Goal: Task Accomplishment & Management: Complete application form

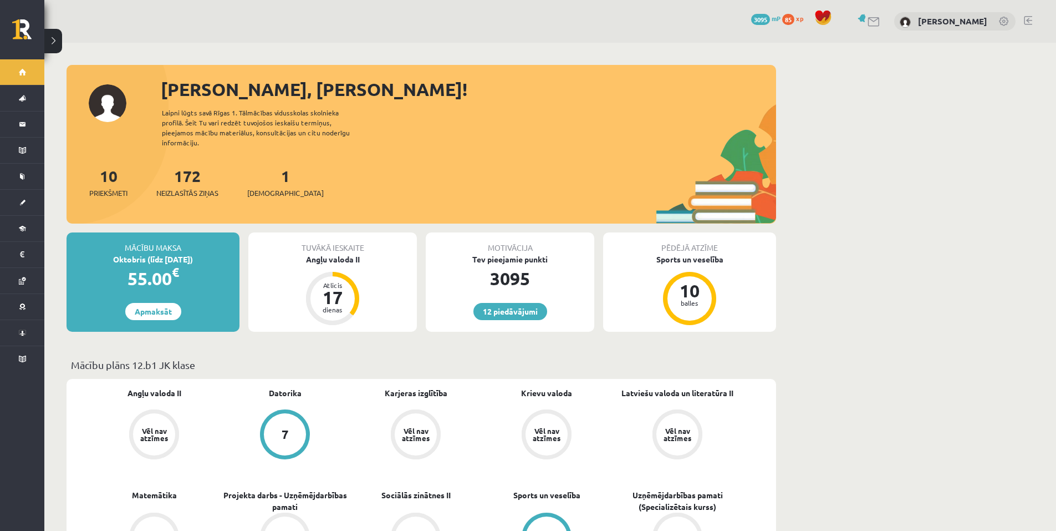
click at [277, 166] on div "1 Ieskaites" at bounding box center [285, 181] width 77 height 34
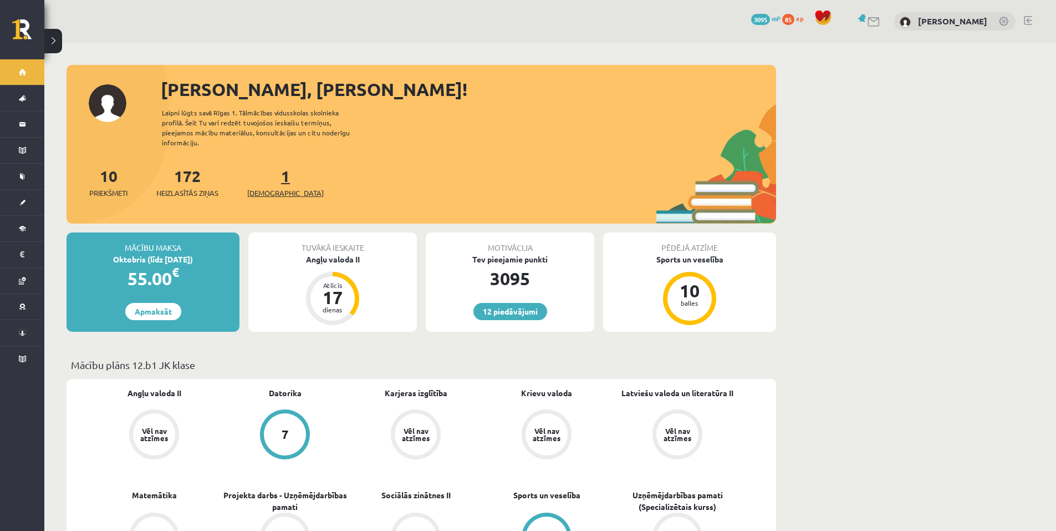
click at [267, 173] on link "1 Ieskaites" at bounding box center [285, 182] width 77 height 33
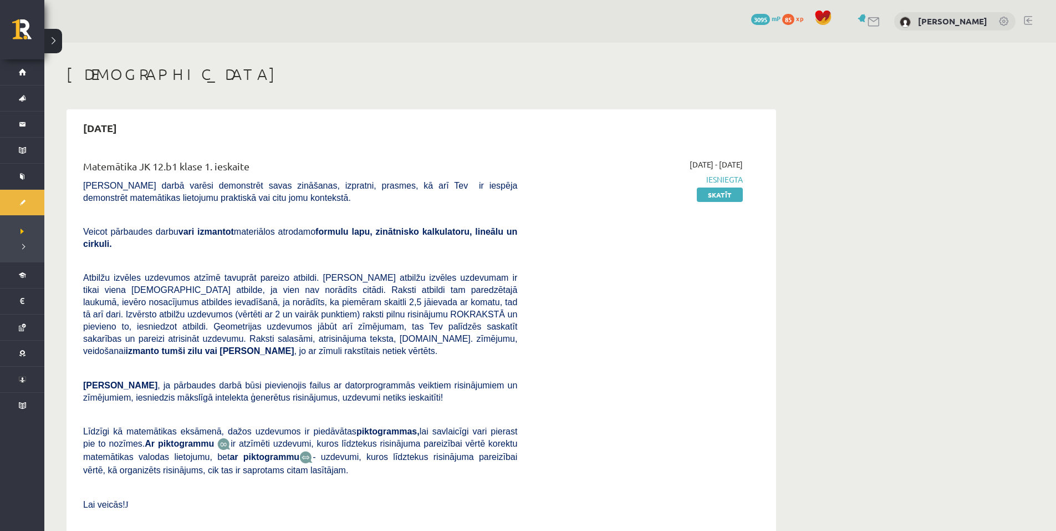
click at [1028, 24] on div at bounding box center [1028, 21] width 8 height 11
click at [1028, 22] on link at bounding box center [1028, 20] width 8 height 9
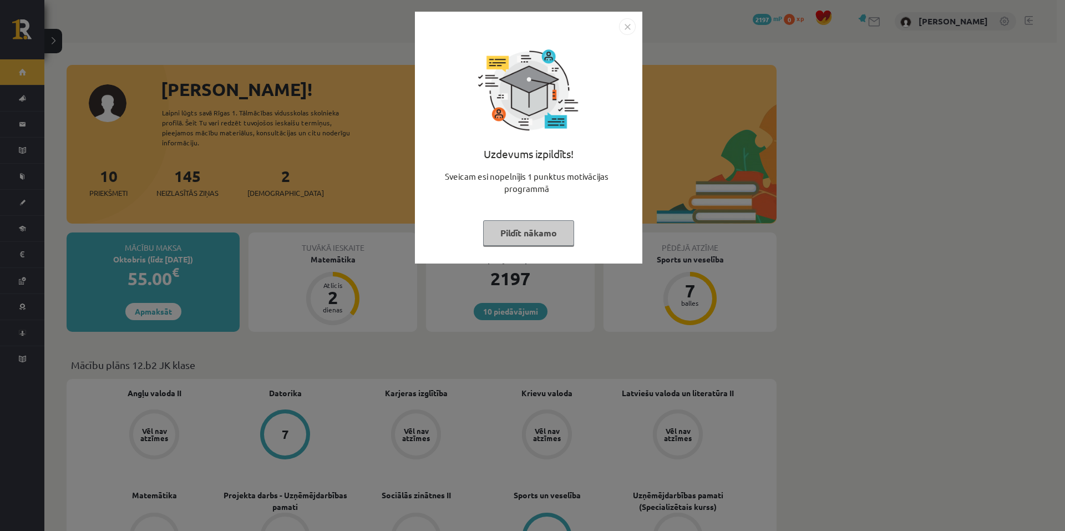
click at [487, 238] on button "Pildīt nākamo" at bounding box center [528, 233] width 91 height 26
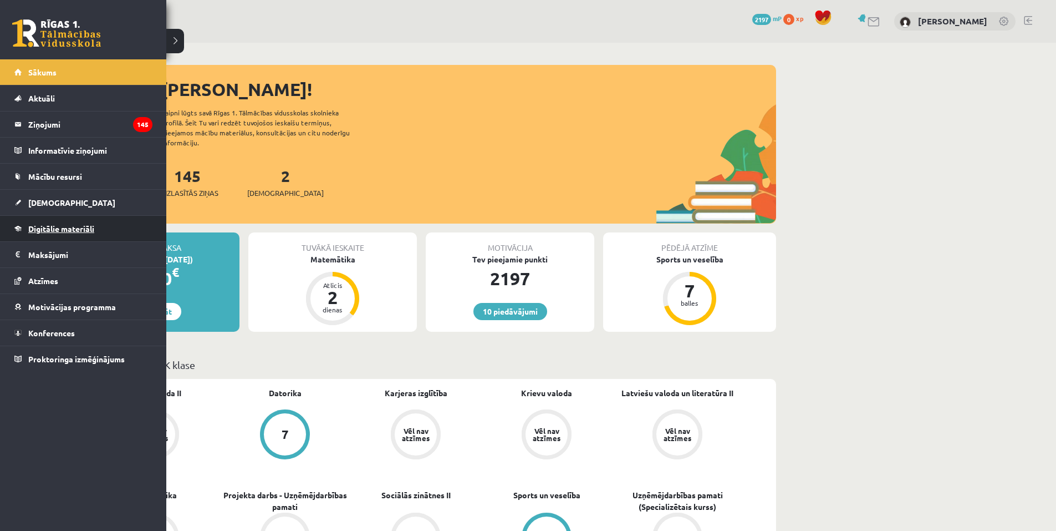
click at [55, 230] on span "Digitālie materiāli" at bounding box center [61, 228] width 66 height 10
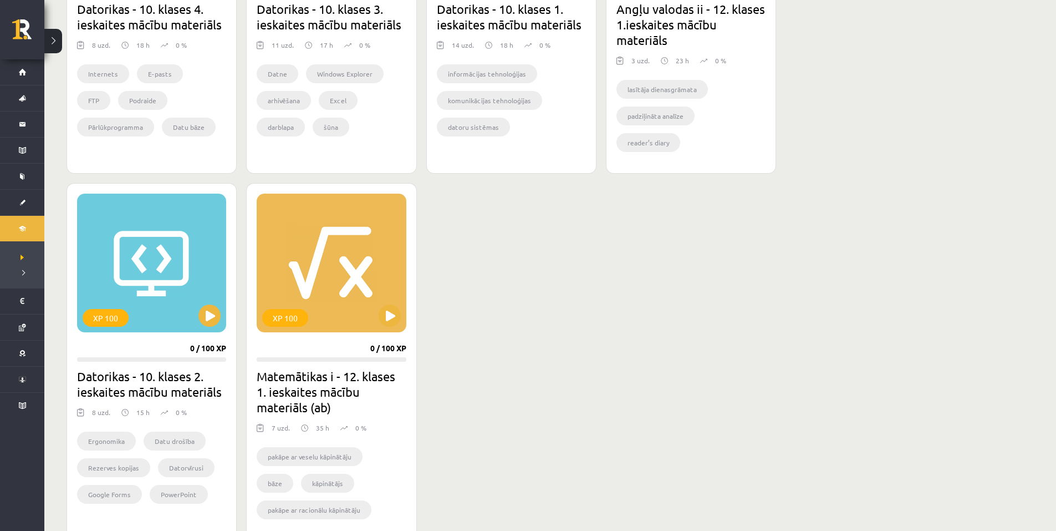
scroll to position [555, 0]
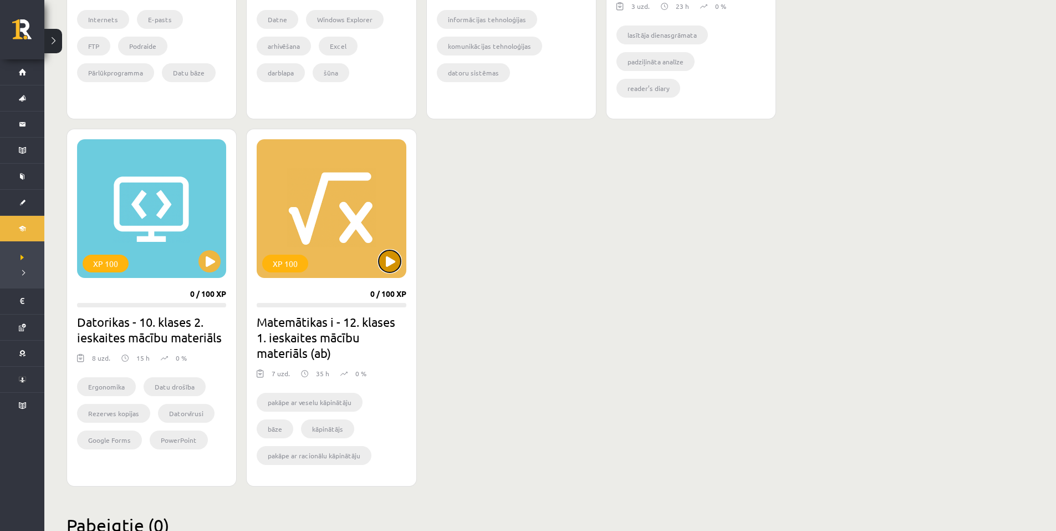
click at [395, 256] on button at bounding box center [390, 261] width 22 height 22
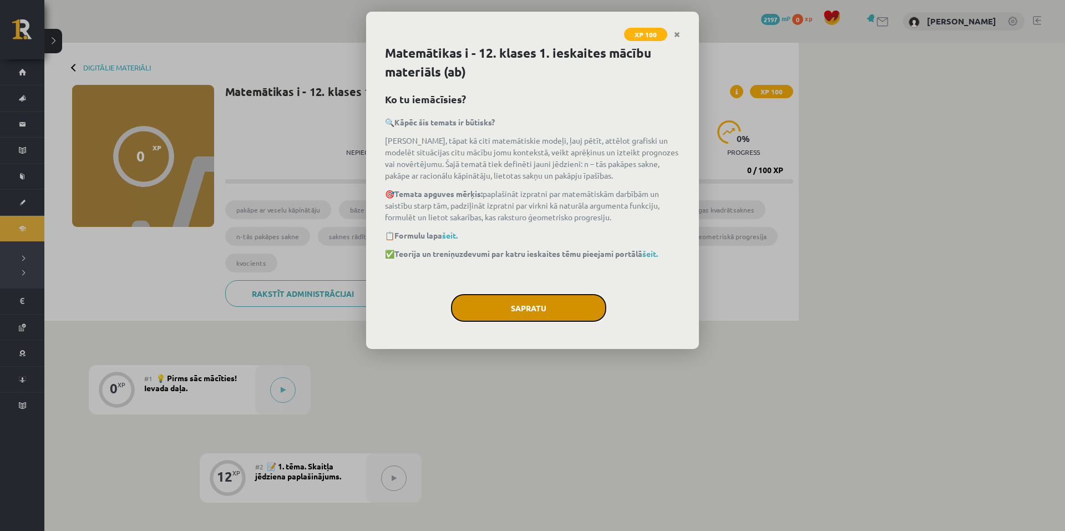
click at [512, 315] on button "Sapratu" at bounding box center [528, 308] width 155 height 28
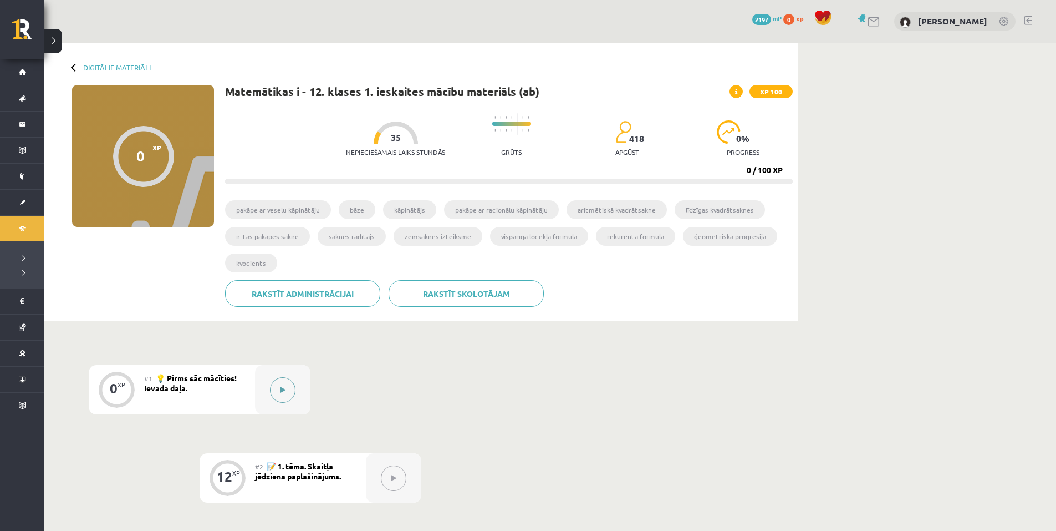
click at [284, 390] on icon at bounding box center [283, 390] width 5 height 7
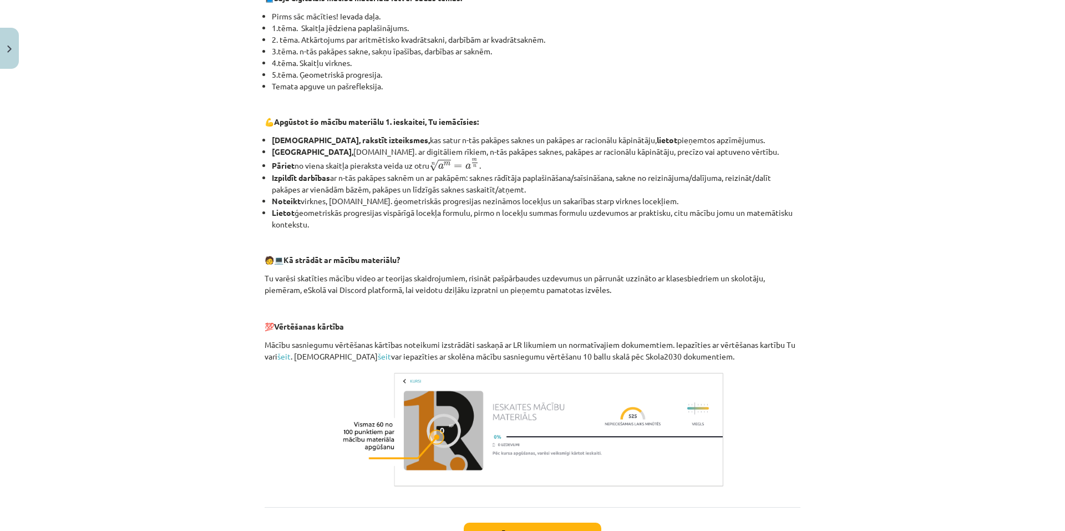
scroll to position [361, 0]
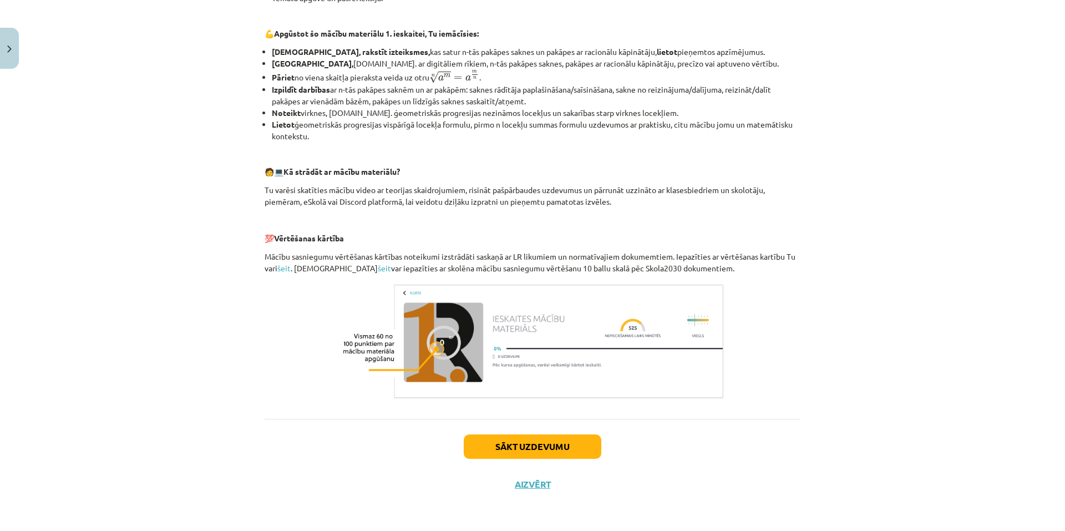
click at [505, 459] on div "Sākt uzdevumu Aizvērt" at bounding box center [533, 458] width 536 height 78
click at [508, 449] on button "Sākt uzdevumu" at bounding box center [533, 446] width 138 height 24
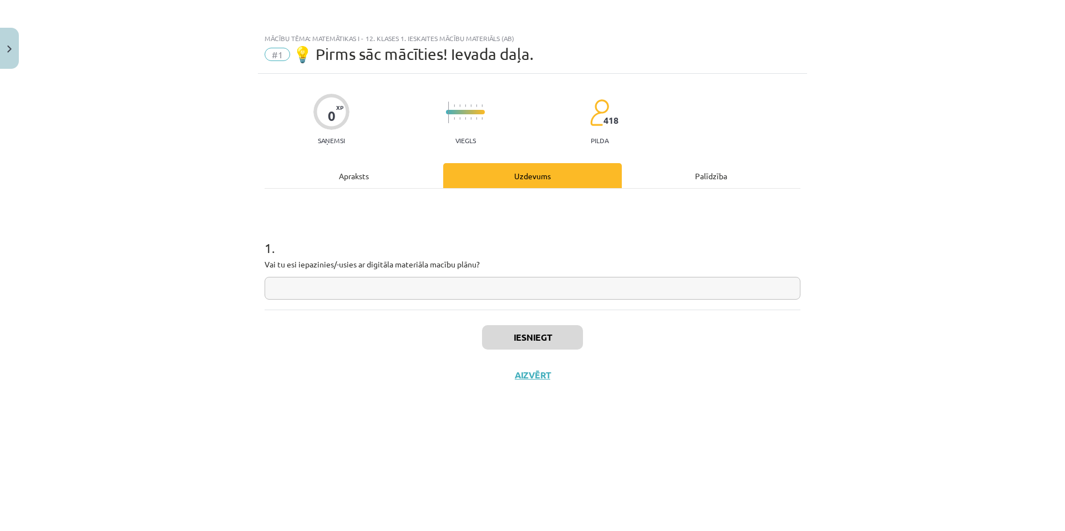
scroll to position [0, 0]
click at [459, 292] on input "text" at bounding box center [533, 288] width 536 height 23
type input "*******"
click at [542, 331] on button "Iesniegt" at bounding box center [532, 337] width 101 height 24
click at [541, 377] on button "Nākamā nodarbība" at bounding box center [532, 382] width 109 height 26
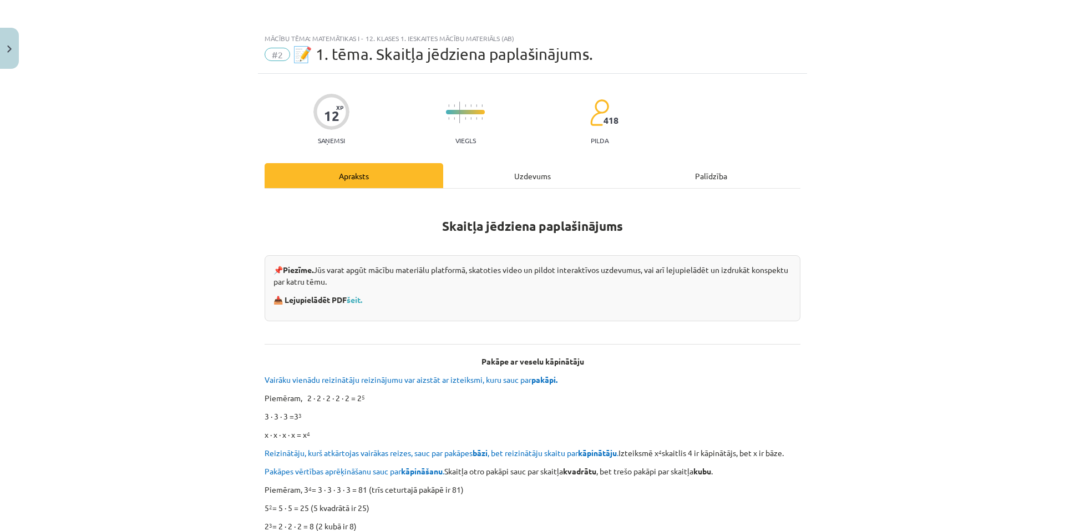
click at [532, 178] on div "Uzdevums" at bounding box center [532, 175] width 179 height 25
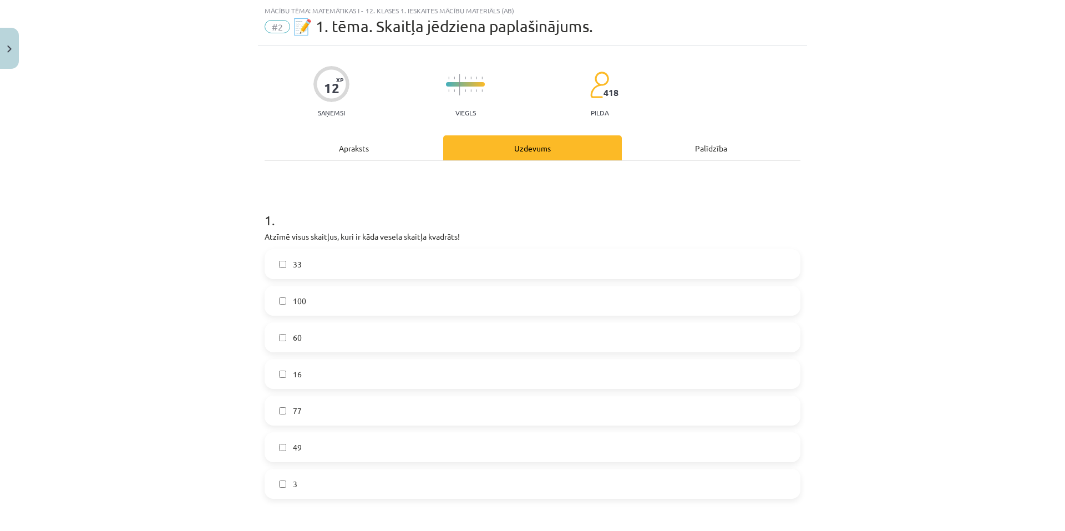
scroll to position [83, 0]
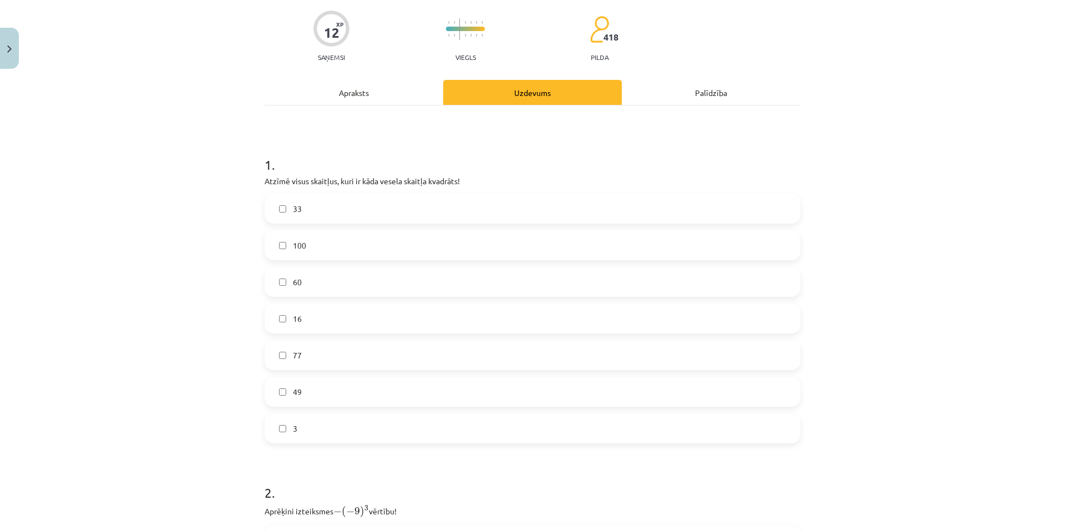
click at [388, 325] on label "16" at bounding box center [533, 318] width 534 height 28
click at [397, 245] on label "100" at bounding box center [533, 245] width 534 height 28
click at [339, 383] on label "49" at bounding box center [533, 392] width 534 height 28
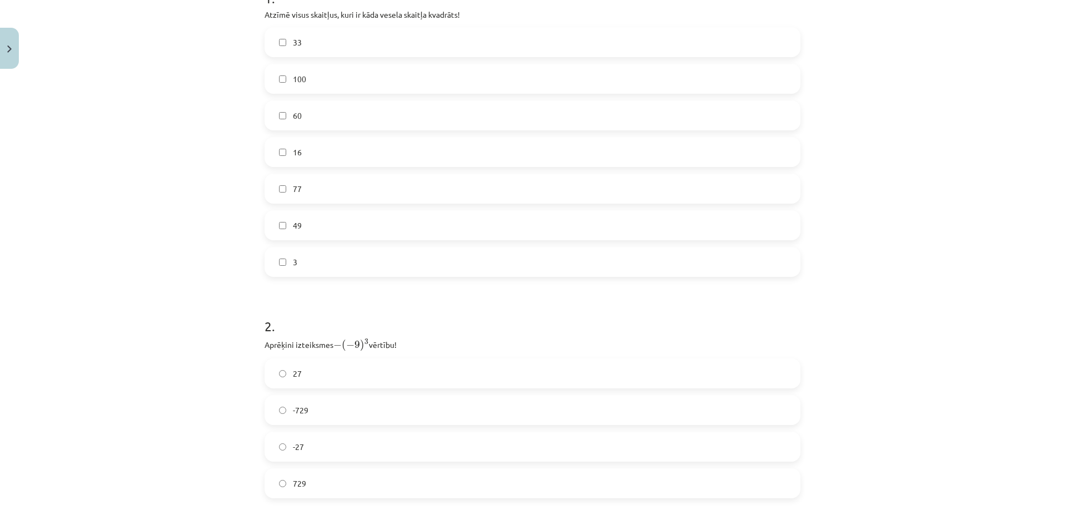
scroll to position [305, 0]
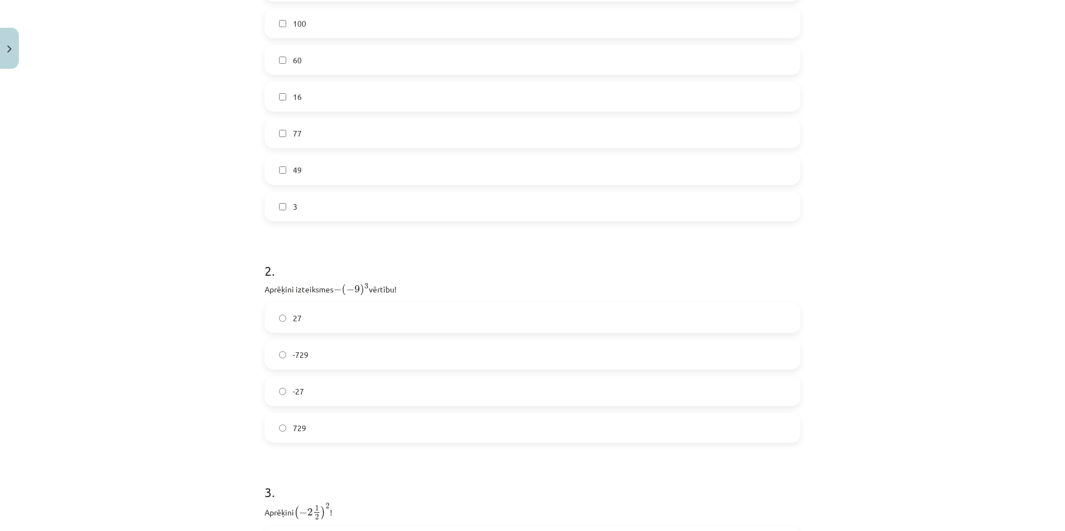
click at [346, 430] on label "729" at bounding box center [533, 428] width 534 height 28
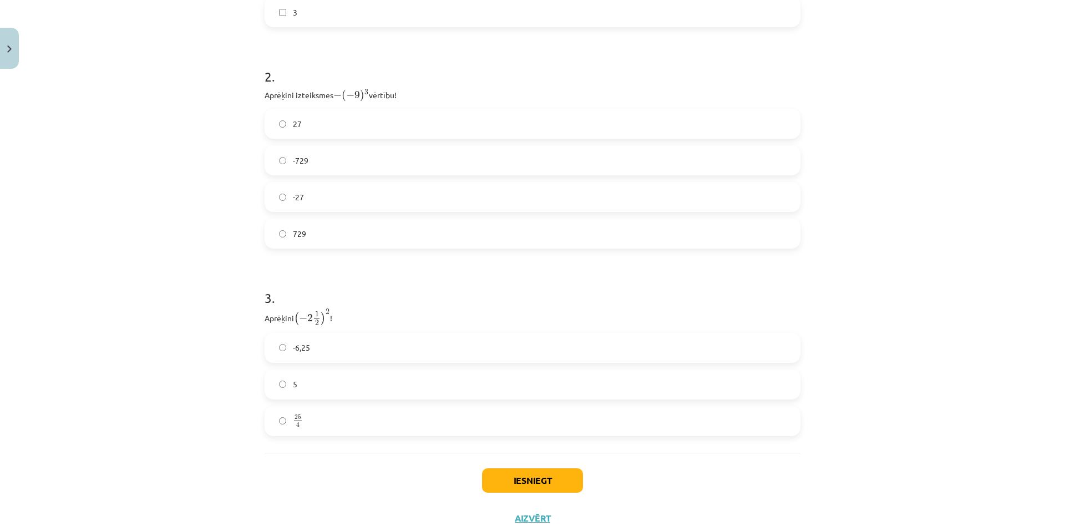
scroll to position [527, 0]
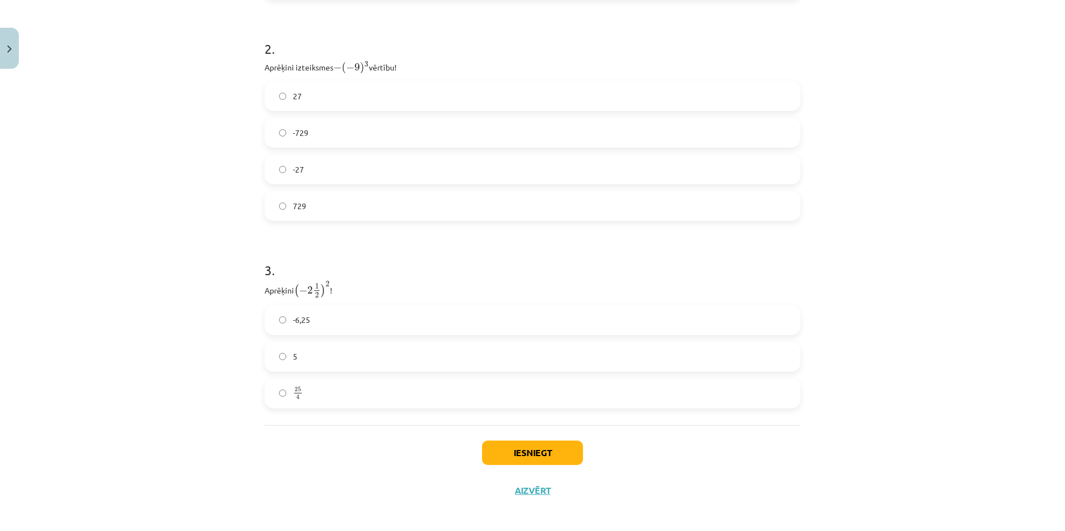
click at [319, 387] on label "25 4 25 4" at bounding box center [533, 393] width 534 height 28
click at [532, 455] on button "Iesniegt" at bounding box center [532, 452] width 101 height 24
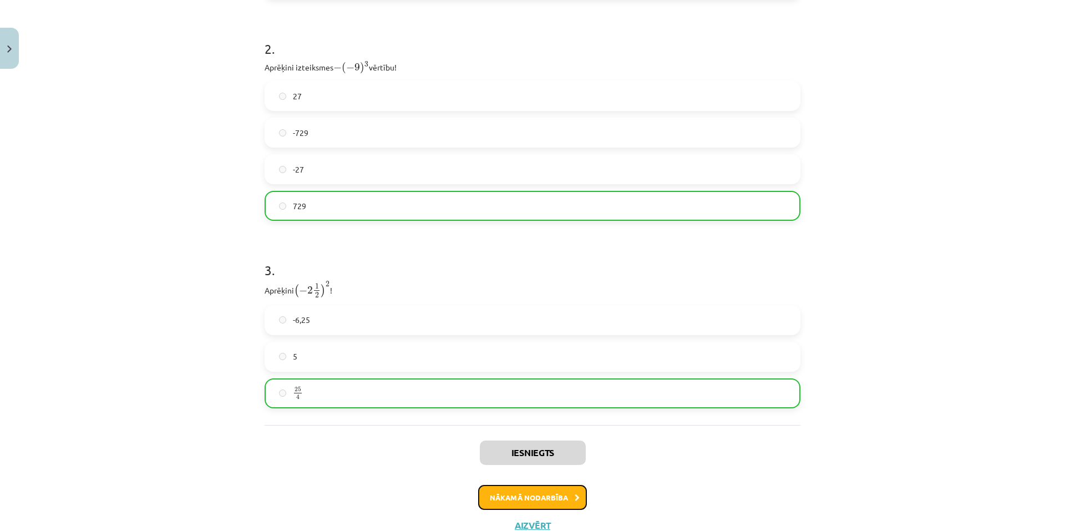
click at [527, 491] on button "Nākamā nodarbība" at bounding box center [532, 498] width 109 height 26
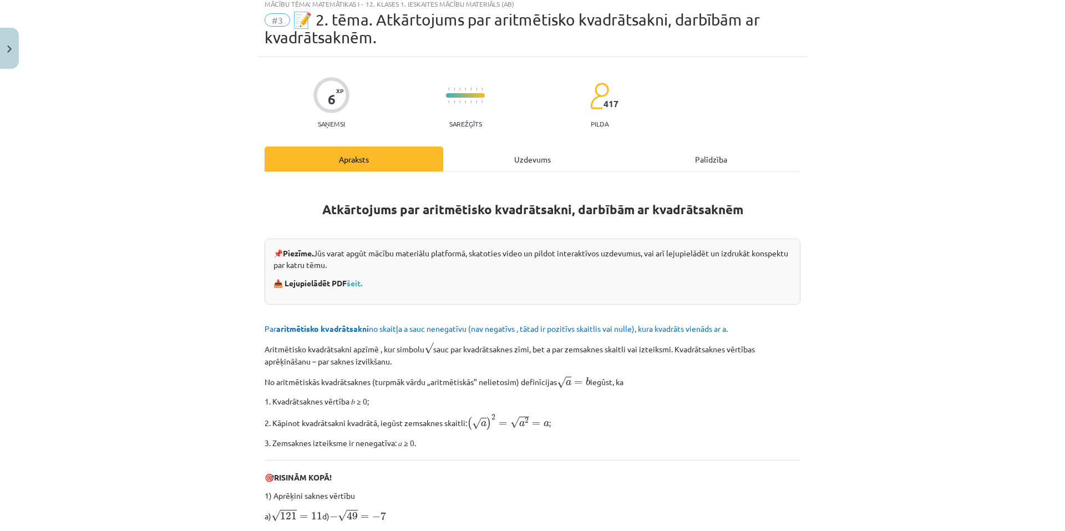
scroll to position [28, 0]
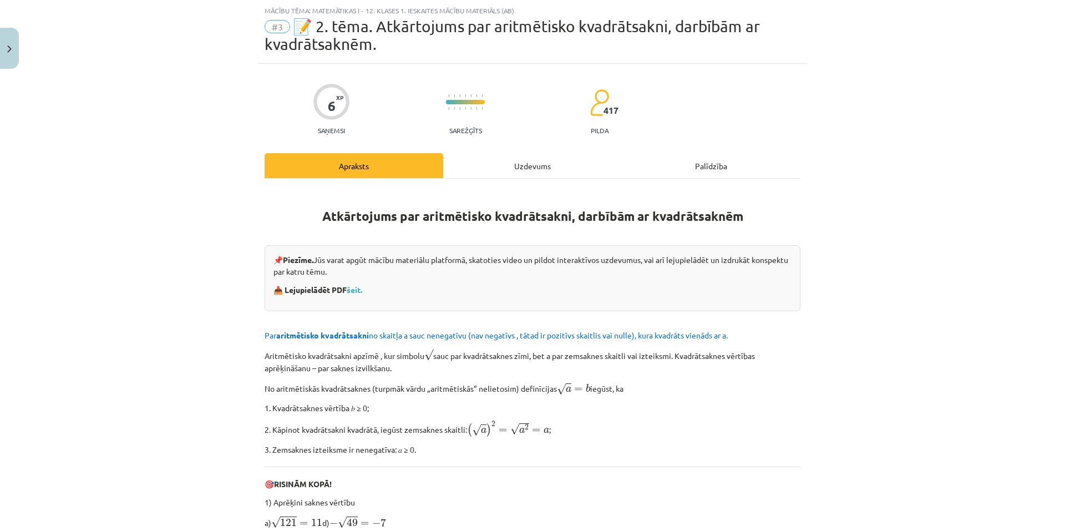
click at [517, 169] on div "Uzdevums" at bounding box center [532, 165] width 179 height 25
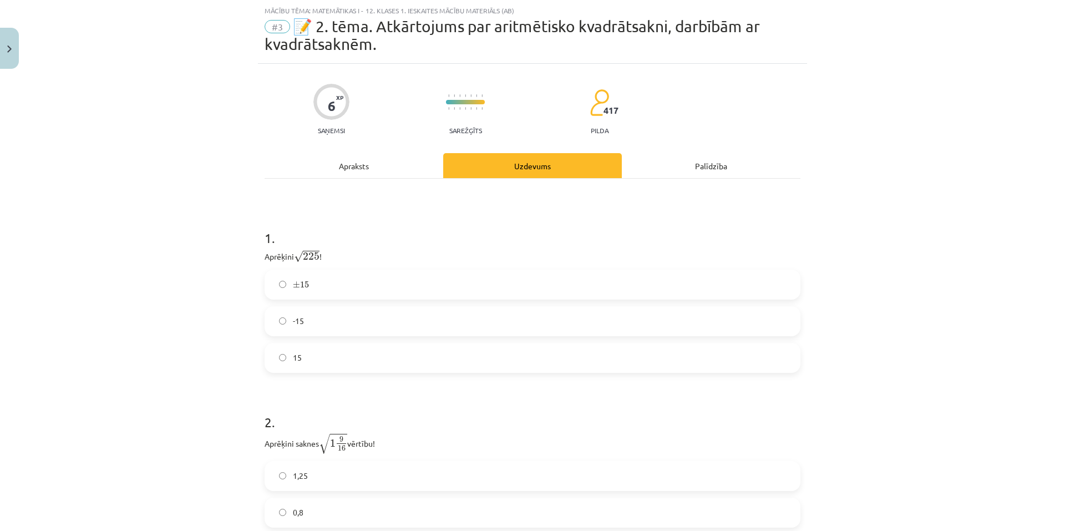
click at [343, 350] on label "15" at bounding box center [533, 358] width 534 height 28
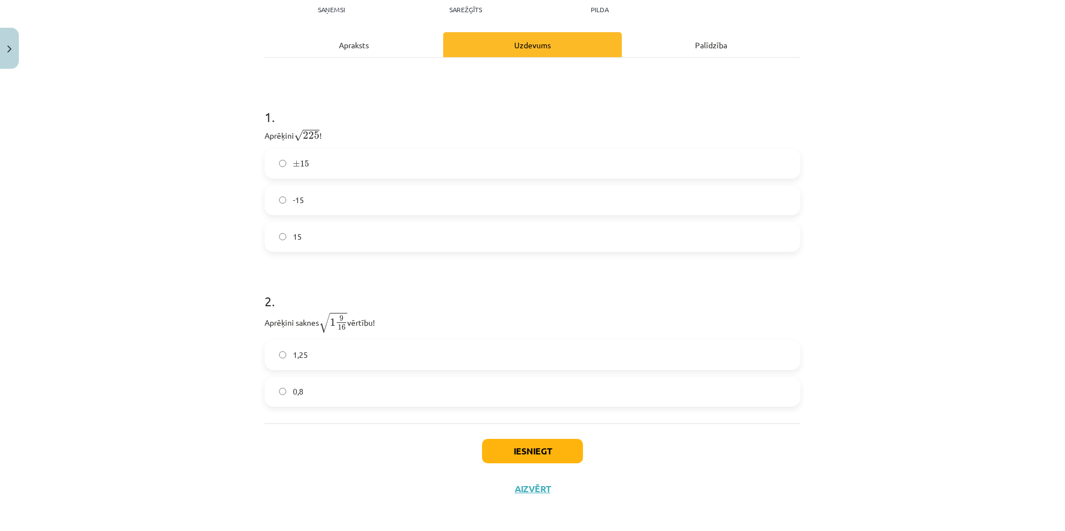
scroll to position [153, 0]
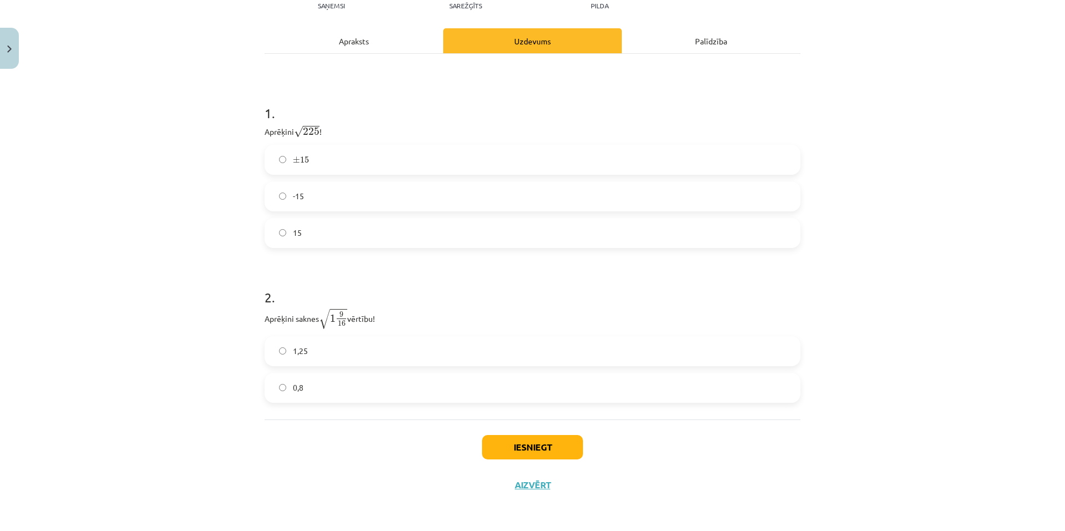
click at [337, 351] on label "1,25" at bounding box center [533, 351] width 534 height 28
click at [540, 451] on button "Iesniegt" at bounding box center [532, 447] width 101 height 24
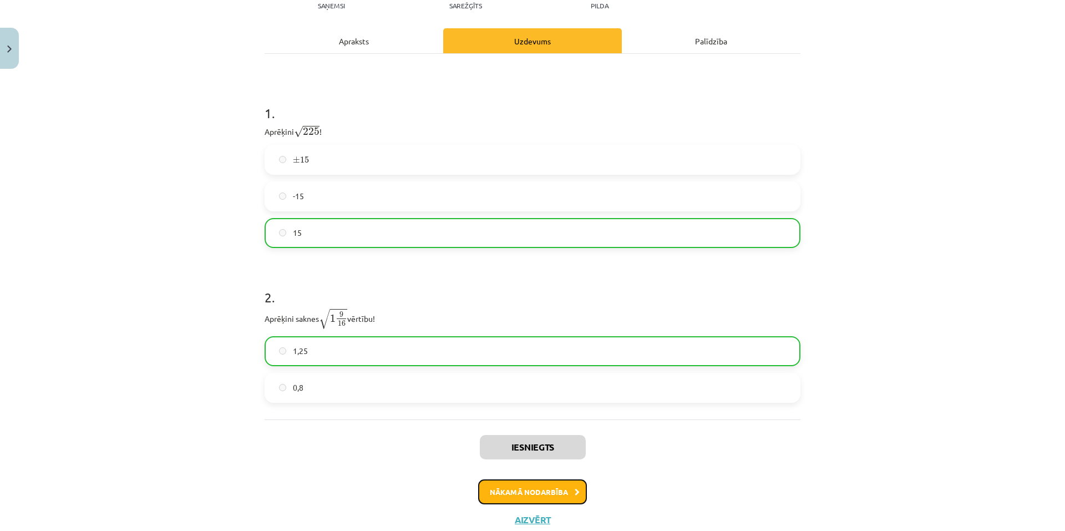
click at [534, 481] on button "Nākamā nodarbība" at bounding box center [532, 492] width 109 height 26
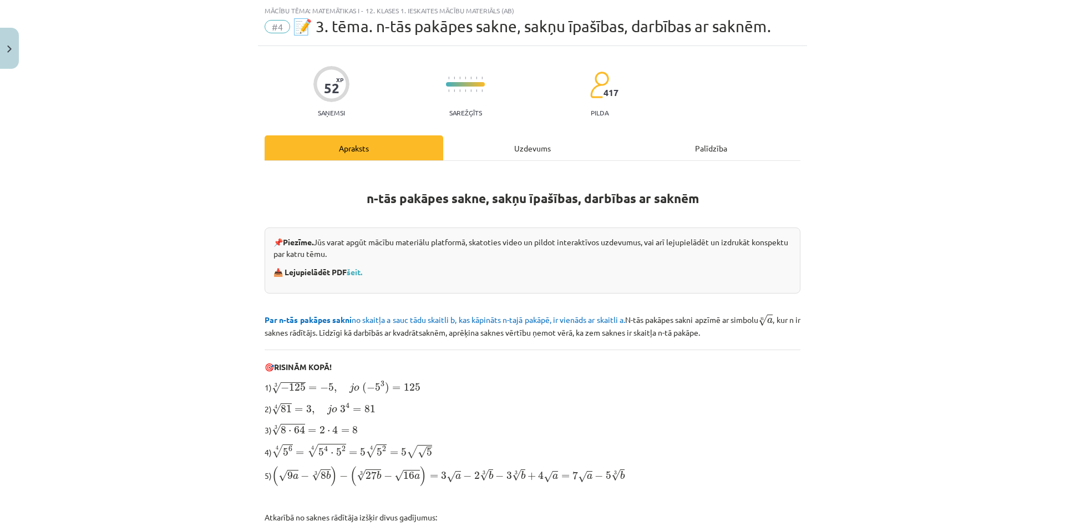
click at [507, 141] on div "Uzdevums" at bounding box center [532, 147] width 179 height 25
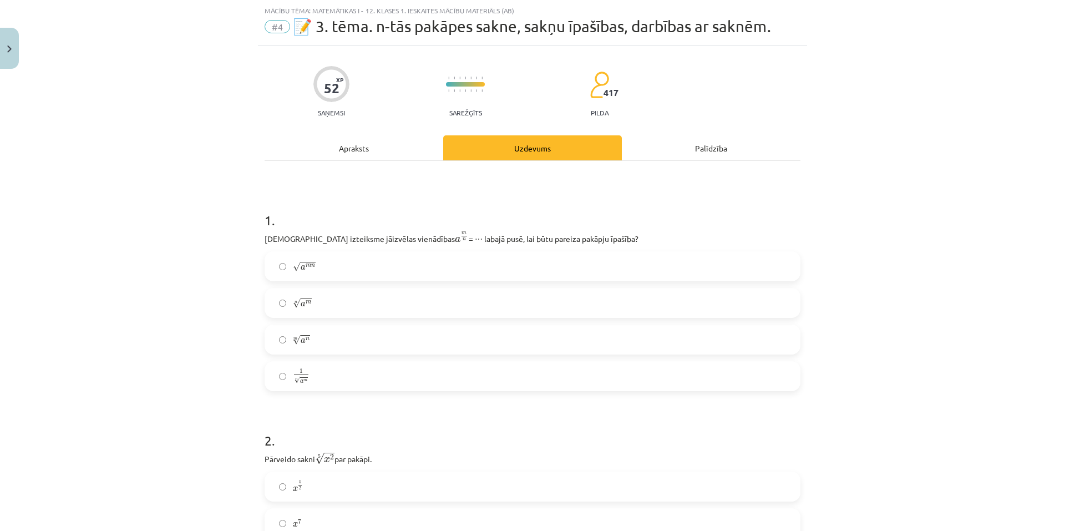
click at [400, 298] on label "n √ a m a m n" at bounding box center [533, 303] width 534 height 28
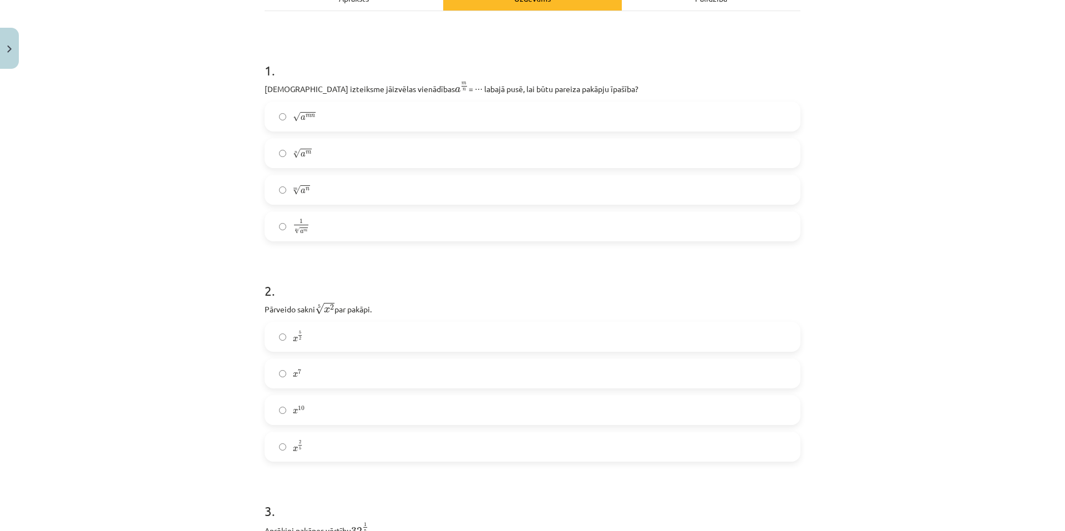
scroll to position [250, 0]
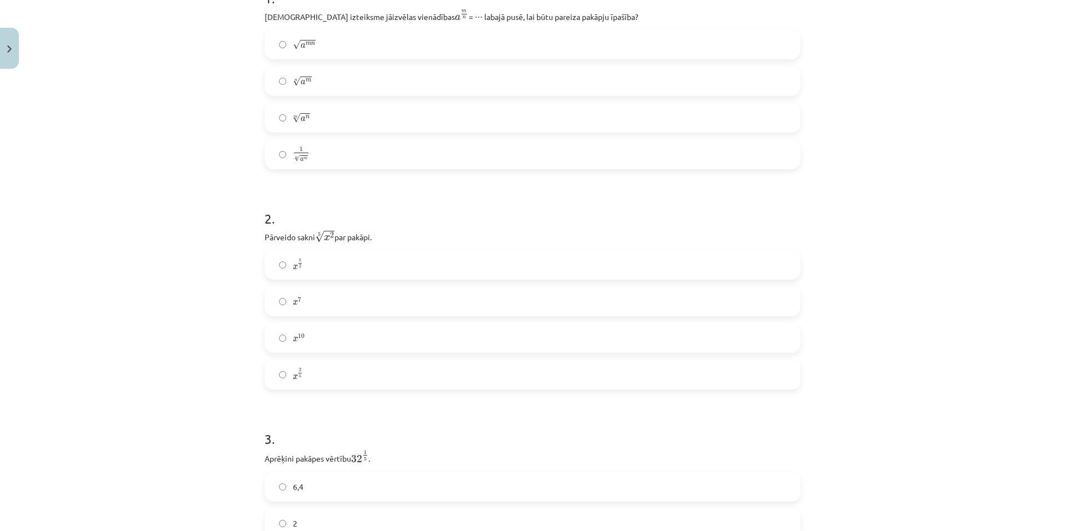
click at [410, 368] on label "x 2 5 x 2 5" at bounding box center [533, 374] width 534 height 28
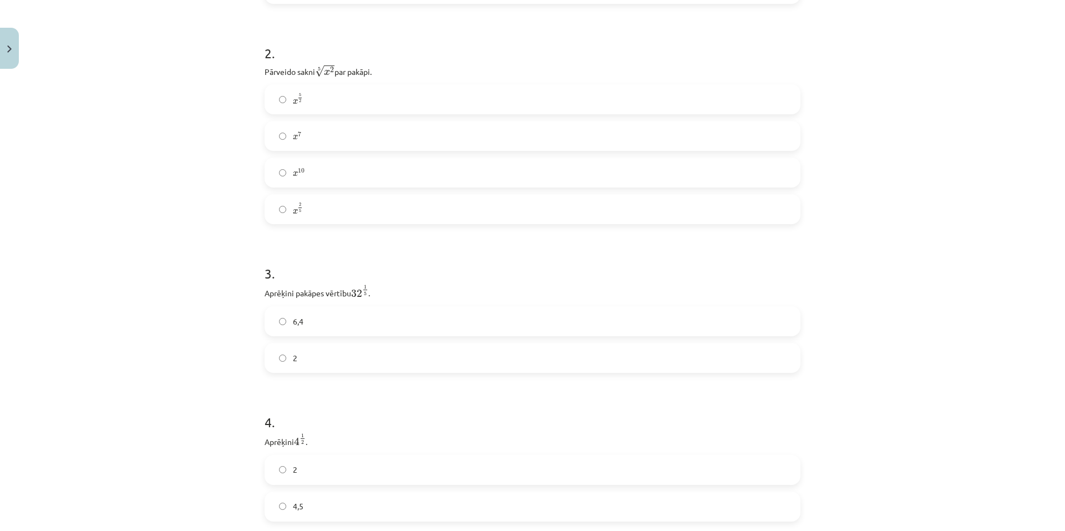
scroll to position [416, 0]
click at [354, 361] on label "2" at bounding box center [533, 357] width 534 height 28
click at [338, 303] on label "2" at bounding box center [533, 302] width 534 height 28
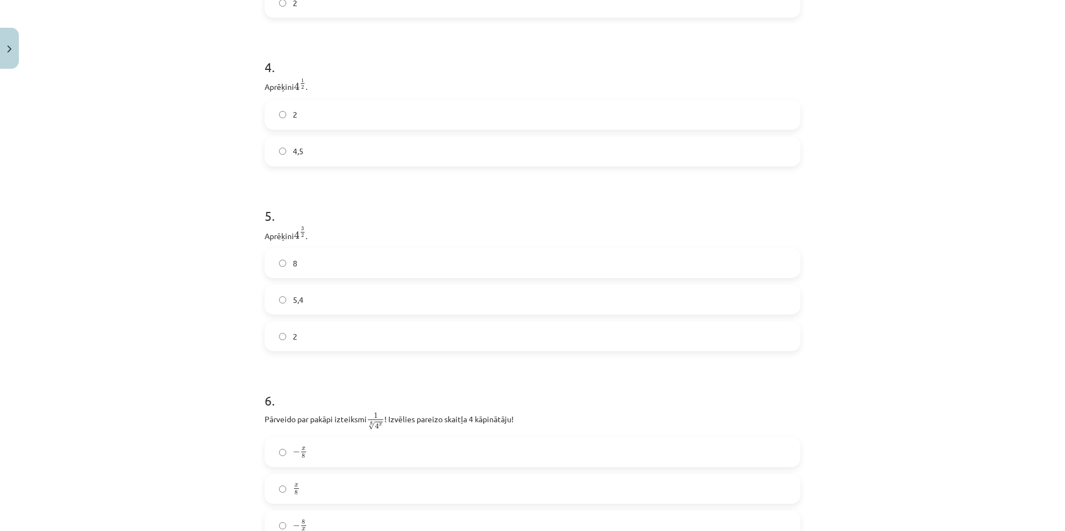
scroll to position [804, 0]
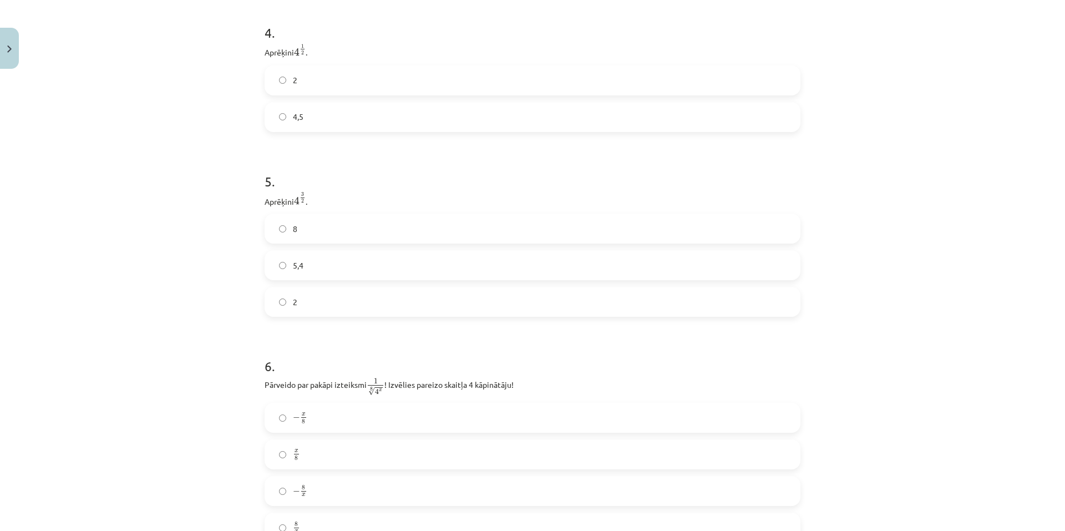
click at [338, 223] on label "8" at bounding box center [533, 229] width 534 height 28
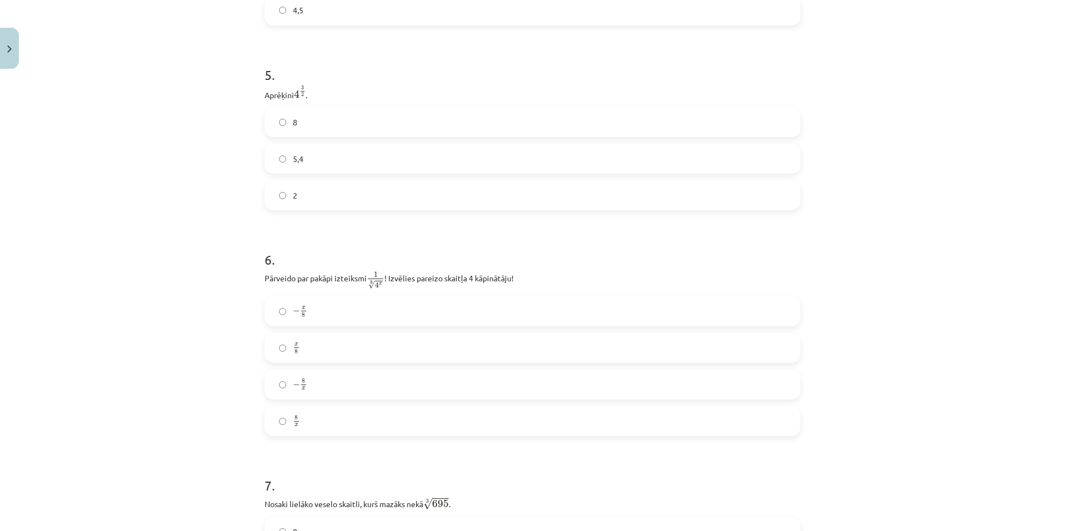
scroll to position [915, 0]
click at [398, 299] on label "− x 8 − x 8" at bounding box center [533, 307] width 534 height 28
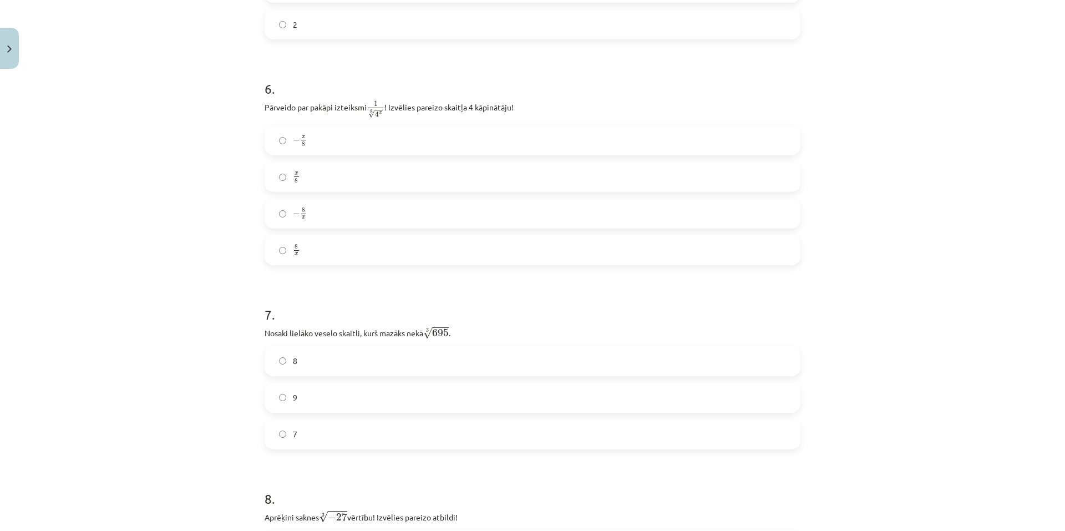
scroll to position [1137, 0]
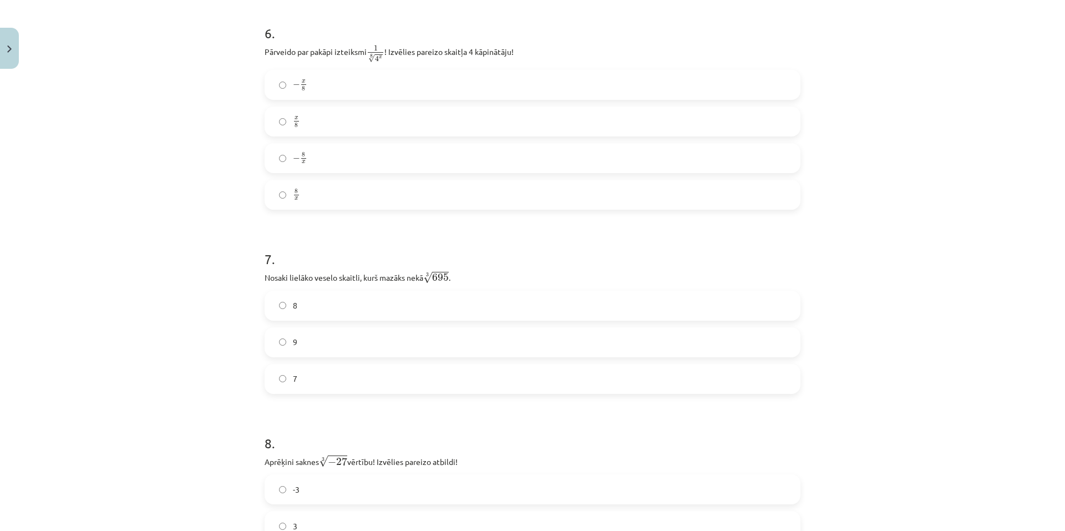
click at [415, 306] on label "8" at bounding box center [533, 306] width 534 height 28
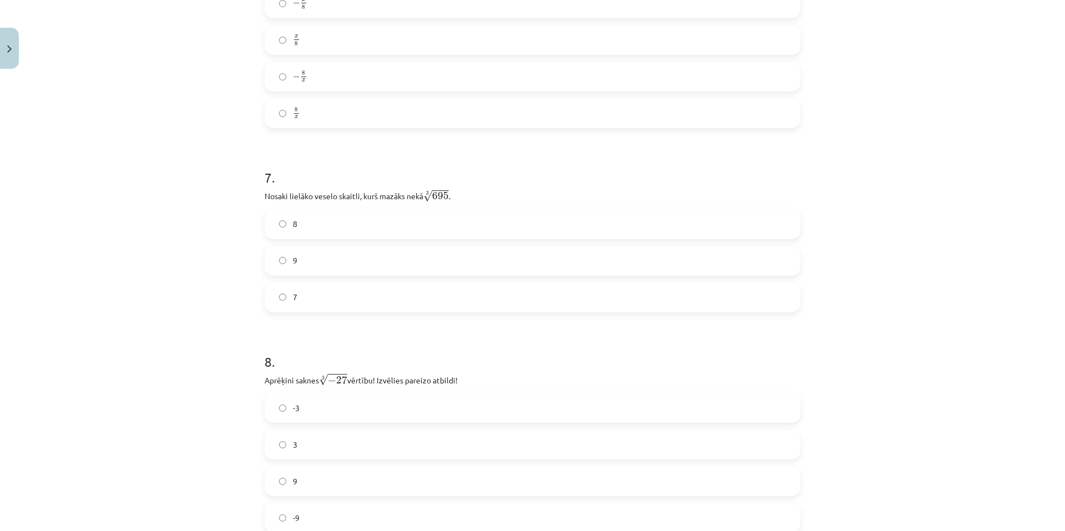
scroll to position [1303, 0]
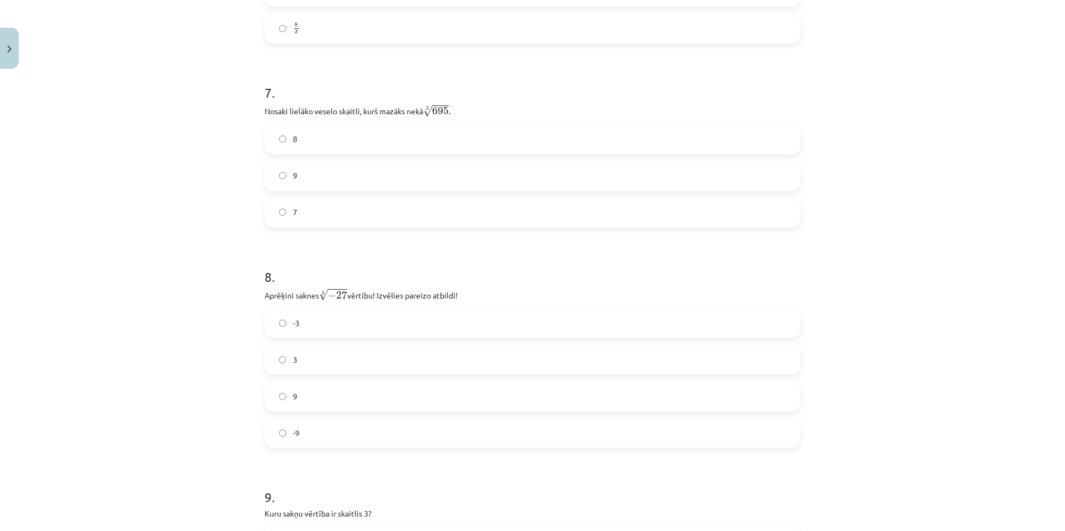
click at [417, 321] on label "-3" at bounding box center [533, 323] width 534 height 28
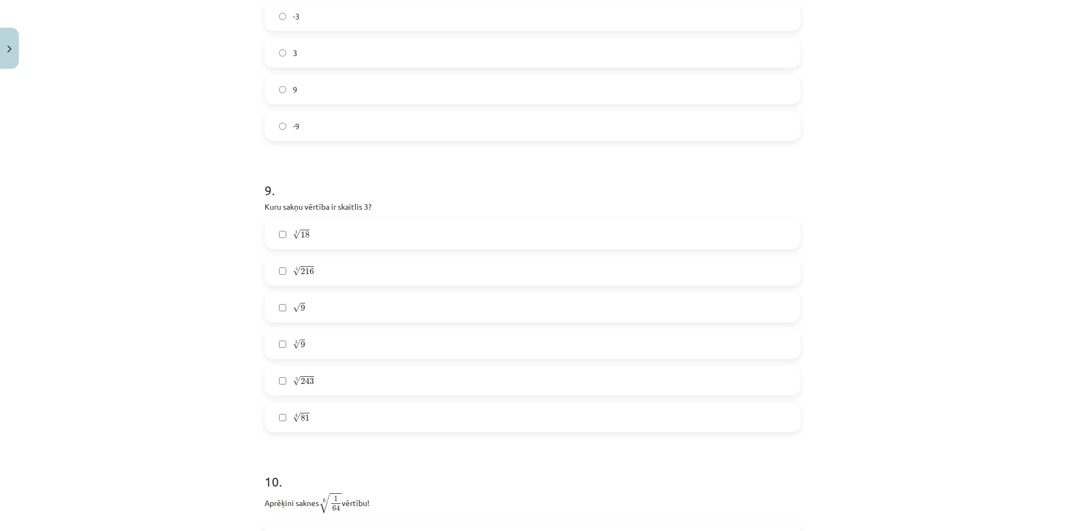
scroll to position [1636, 0]
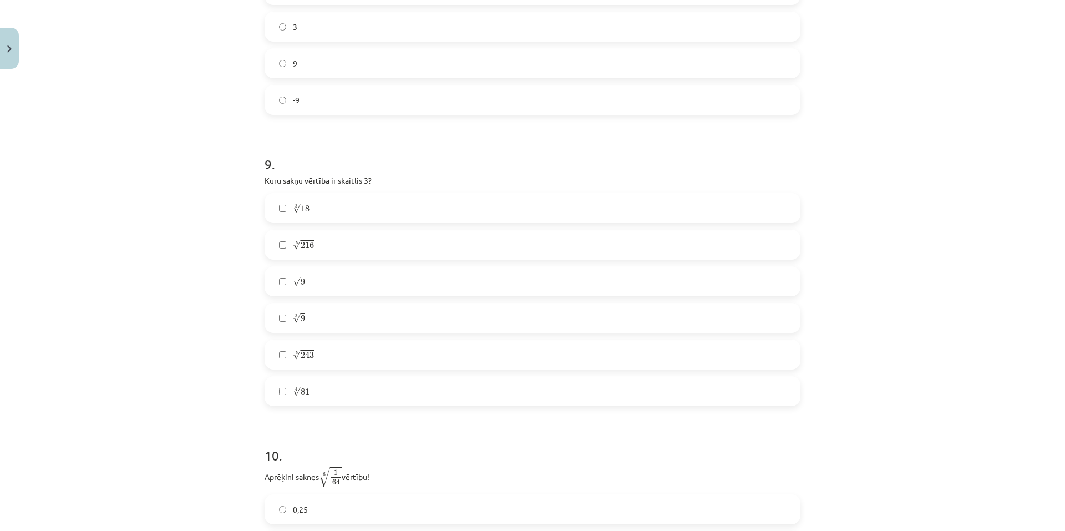
click at [353, 288] on label "√ 9 9" at bounding box center [533, 281] width 534 height 28
click at [347, 203] on label "3 √ 18 18 3" at bounding box center [533, 208] width 534 height 28
click at [387, 388] on label "4 √ 81 81 4" at bounding box center [533, 391] width 534 height 28
click at [381, 210] on label "3 √ 18 18 3" at bounding box center [533, 208] width 534 height 28
click at [357, 349] on label "5 √ 243 243 5" at bounding box center [533, 355] width 534 height 28
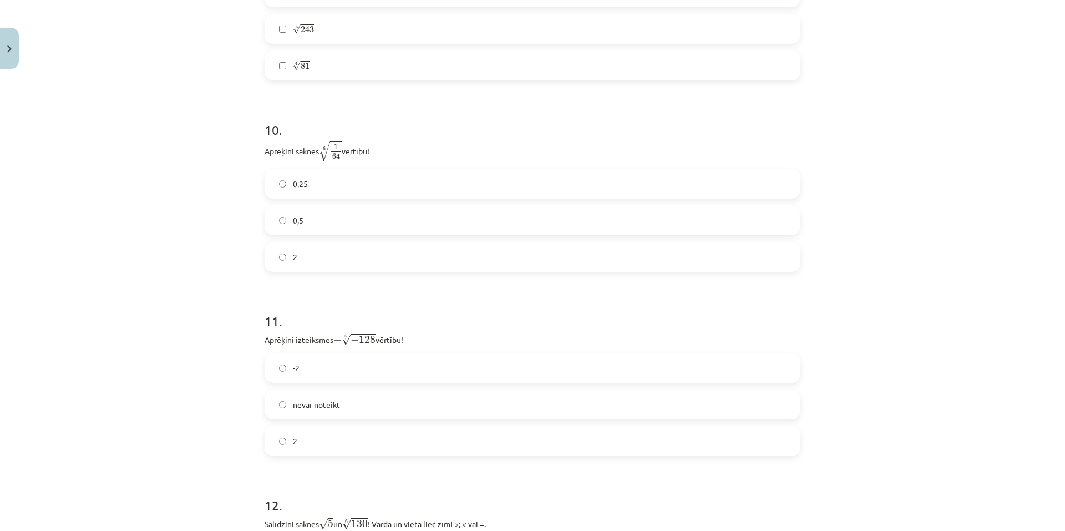
scroll to position [1969, 0]
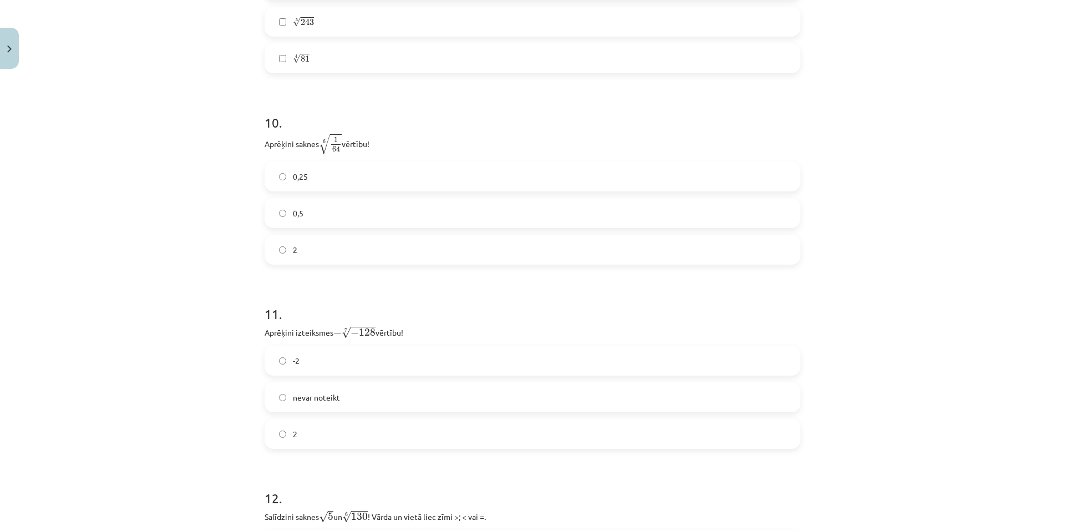
click at [365, 212] on label "0,5" at bounding box center [533, 213] width 534 height 28
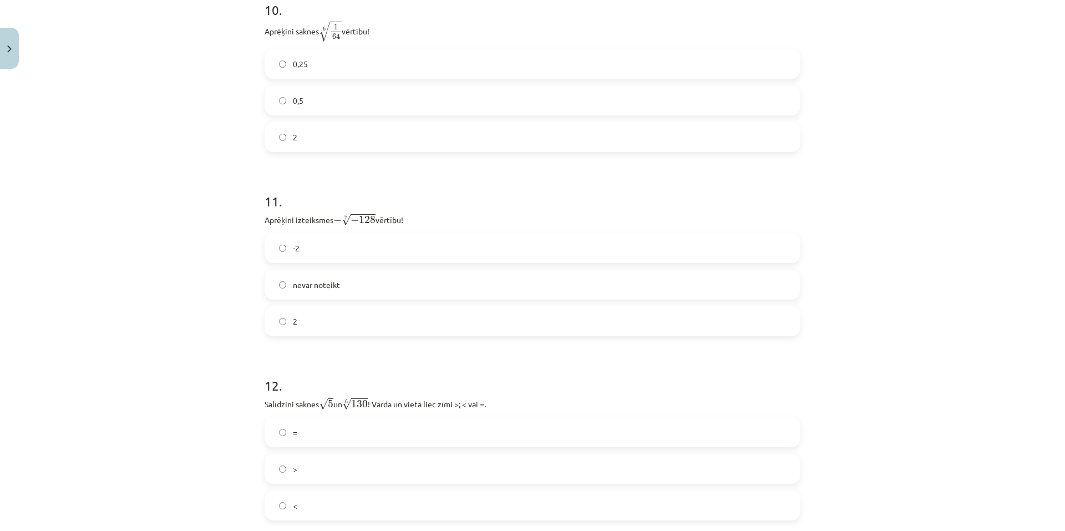
scroll to position [2135, 0]
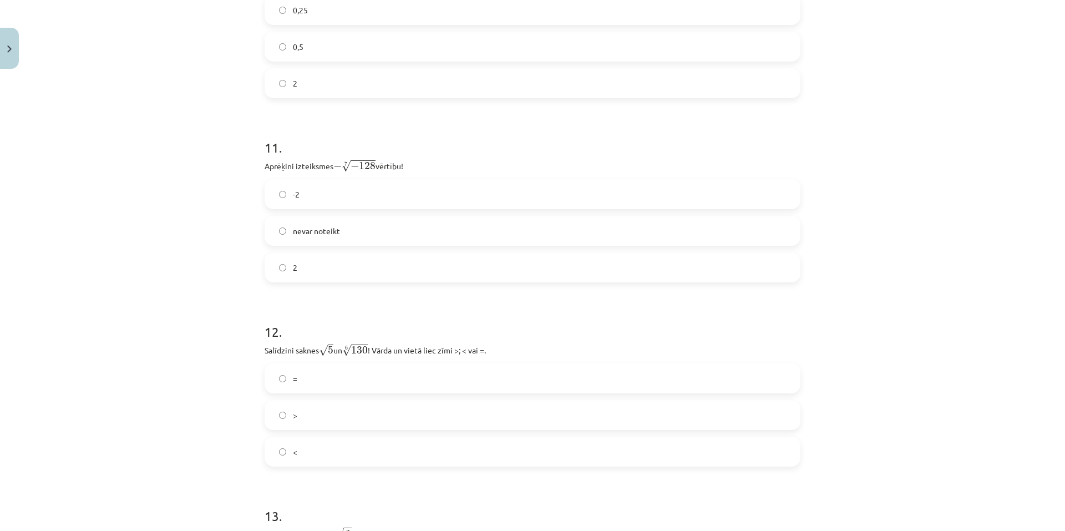
click at [374, 265] on label "2" at bounding box center [533, 267] width 534 height 28
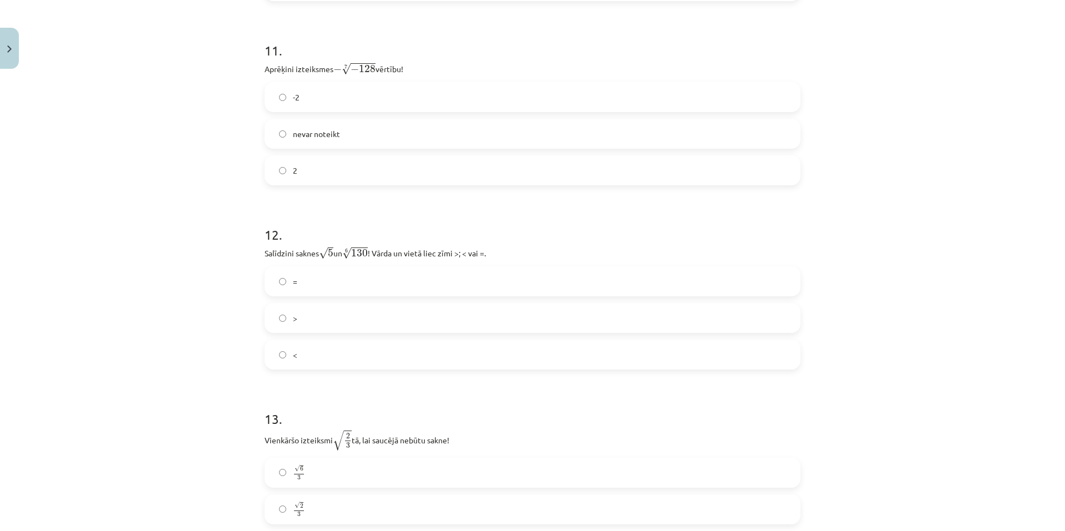
scroll to position [2246, 0]
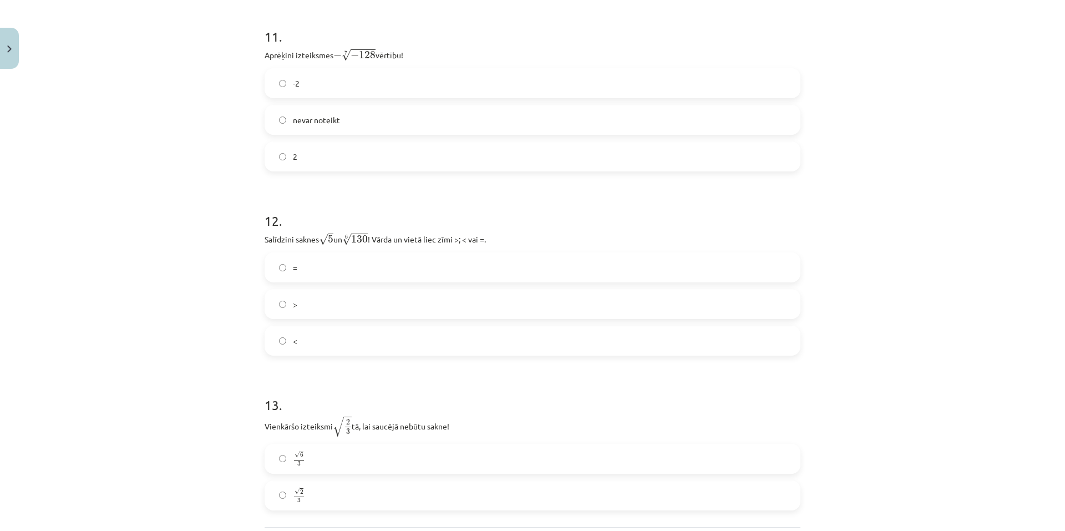
click at [394, 336] on label "<" at bounding box center [533, 341] width 534 height 28
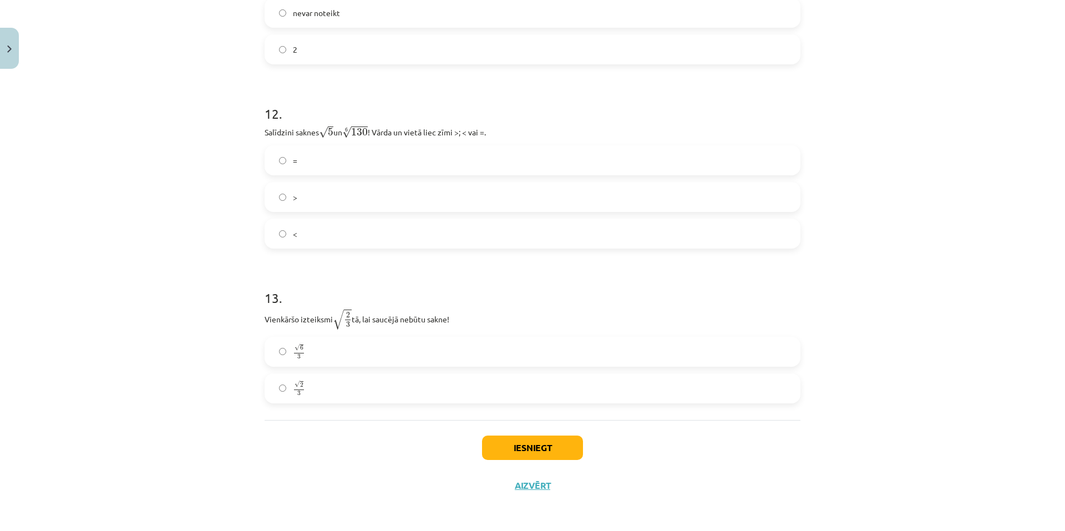
scroll to position [2354, 0]
click at [370, 339] on label "√ 6 3 6 3" at bounding box center [533, 351] width 534 height 28
click at [540, 439] on button "Iesniegt" at bounding box center [532, 446] width 101 height 24
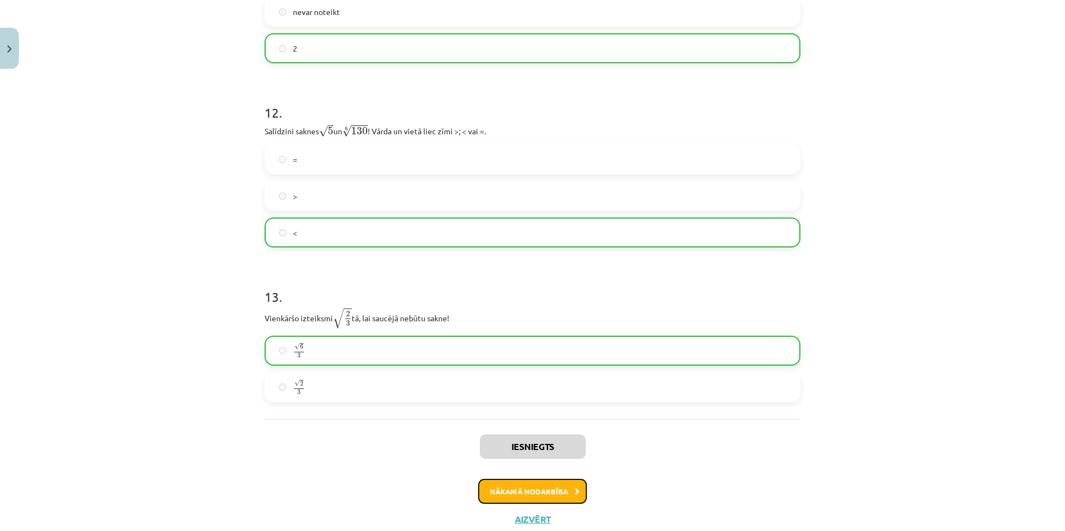
click at [550, 491] on button "Nākamā nodarbība" at bounding box center [532, 492] width 109 height 26
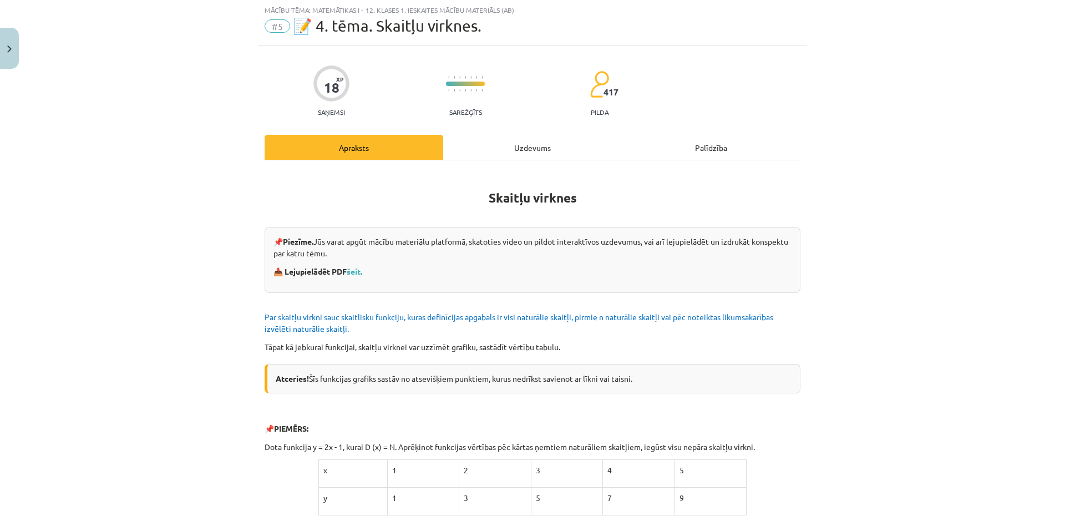
scroll to position [28, 0]
click at [510, 142] on div "Uzdevums" at bounding box center [532, 147] width 179 height 25
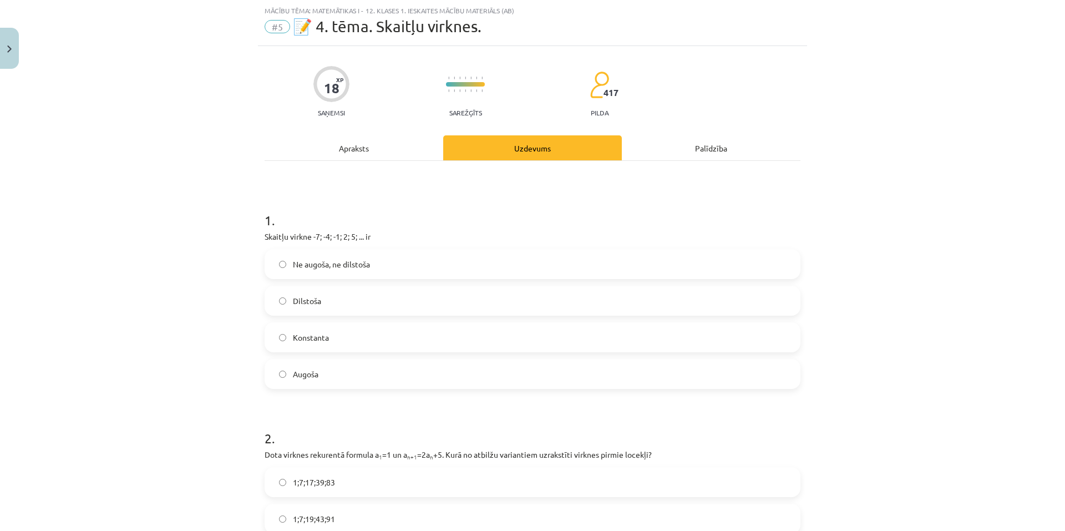
click at [418, 384] on label "Augoša" at bounding box center [533, 374] width 534 height 28
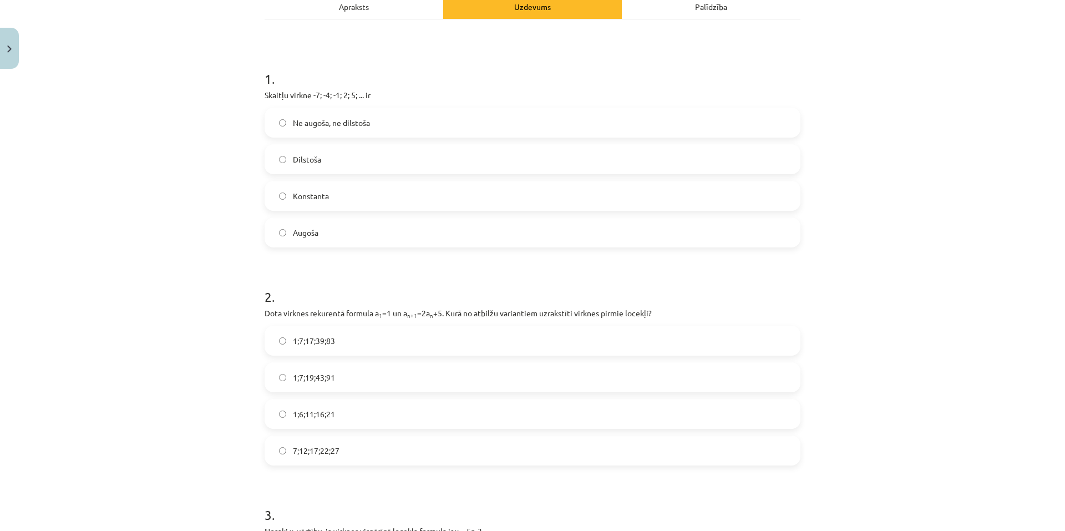
scroll to position [194, 0]
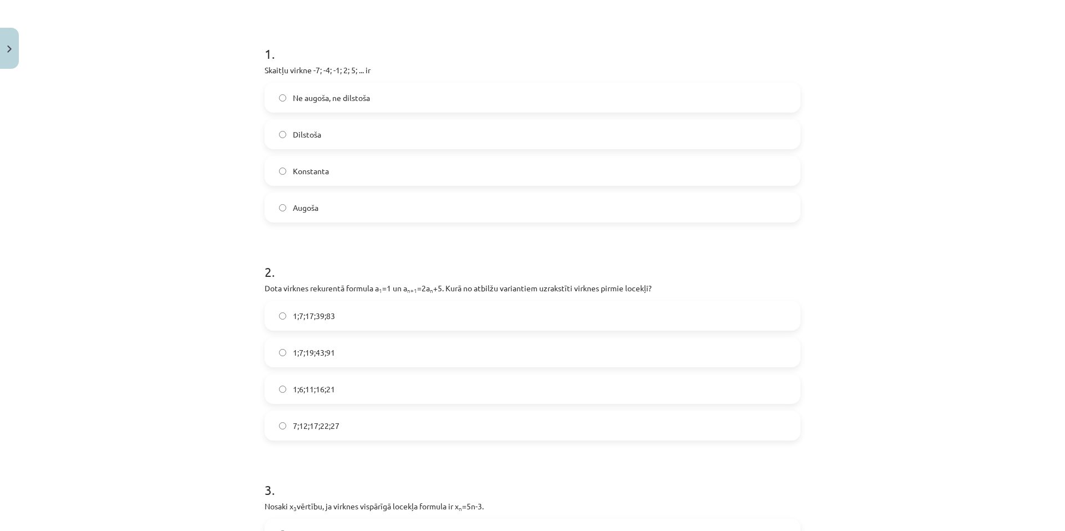
click at [468, 347] on label "1;7;19;43;91" at bounding box center [533, 352] width 534 height 28
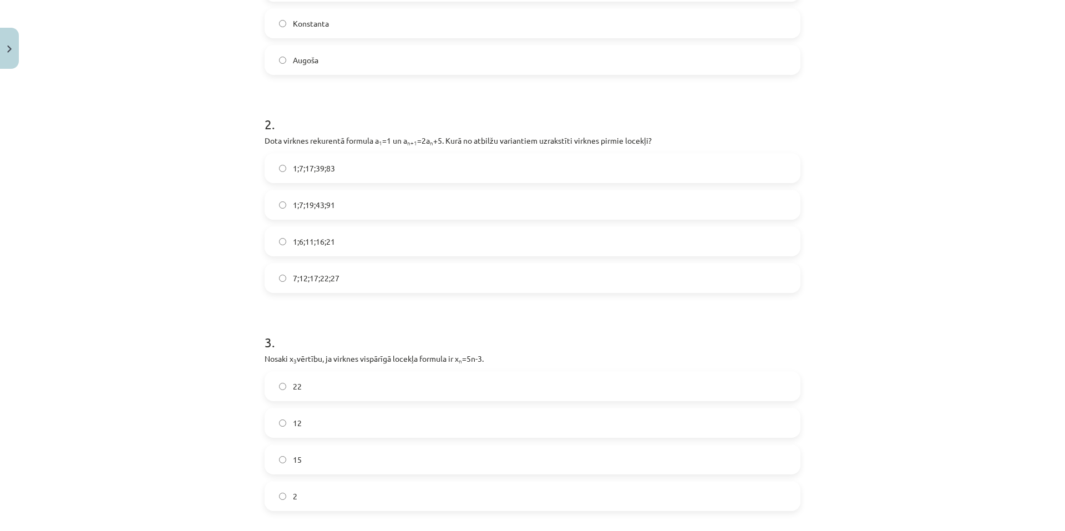
scroll to position [416, 0]
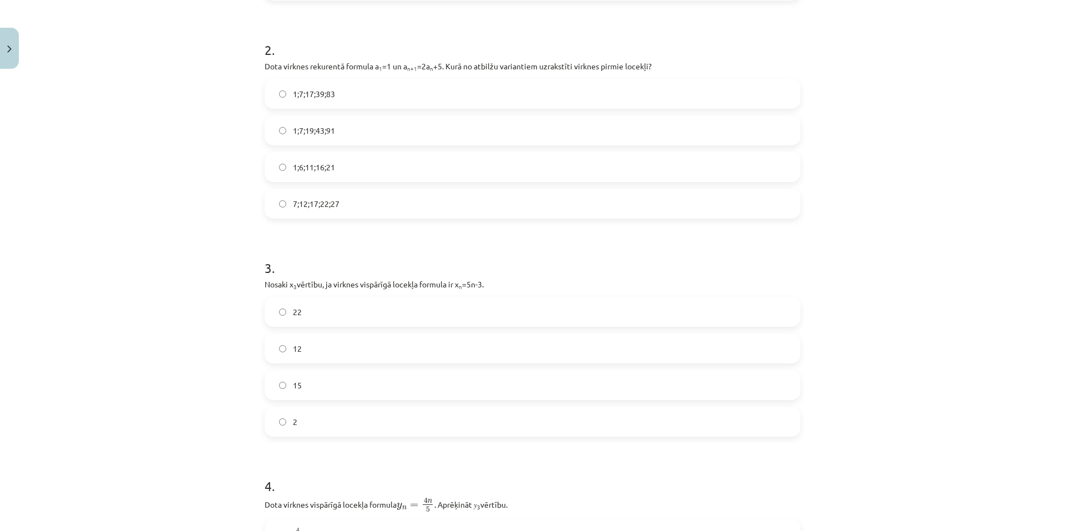
click at [456, 344] on label "12" at bounding box center [533, 348] width 534 height 28
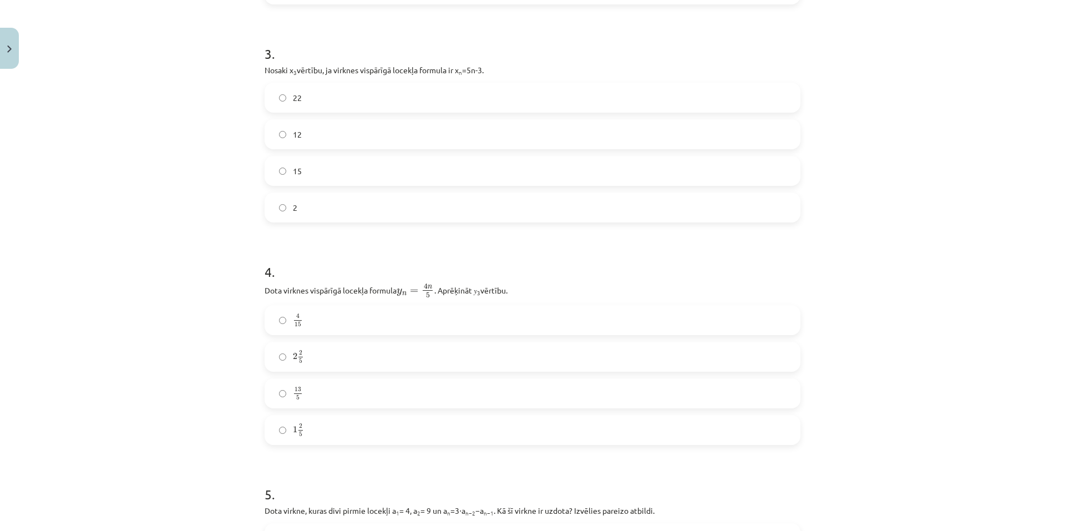
scroll to position [638, 0]
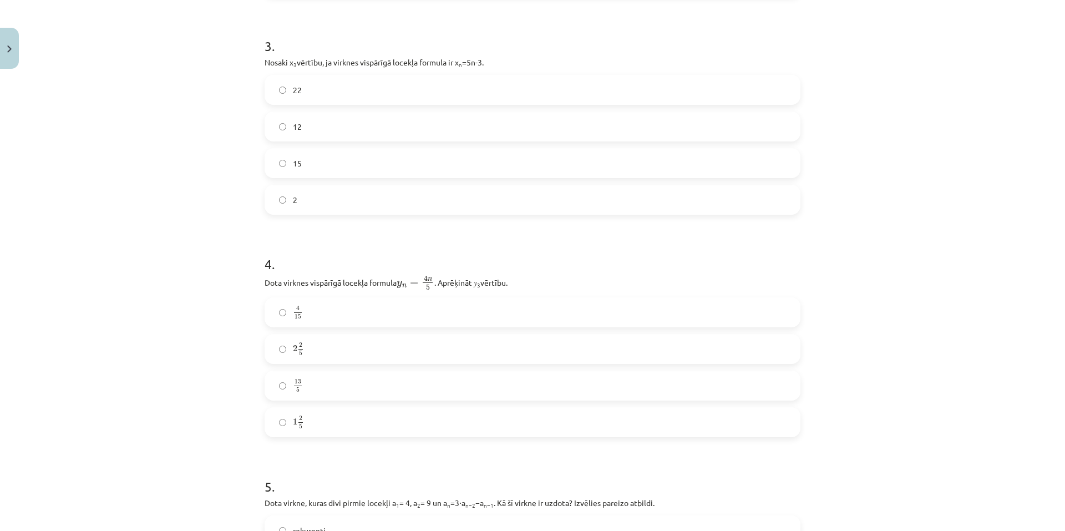
click at [456, 344] on label "2 2 5 2 2 5" at bounding box center [533, 349] width 534 height 28
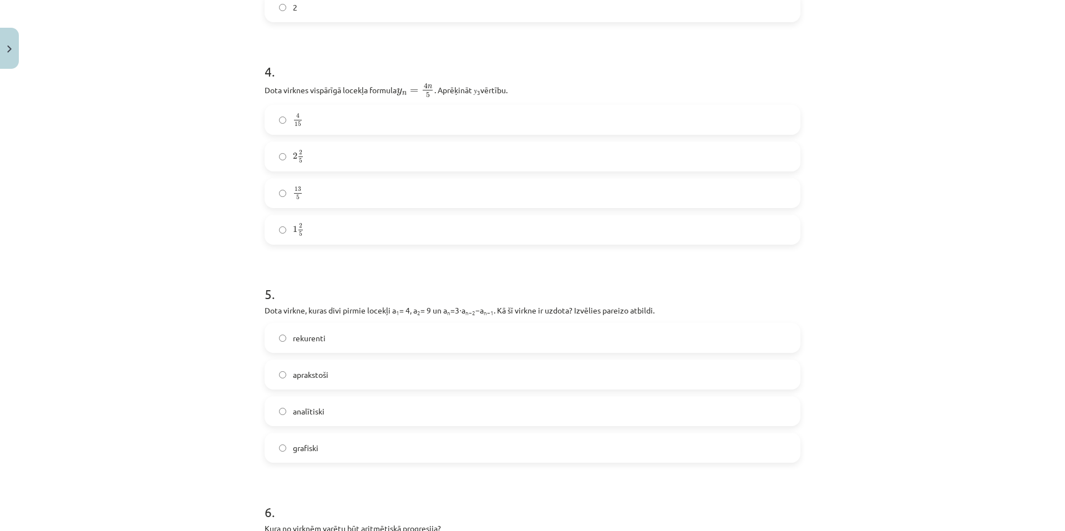
scroll to position [860, 0]
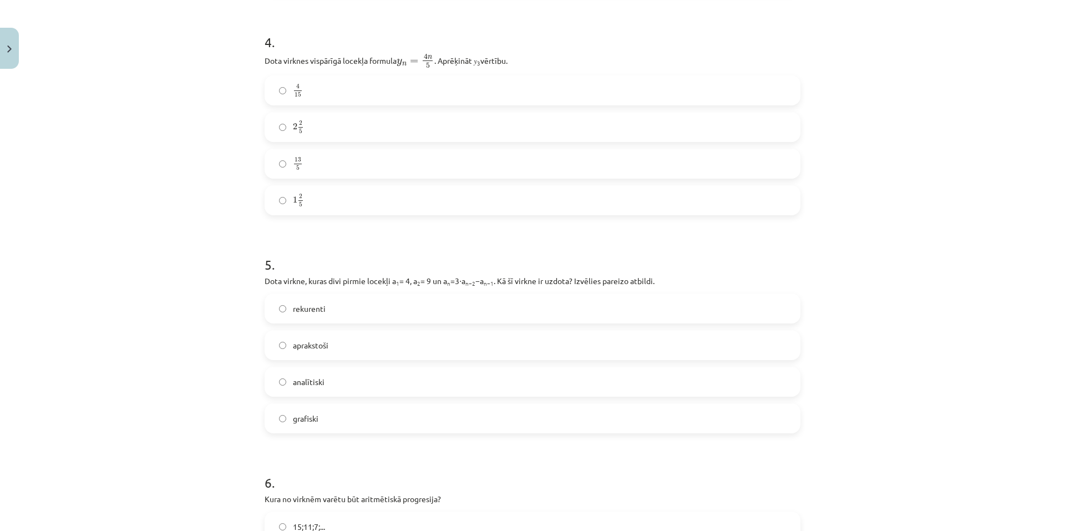
click at [439, 313] on label "rekurenti" at bounding box center [533, 308] width 534 height 28
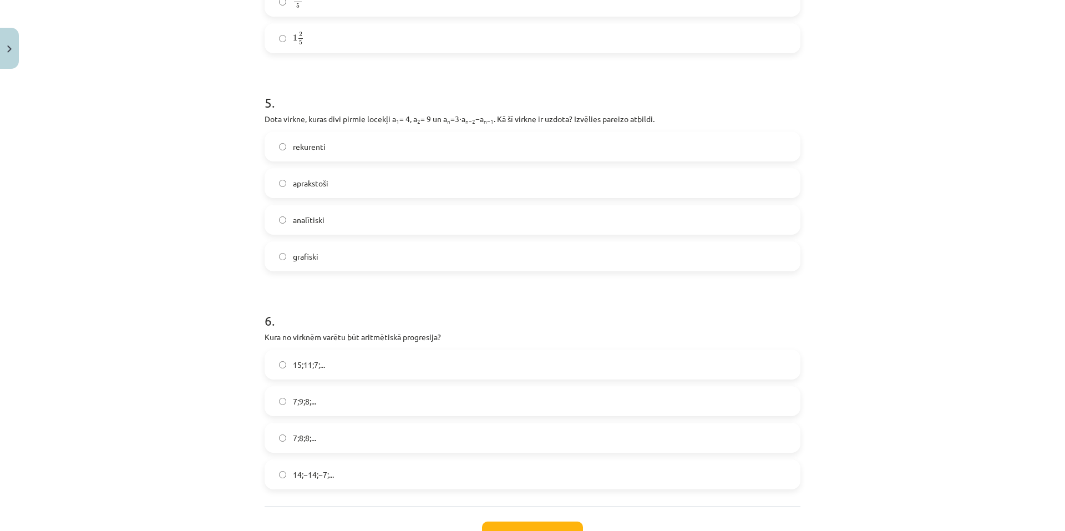
scroll to position [1026, 0]
click at [399, 358] on label "15;11;7;..." at bounding box center [533, 360] width 534 height 28
click at [537, 525] on button "Iesniegt" at bounding box center [532, 529] width 101 height 24
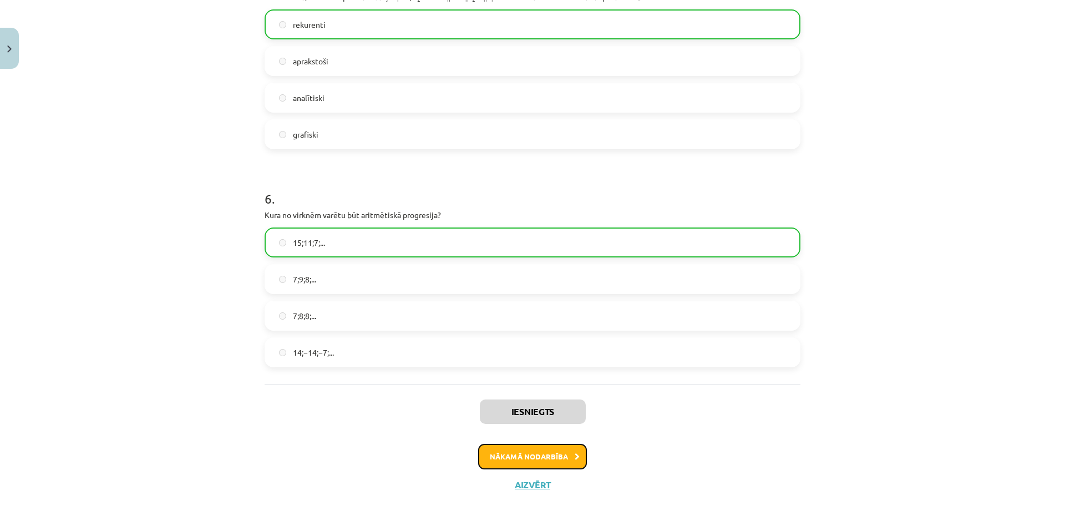
click at [535, 458] on button "Nākamā nodarbība" at bounding box center [532, 457] width 109 height 26
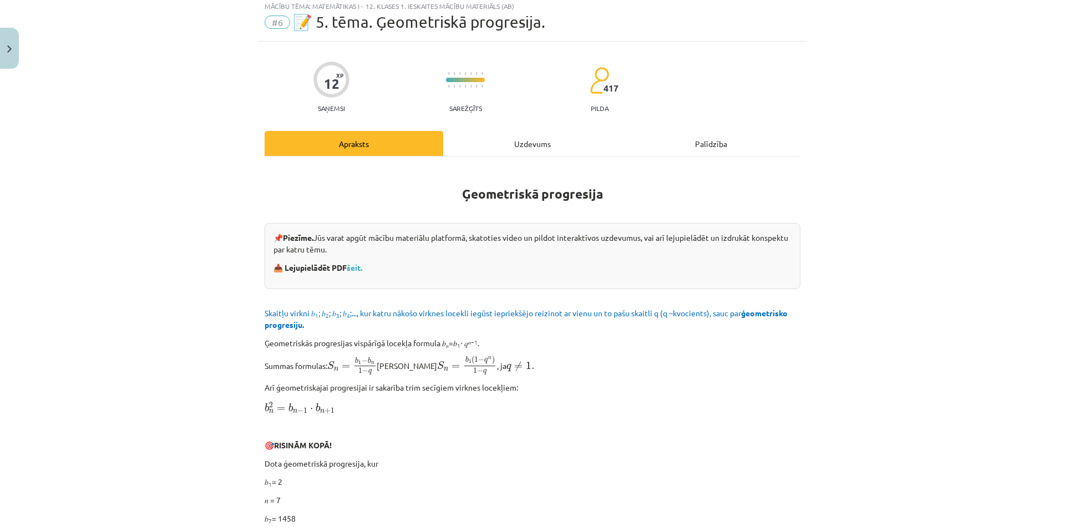
scroll to position [28, 0]
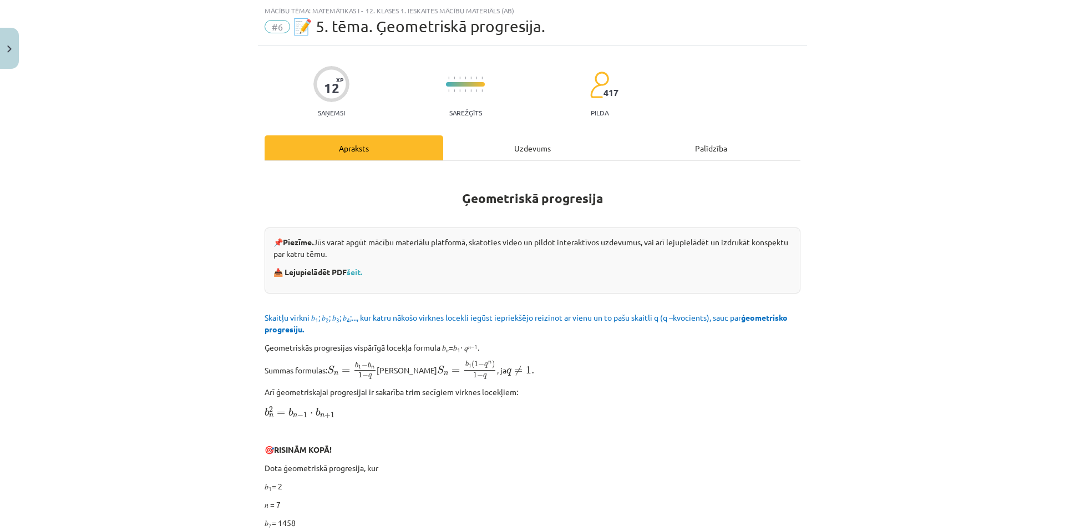
click at [539, 136] on div "Uzdevums" at bounding box center [532, 147] width 179 height 25
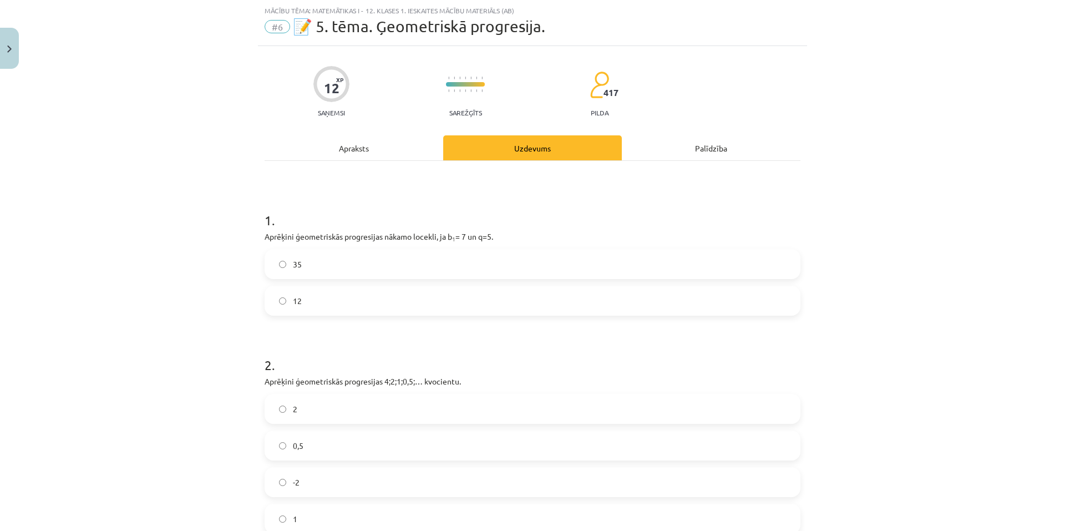
click at [483, 296] on label "12" at bounding box center [533, 301] width 534 height 28
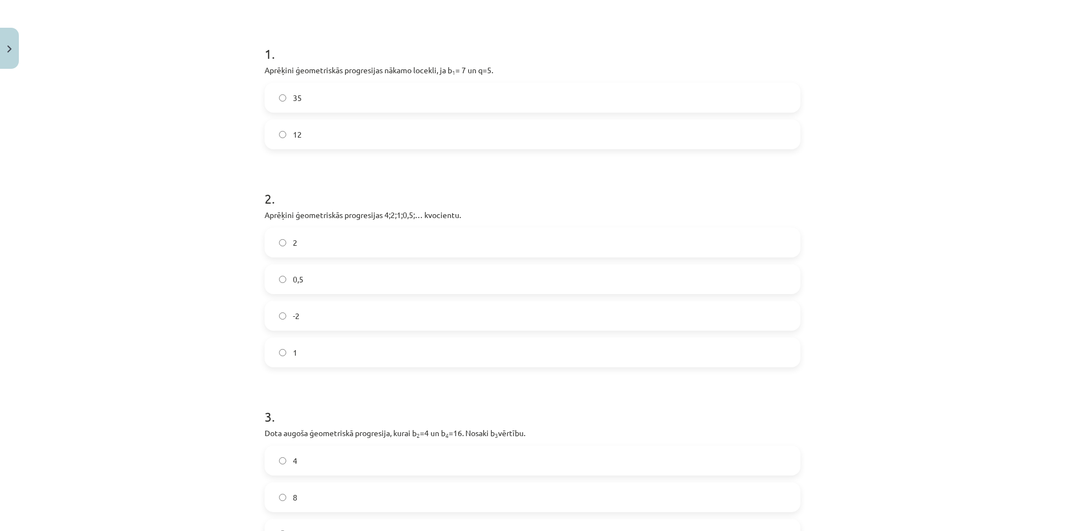
click at [429, 272] on label "0,5" at bounding box center [533, 279] width 534 height 28
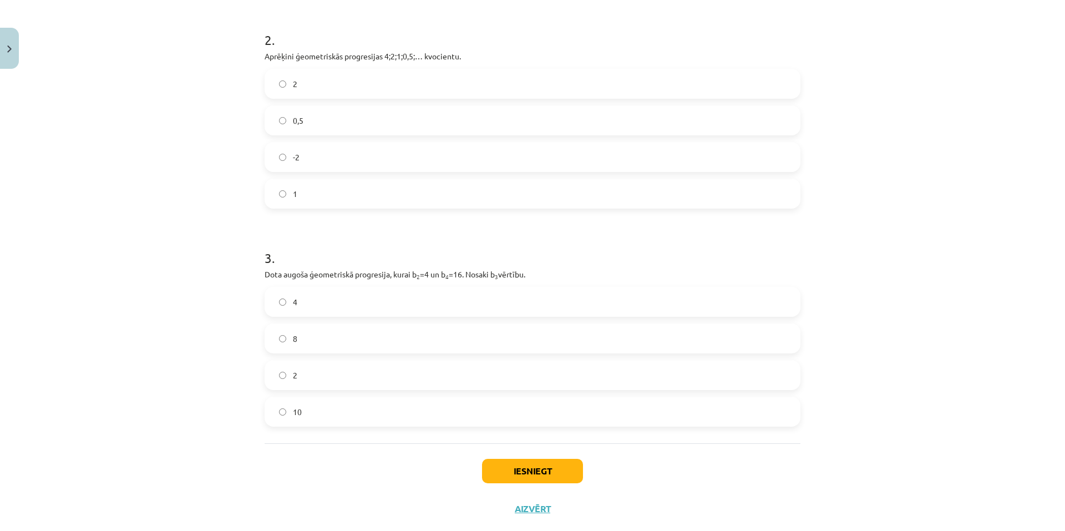
scroll to position [360, 0]
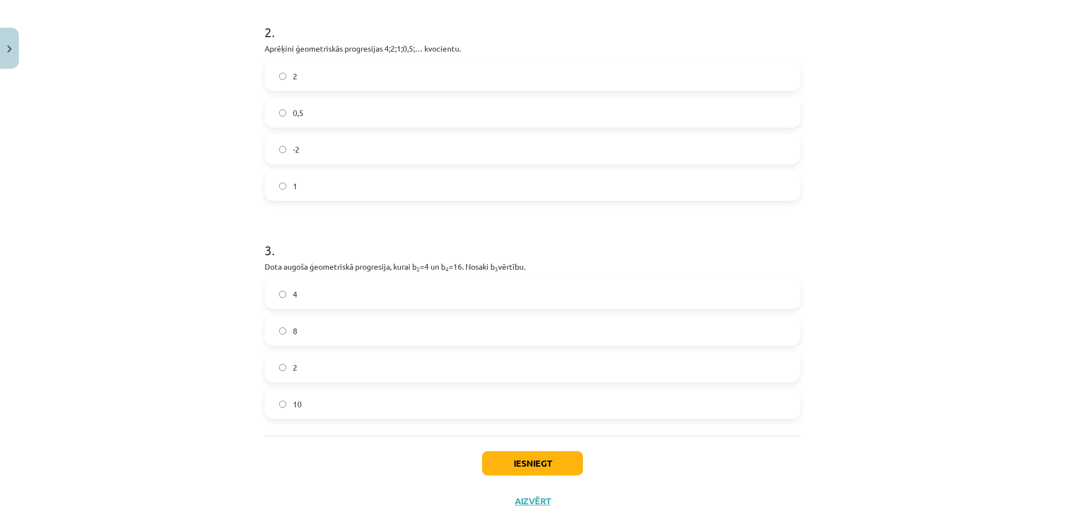
click at [416, 330] on label "8" at bounding box center [533, 331] width 534 height 28
click at [519, 464] on button "Iesniegt" at bounding box center [532, 463] width 101 height 24
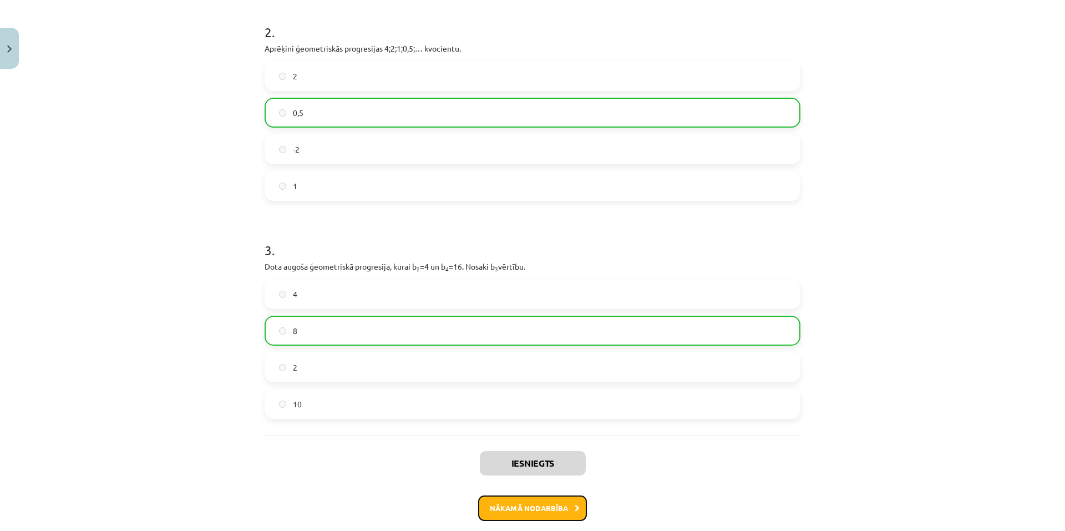
click at [542, 506] on button "Nākamā nodarbība" at bounding box center [532, 508] width 109 height 26
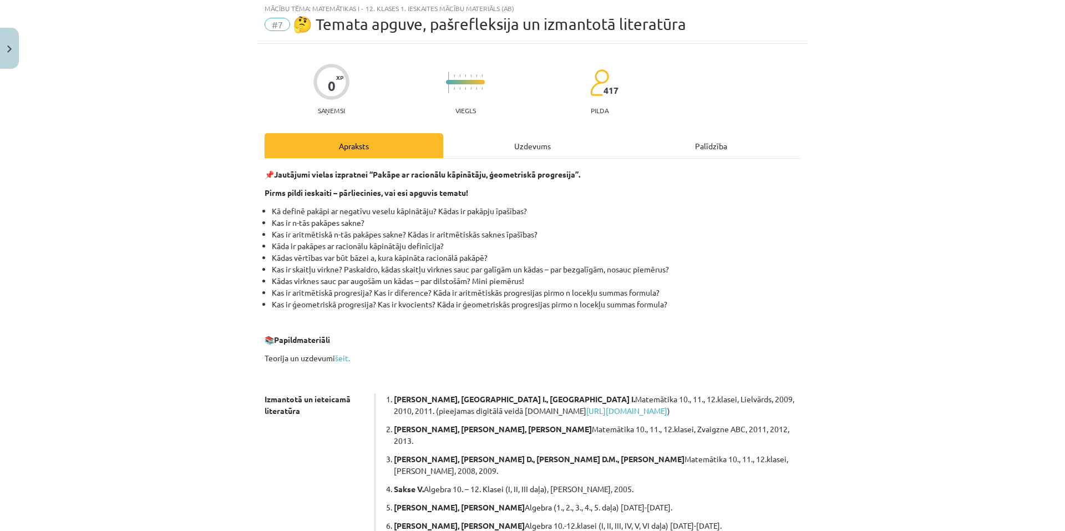
scroll to position [28, 0]
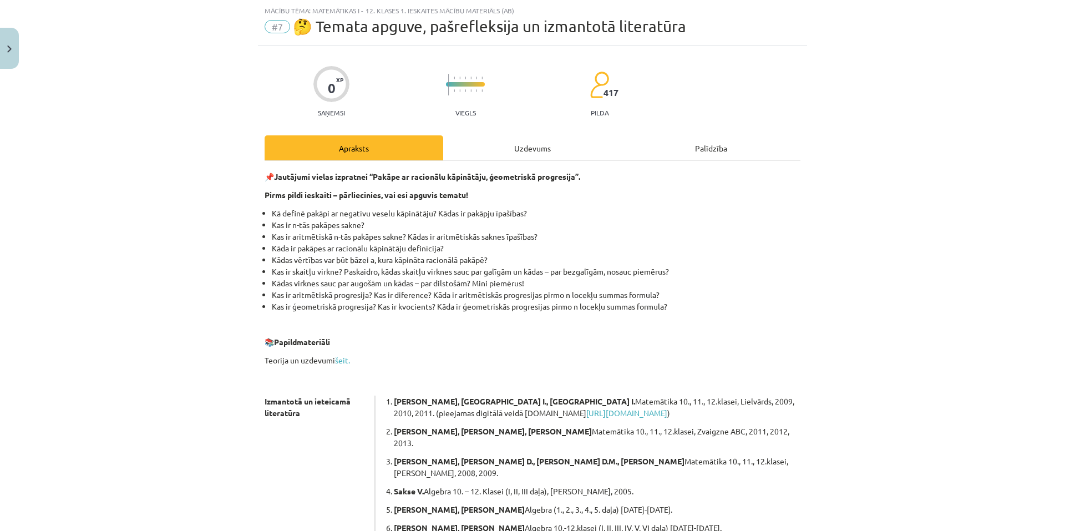
click at [509, 139] on div "Uzdevums" at bounding box center [532, 147] width 179 height 25
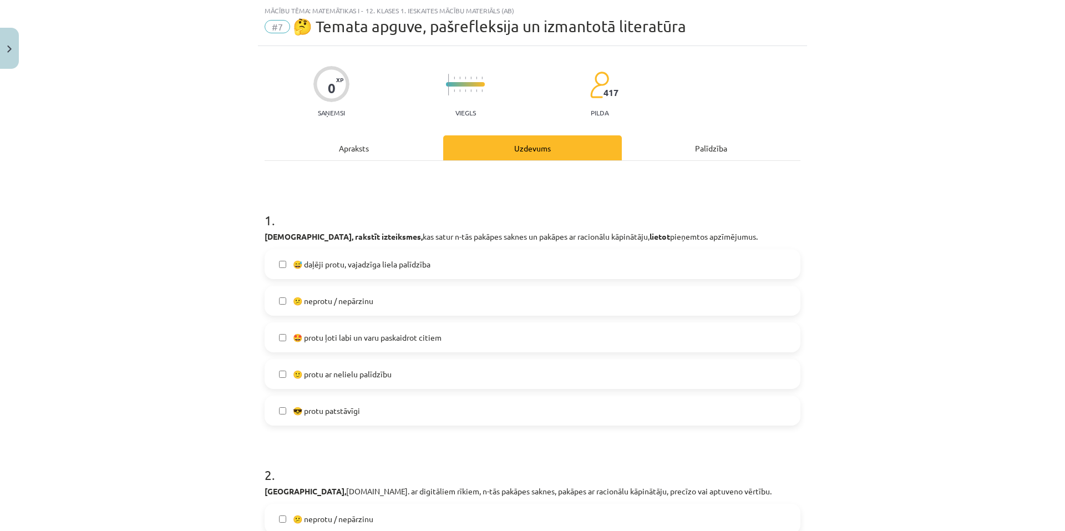
click at [422, 411] on label "😎 protu patstāvīgi" at bounding box center [533, 411] width 534 height 28
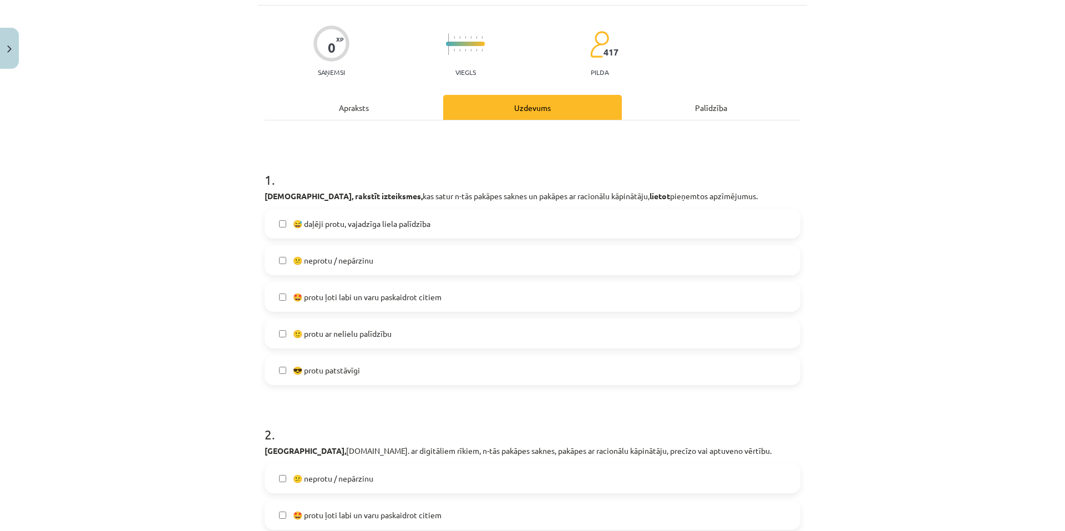
scroll to position [250, 0]
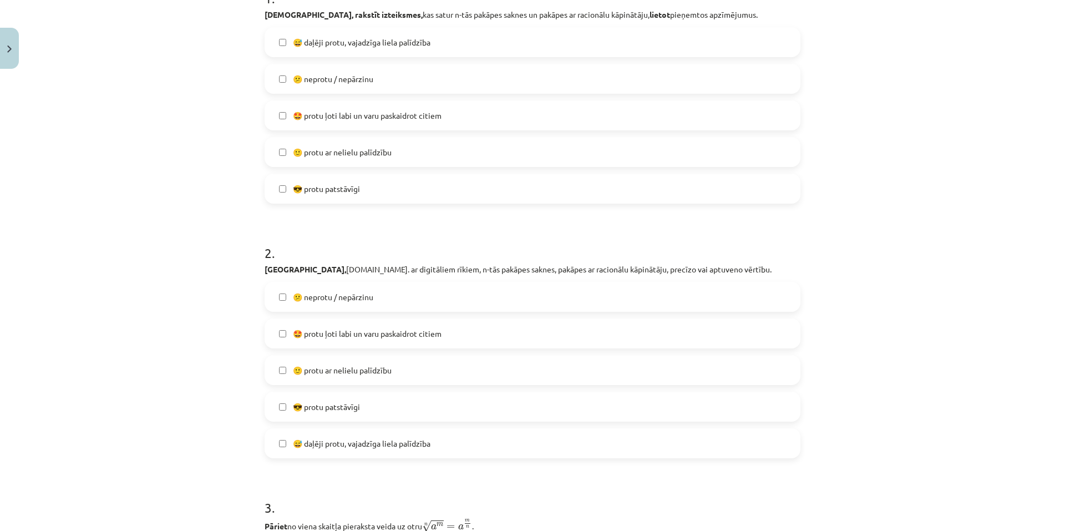
click at [418, 443] on span "😅 daļēji protu, vajadzīga liela palīdzība" at bounding box center [362, 444] width 138 height 12
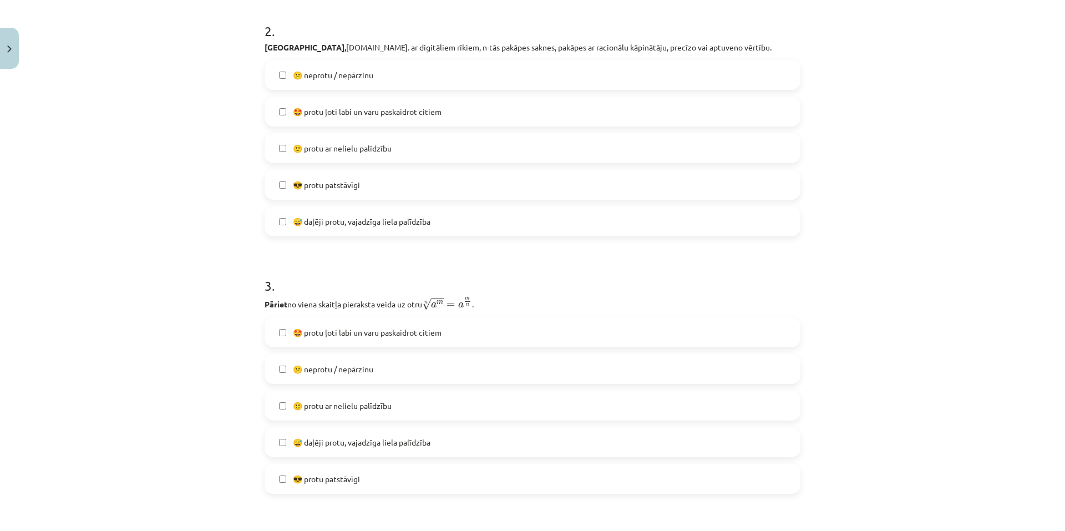
scroll to position [527, 0]
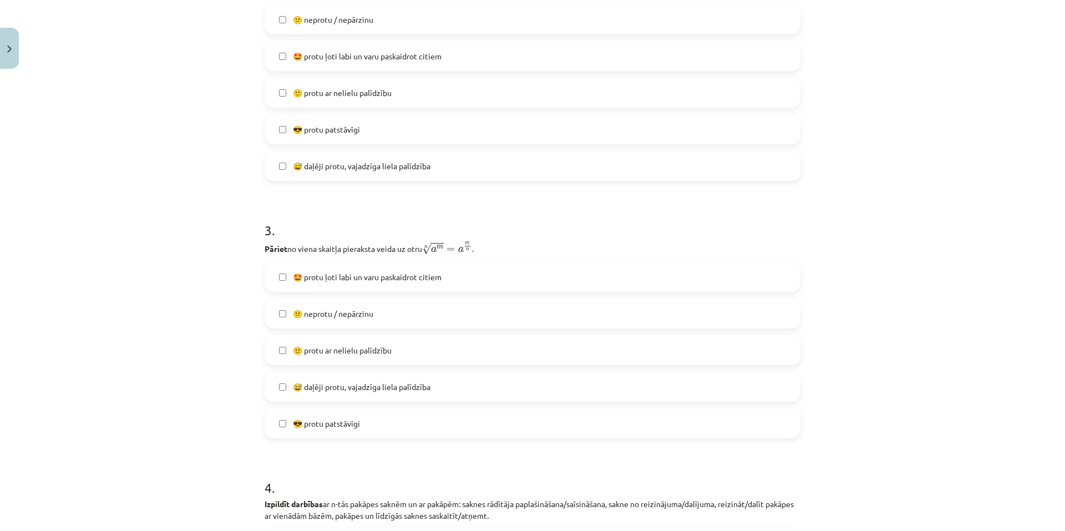
click at [423, 385] on span "😅 daļēji protu, vajadzīga liela palīdzība" at bounding box center [362, 387] width 138 height 12
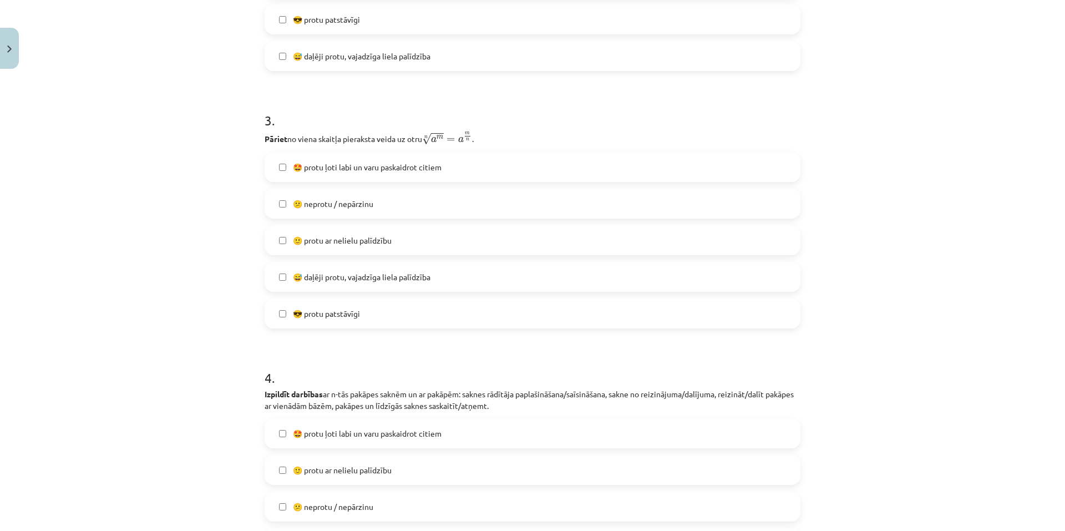
scroll to position [638, 0]
click at [407, 311] on label "😎 protu patstāvīgi" at bounding box center [533, 312] width 534 height 28
click at [408, 279] on span "😅 daļēji protu, vajadzīga liela palīdzība" at bounding box center [362, 276] width 138 height 12
click at [473, 348] on form "1 . Lasīt, rakstīt izteiksmes, kas satur n-tās pakāpes saknes un pakāpes ar rac…" at bounding box center [533, 348] width 536 height 1531
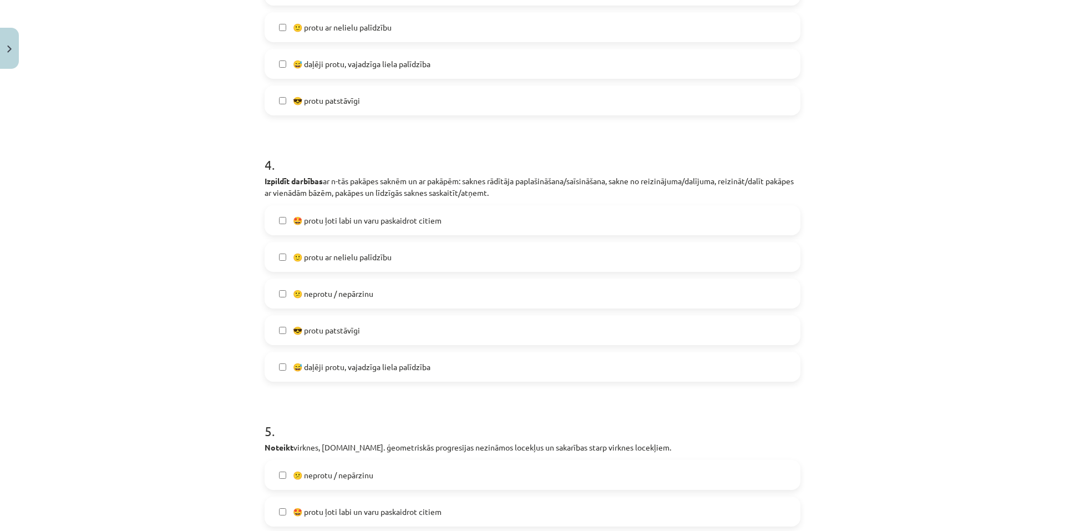
scroll to position [860, 0]
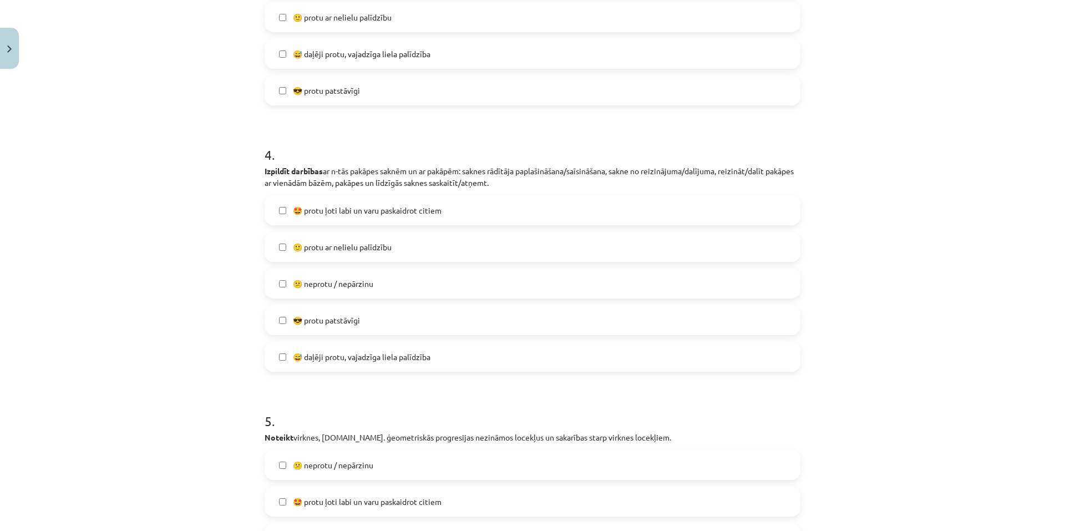
click at [473, 322] on label "😎 protu patstāvīgi" at bounding box center [533, 320] width 534 height 28
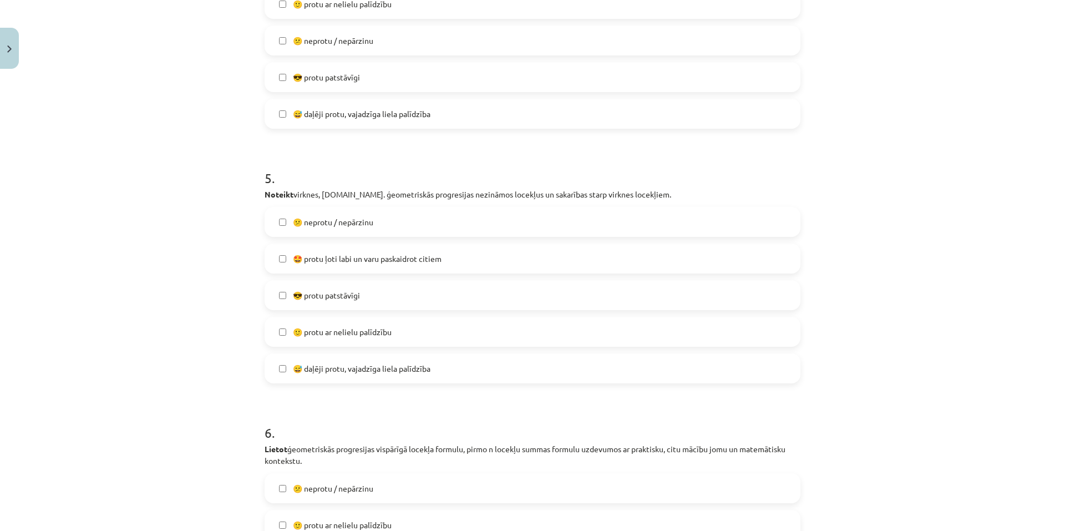
scroll to position [1137, 0]
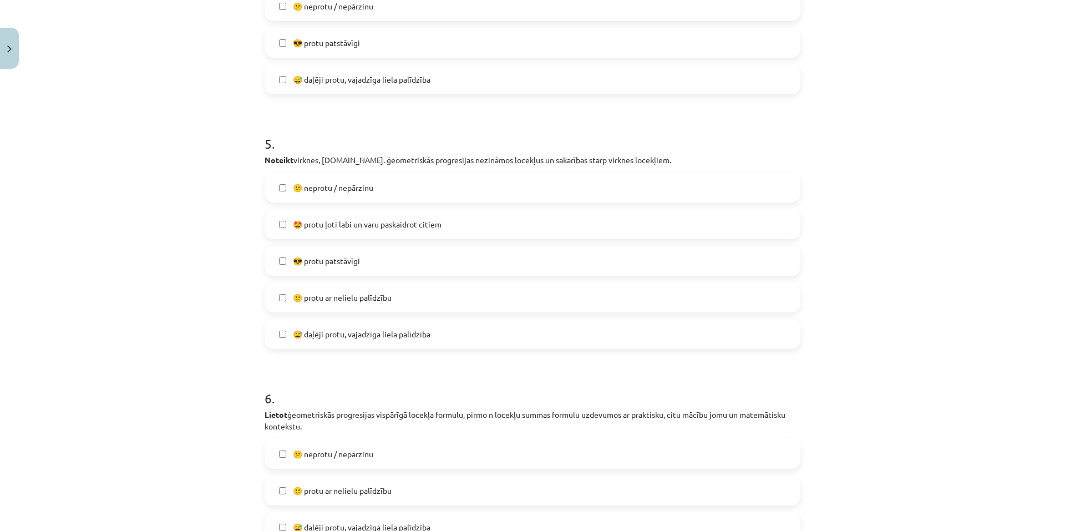
click at [392, 269] on label "😎 protu patstāvīgi" at bounding box center [533, 261] width 534 height 28
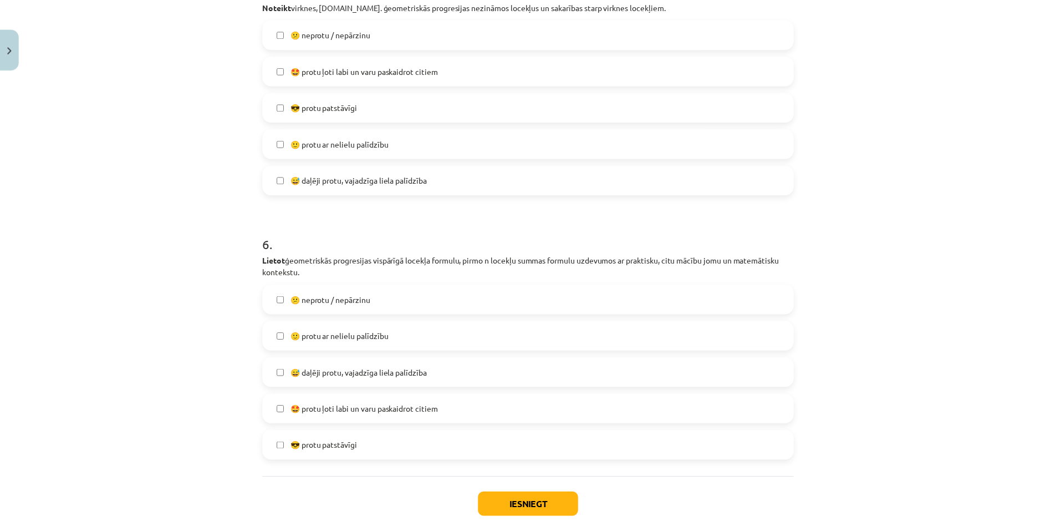
scroll to position [1350, 0]
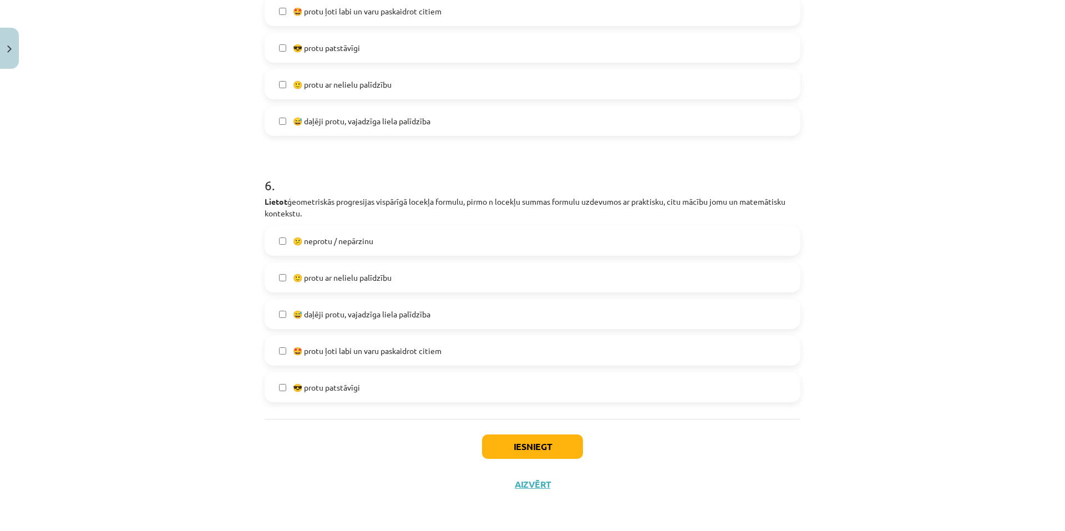
click at [390, 354] on span "🤩 protu ļoti labi un varu paskaidrot citiem" at bounding box center [367, 351] width 149 height 12
click at [392, 390] on label "😎 protu patstāvīgi" at bounding box center [533, 387] width 534 height 28
click at [420, 349] on span "🤩 protu ļoti labi un varu paskaidrot citiem" at bounding box center [367, 351] width 149 height 12
click at [491, 436] on button "Iesniegt" at bounding box center [532, 446] width 101 height 24
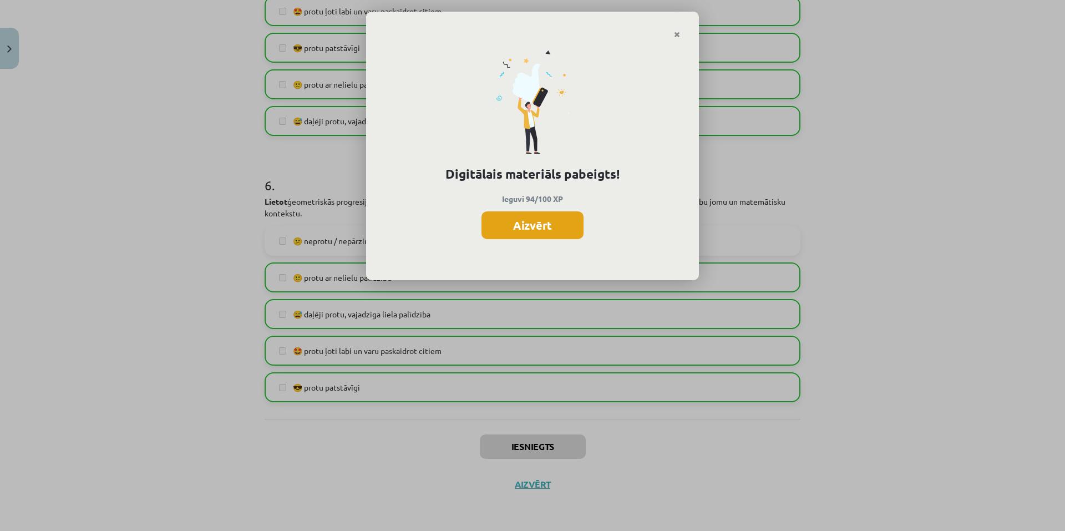
click at [551, 217] on button "Aizvērt" at bounding box center [532, 225] width 102 height 28
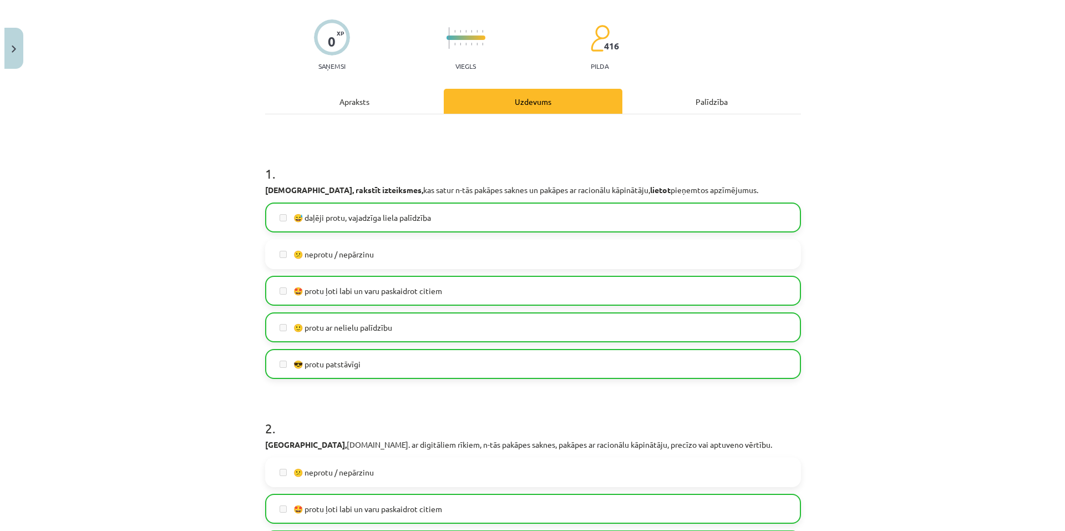
scroll to position [0, 0]
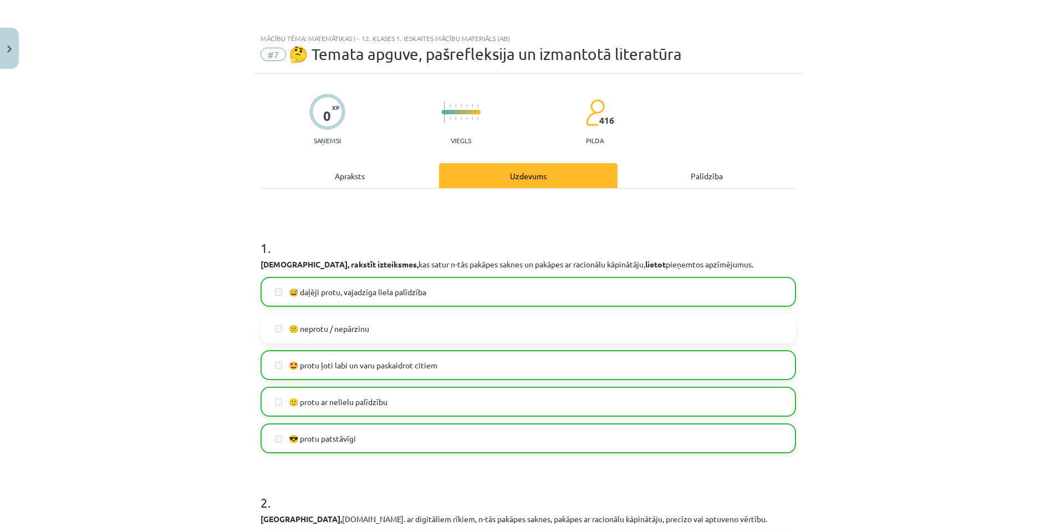
click at [363, 179] on div "Apraksts" at bounding box center [350, 175] width 179 height 25
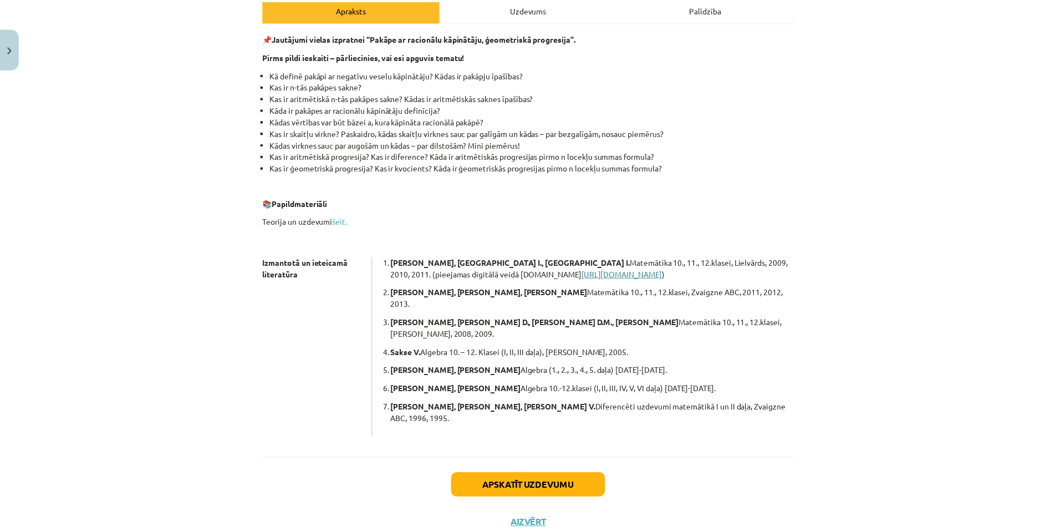
scroll to position [171, 0]
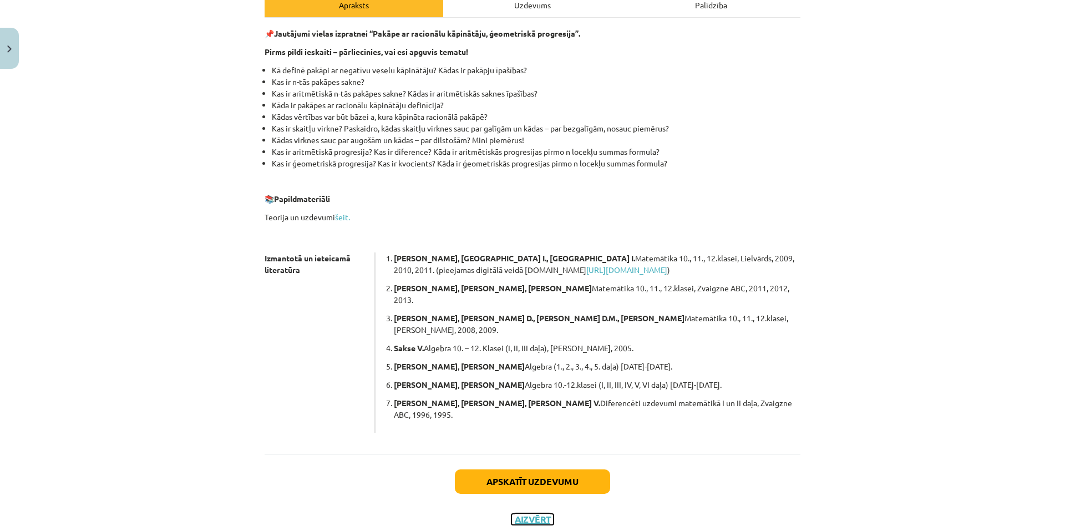
click at [530, 514] on button "Aizvērt" at bounding box center [532, 519] width 42 height 11
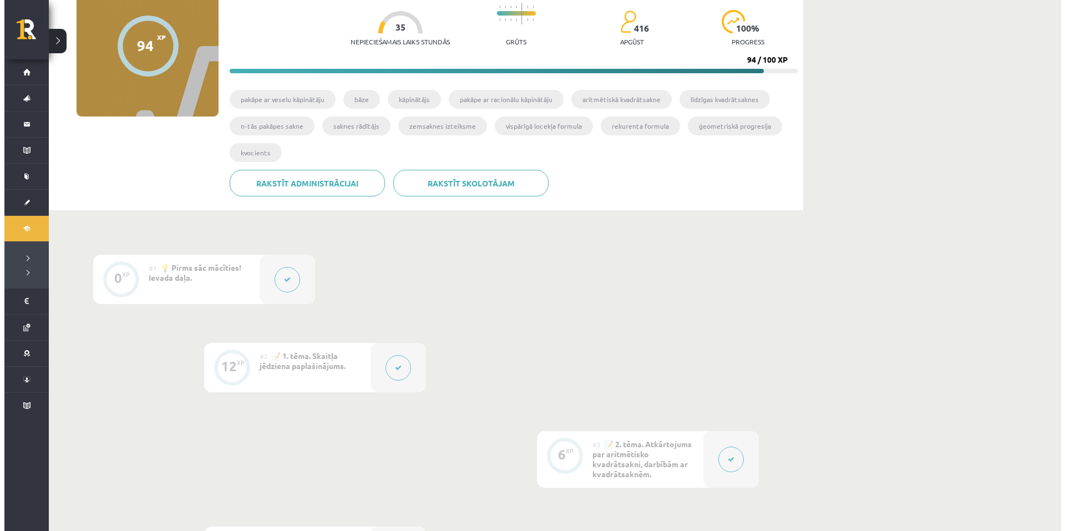
scroll to position [111, 0]
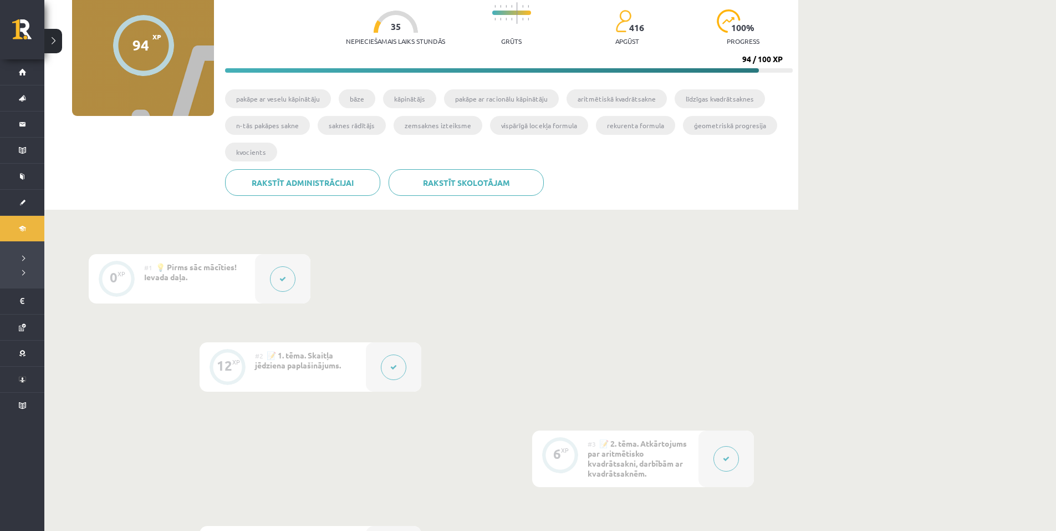
click at [380, 359] on div at bounding box center [393, 366] width 55 height 49
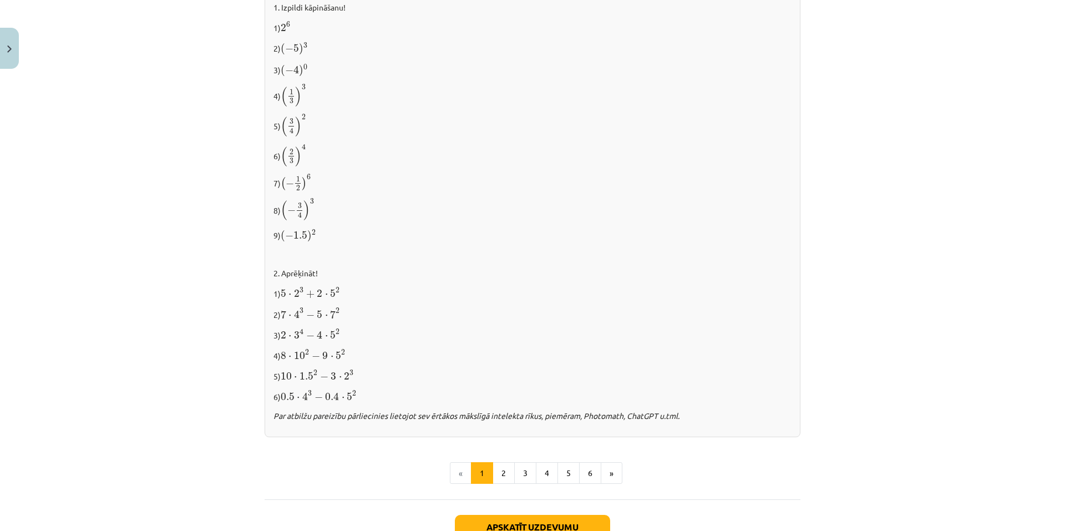
scroll to position [1080, 0]
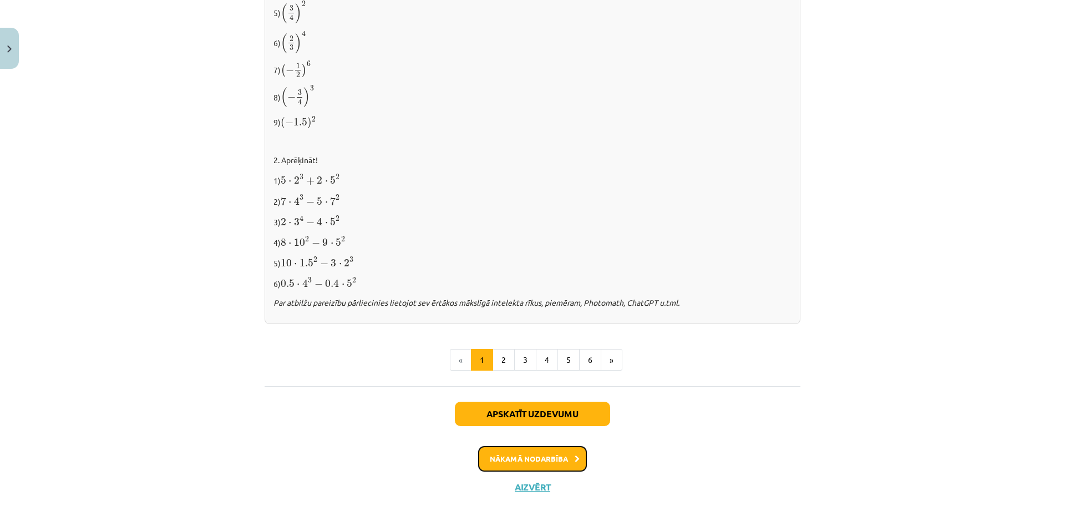
click at [565, 446] on button "Nākamā nodarbība" at bounding box center [532, 459] width 109 height 26
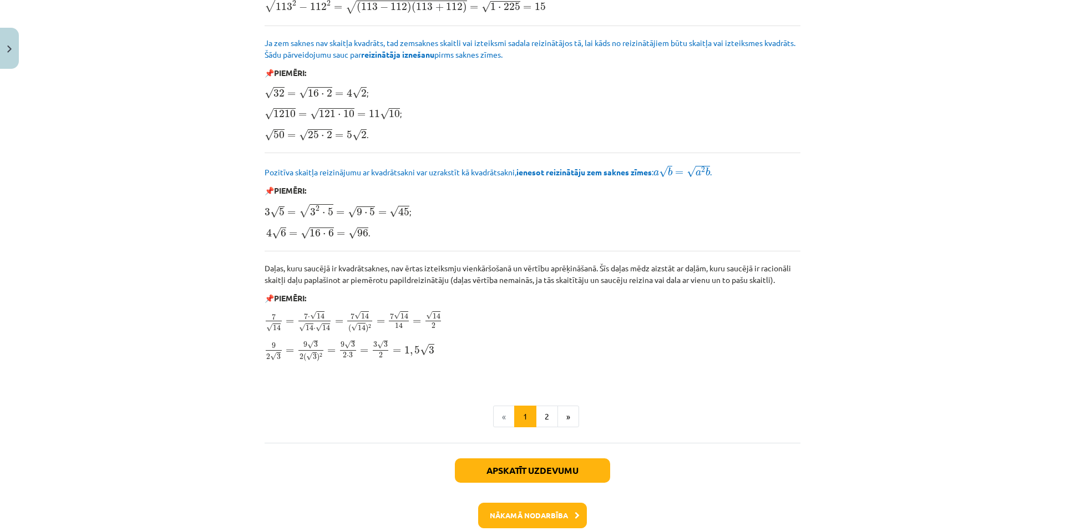
scroll to position [1241, 0]
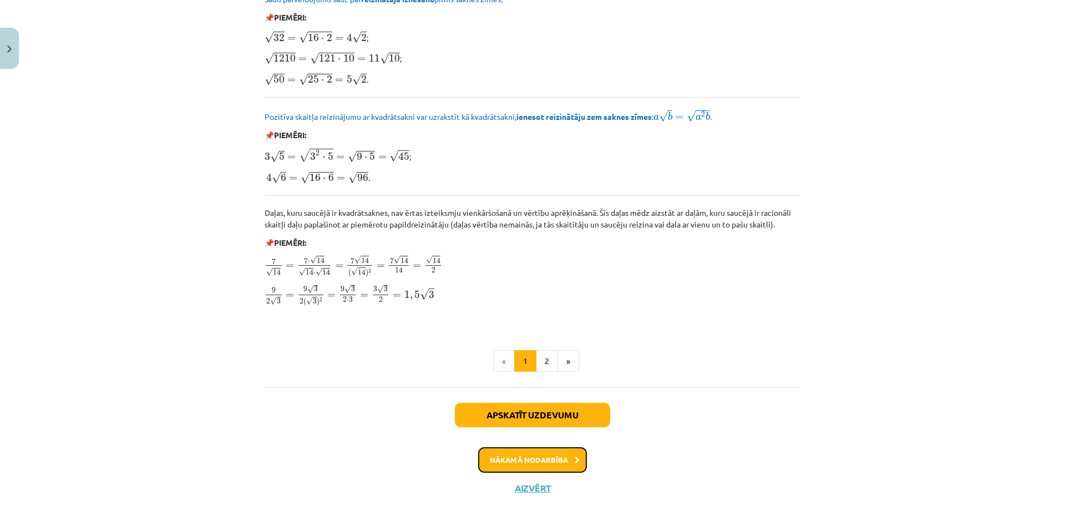
click at [561, 458] on button "Nākamā nodarbība" at bounding box center [532, 460] width 109 height 26
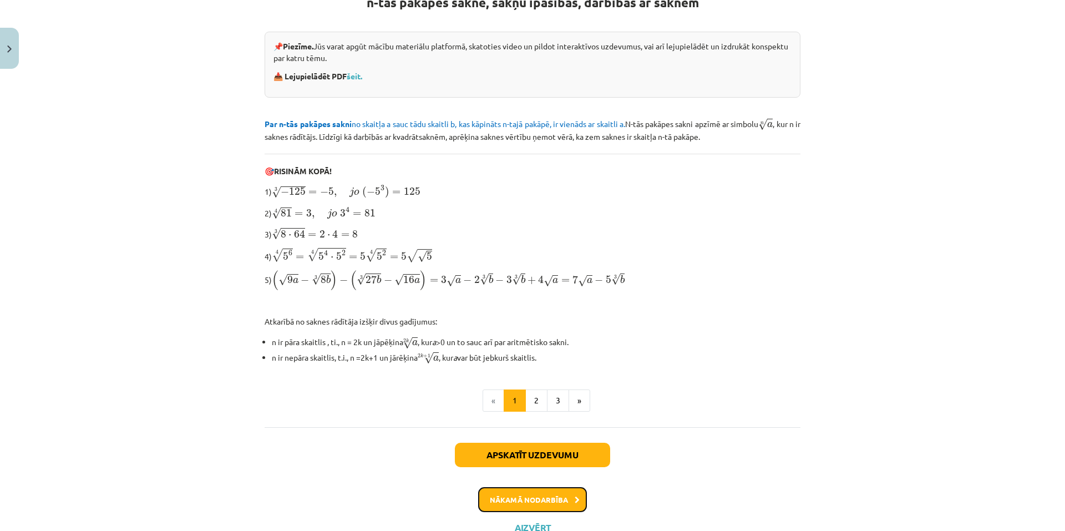
scroll to position [250, 0]
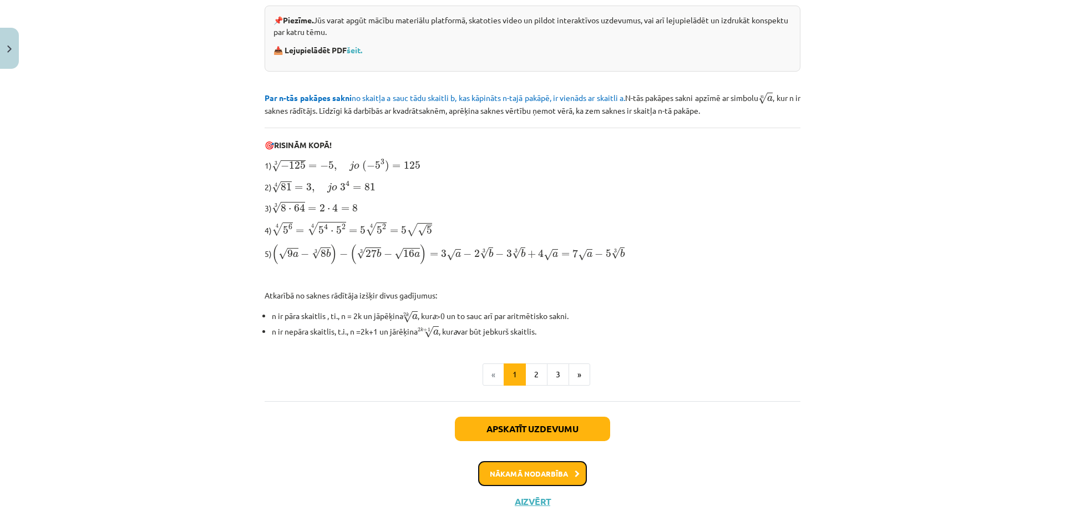
click at [575, 473] on icon at bounding box center [577, 473] width 5 height 7
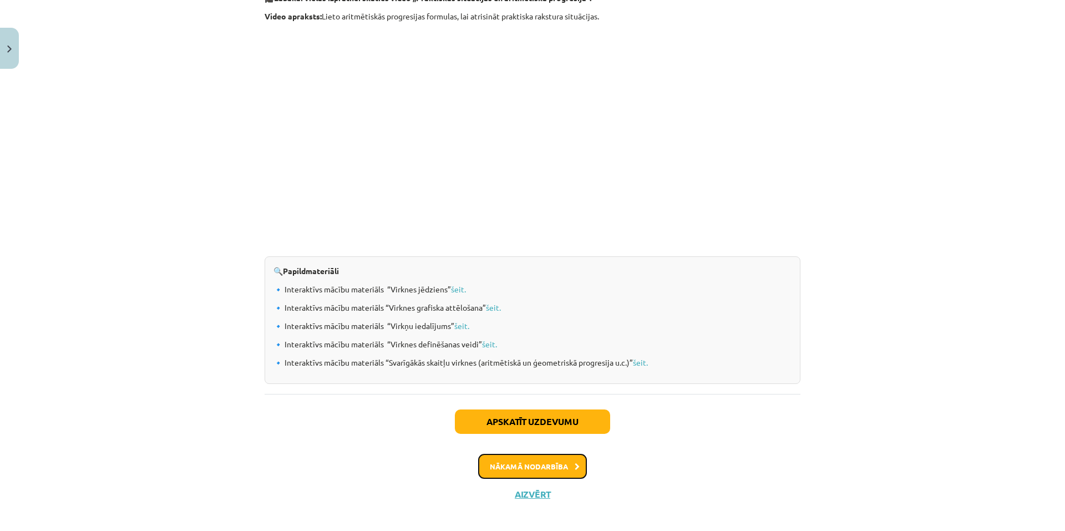
scroll to position [1059, 0]
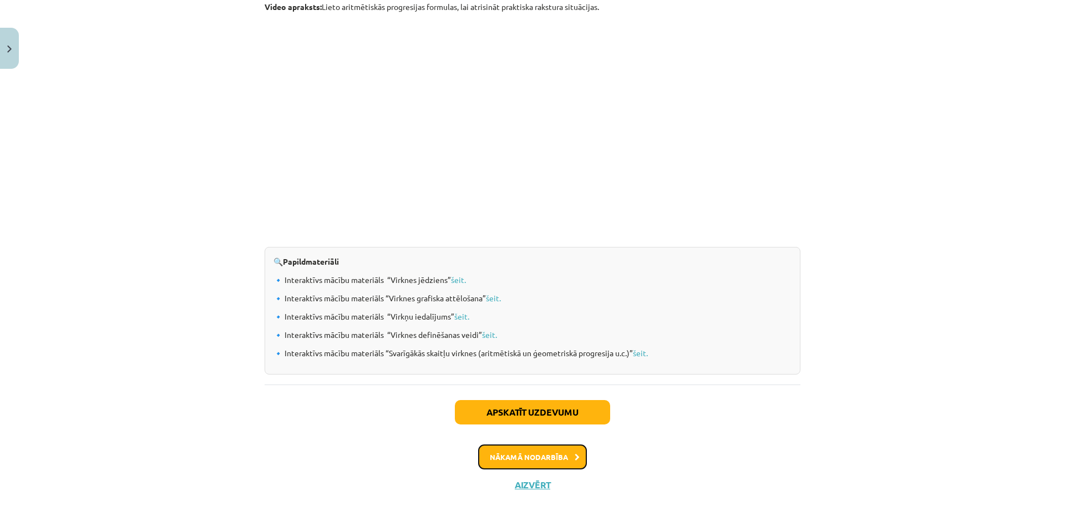
click at [507, 463] on button "Nākamā nodarbība" at bounding box center [532, 457] width 109 height 26
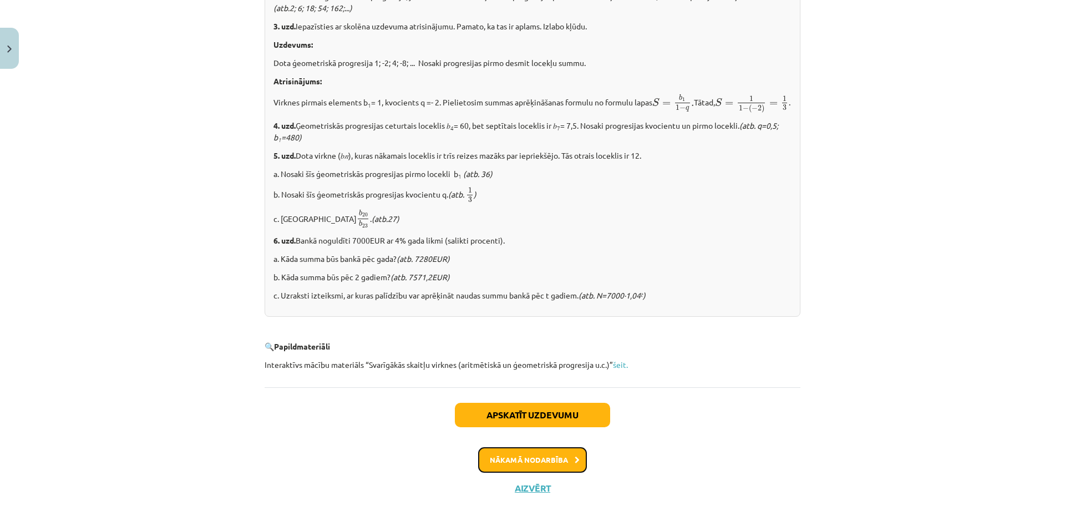
scroll to position [1303, 0]
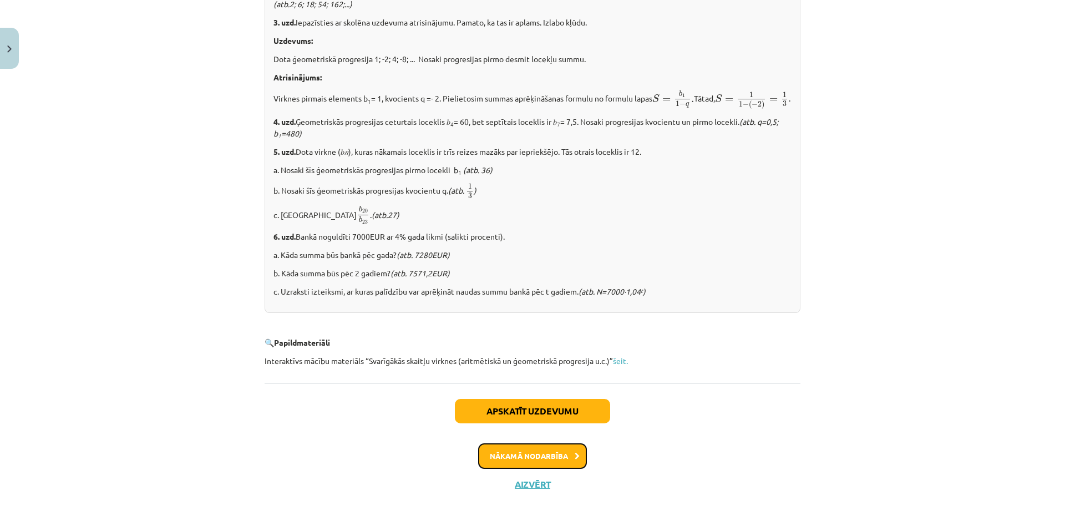
click at [555, 448] on button "Nākamā nodarbība" at bounding box center [532, 456] width 109 height 26
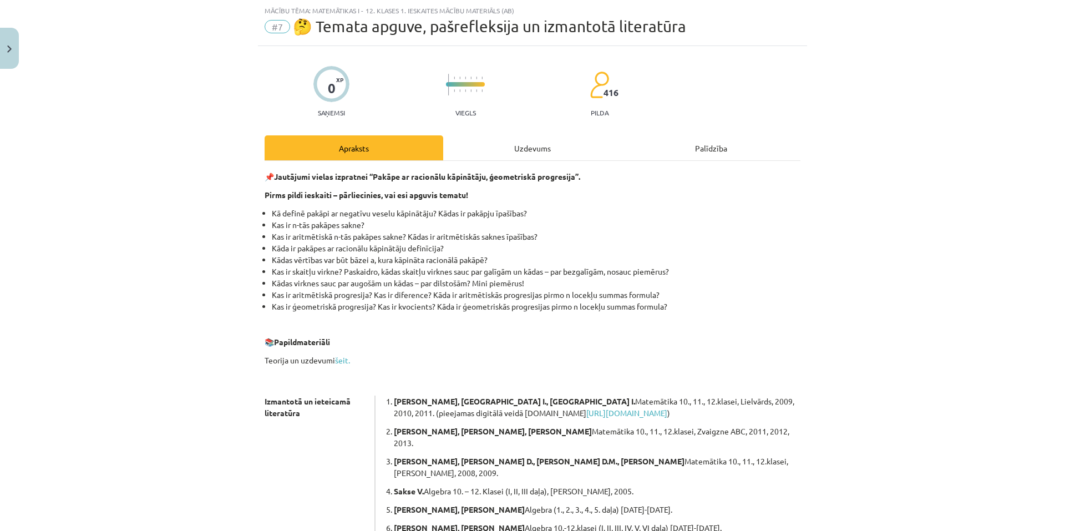
scroll to position [0, 0]
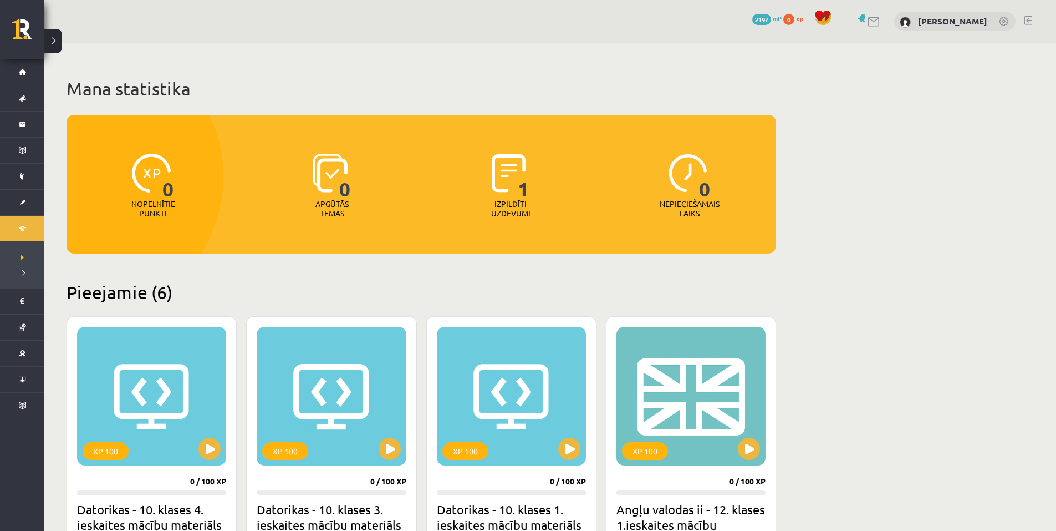
scroll to position [555, 0]
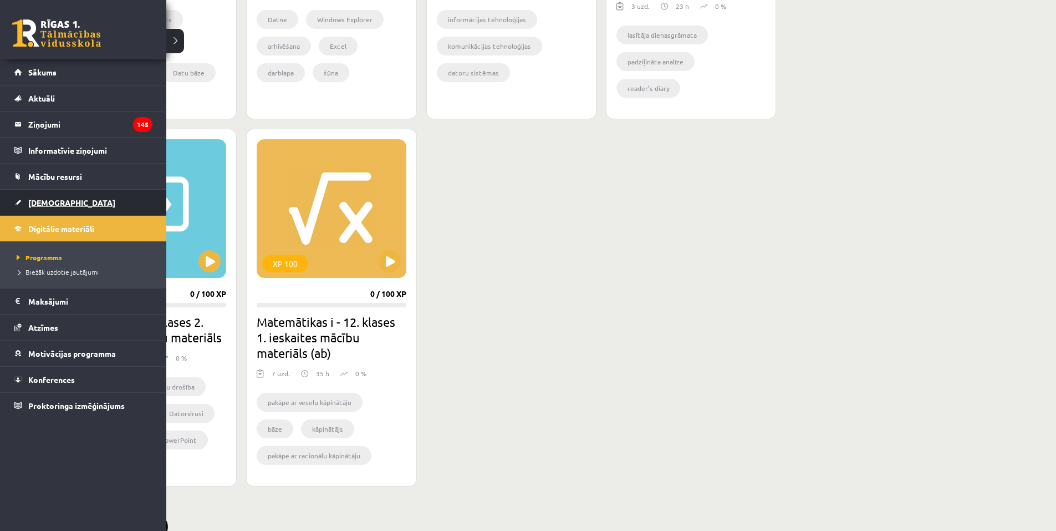
click at [53, 206] on span "[DEMOGRAPHIC_DATA]" at bounding box center [71, 202] width 87 height 10
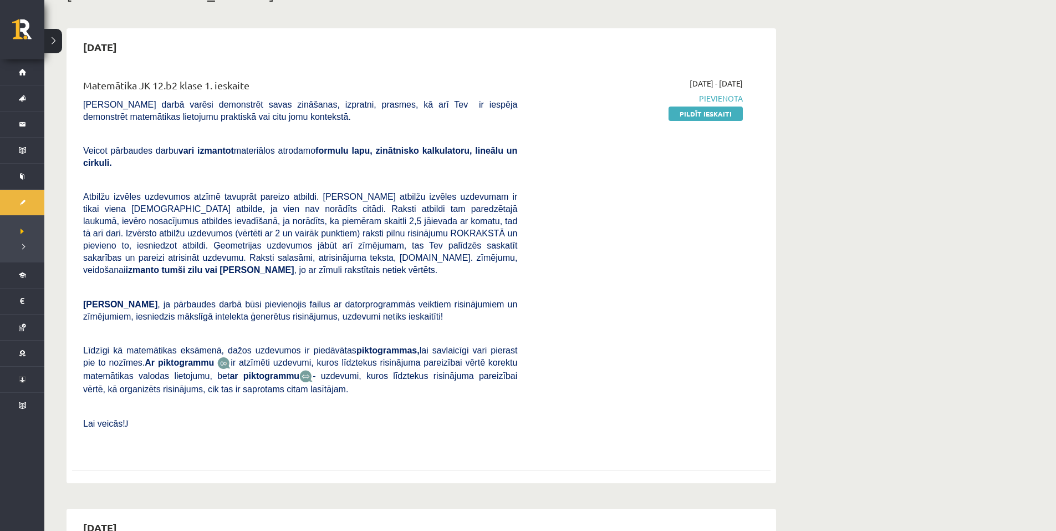
scroll to position [55, 0]
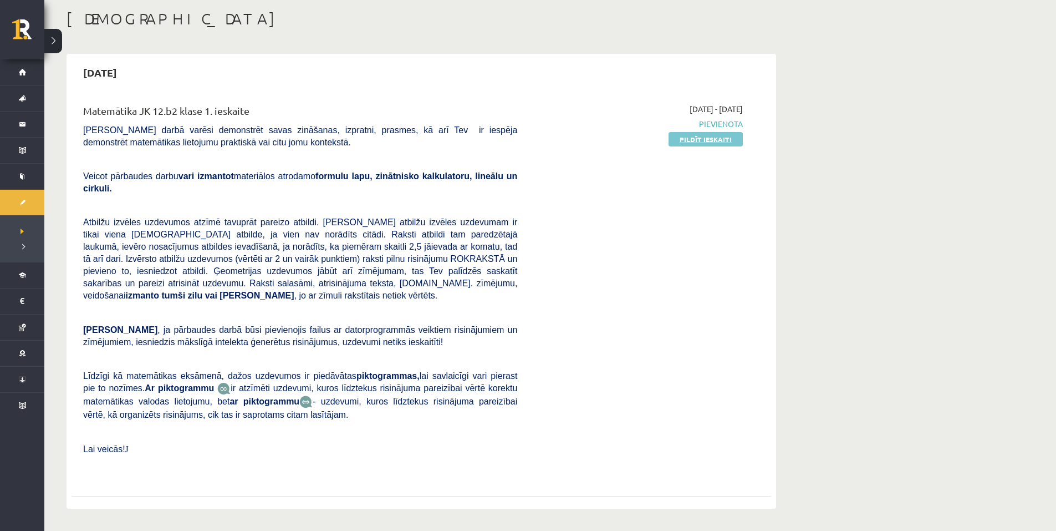
click at [700, 141] on link "Pildīt ieskaiti" at bounding box center [706, 139] width 74 height 14
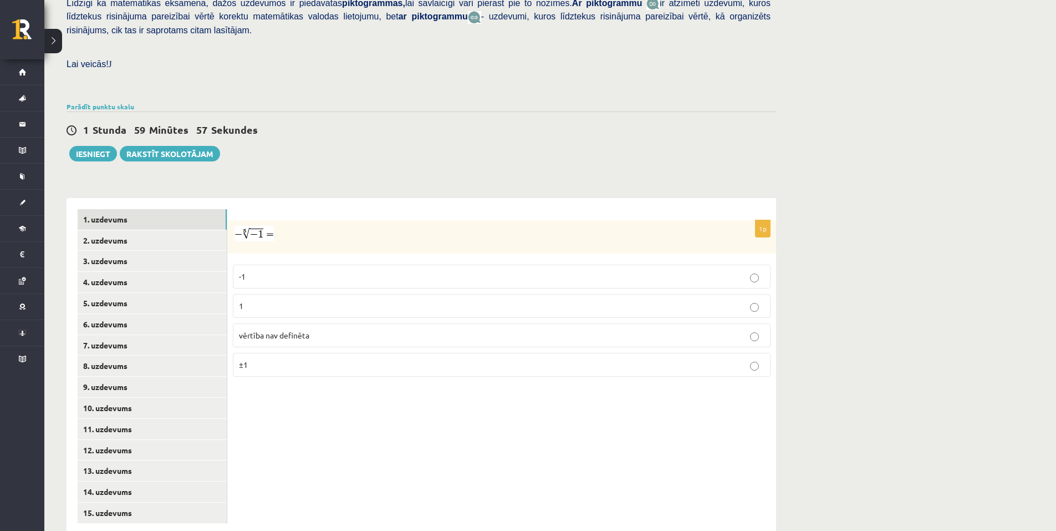
scroll to position [285, 0]
click at [350, 328] on p "vērtība nav definēta" at bounding box center [502, 334] width 526 height 12
click at [200, 228] on link "2. uzdevums" at bounding box center [152, 238] width 149 height 21
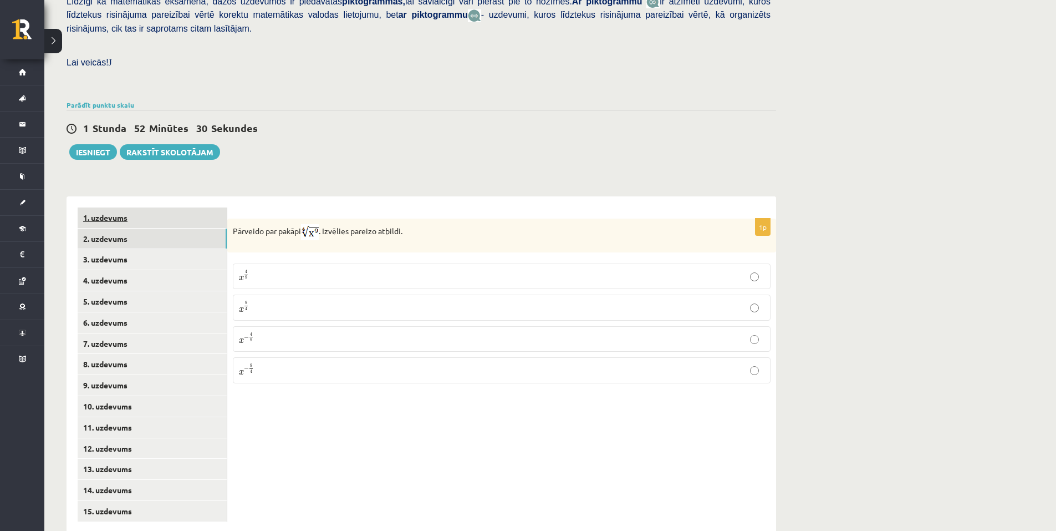
click at [159, 207] on link "1. uzdevums" at bounding box center [152, 217] width 149 height 21
click at [435, 298] on p "1" at bounding box center [502, 304] width 526 height 12
click at [190, 228] on link "2. uzdevums" at bounding box center [152, 238] width 149 height 21
click at [214, 249] on link "3. uzdevums" at bounding box center [152, 259] width 149 height 21
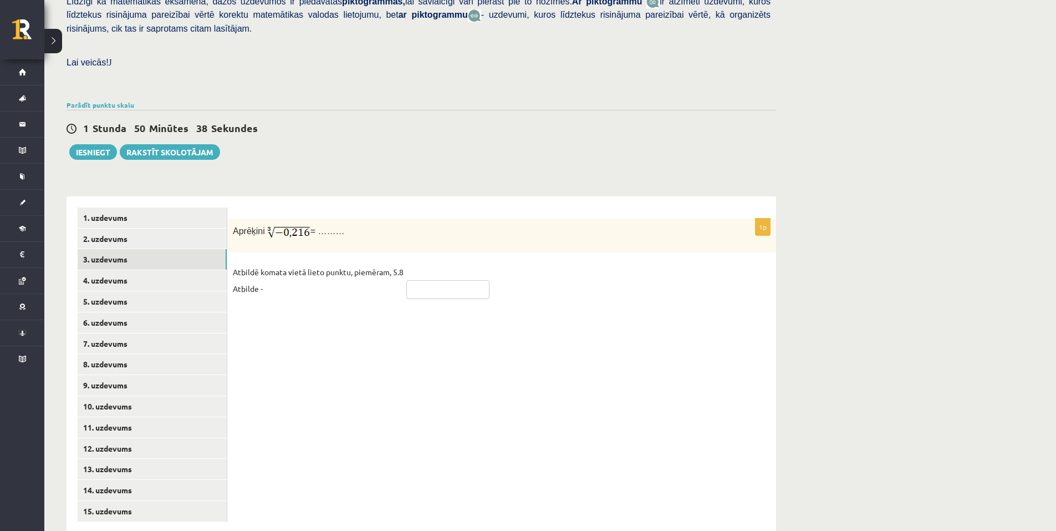
click at [463, 280] on input "text" at bounding box center [448, 289] width 83 height 19
type input "****"
click at [190, 270] on link "4. uzdevums" at bounding box center [152, 280] width 149 height 21
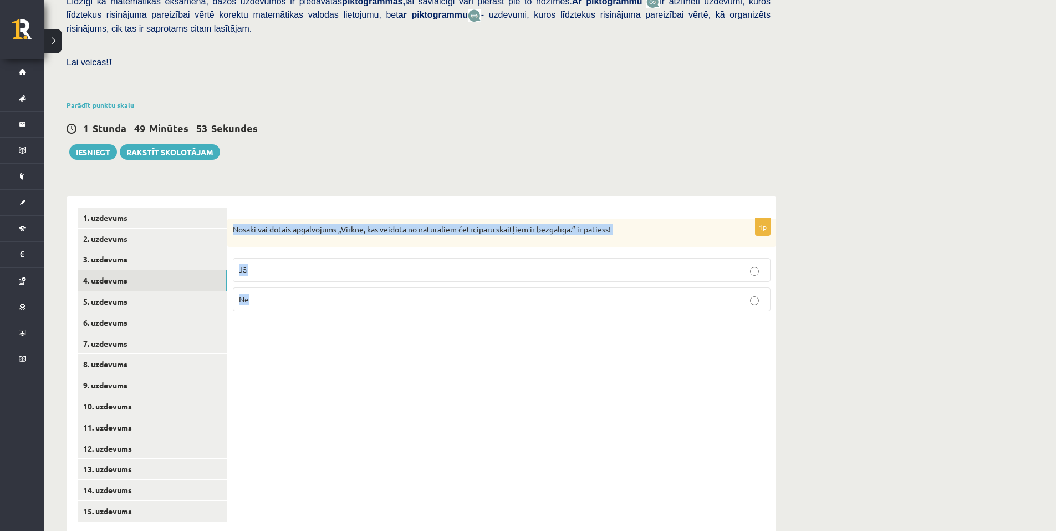
drag, startPoint x: 230, startPoint y: 204, endPoint x: 346, endPoint y: 305, distance: 153.7
click at [346, 305] on div "1p Nosaki vai dotais apgalvojums „Virkne, kas veidota no naturāliem četrciparu …" at bounding box center [501, 364] width 549 height 337
copy div "Nosaki vai dotais apgalvojums „Virkne, kas veidota no naturāliem četrciparu ska…"
click at [314, 293] on p "Nē" at bounding box center [502, 299] width 526 height 12
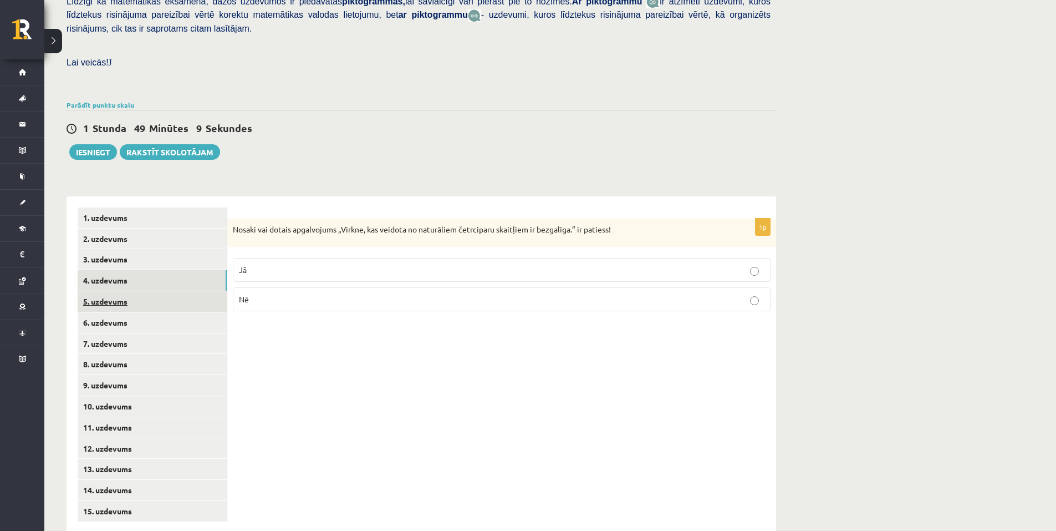
click at [148, 291] on link "5. uzdevums" at bounding box center [152, 301] width 149 height 21
click at [337, 295] on p "Nē" at bounding box center [502, 301] width 526 height 12
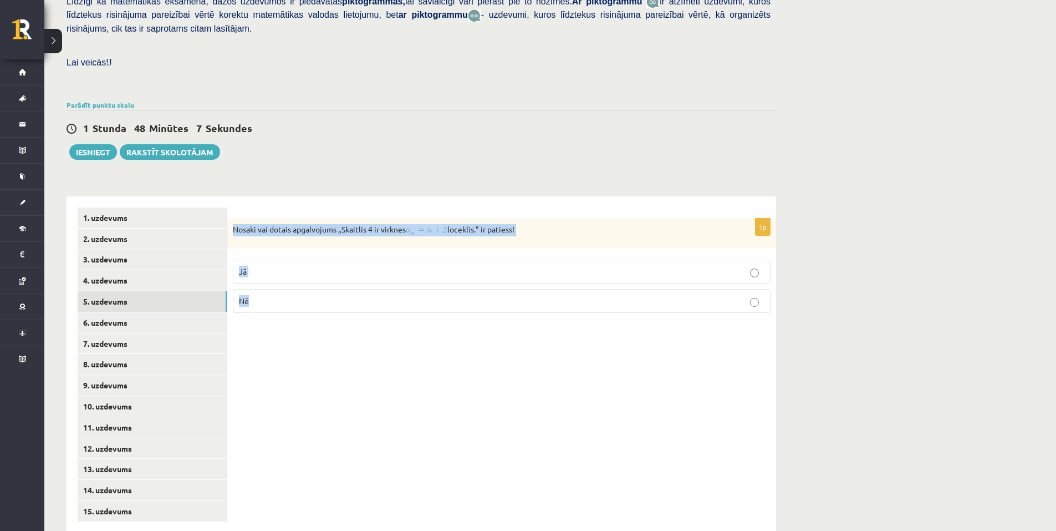
drag, startPoint x: 232, startPoint y: 203, endPoint x: 327, endPoint y: 270, distance: 115.4
click at [327, 270] on div "1p Nosaki vai dotais apgalvojums „Skaitlis 4 ir virknes loceklis.” ir patiess! …" at bounding box center [501, 270] width 549 height 103
copy div "Nosaki vai dotais apgalvojums „Skaitlis 4 ir virknes loceklis.” ir patiess! Jā …"
click at [509, 289] on label "Nē" at bounding box center [502, 301] width 538 height 24
click at [293, 266] on p "Jā" at bounding box center [502, 272] width 526 height 12
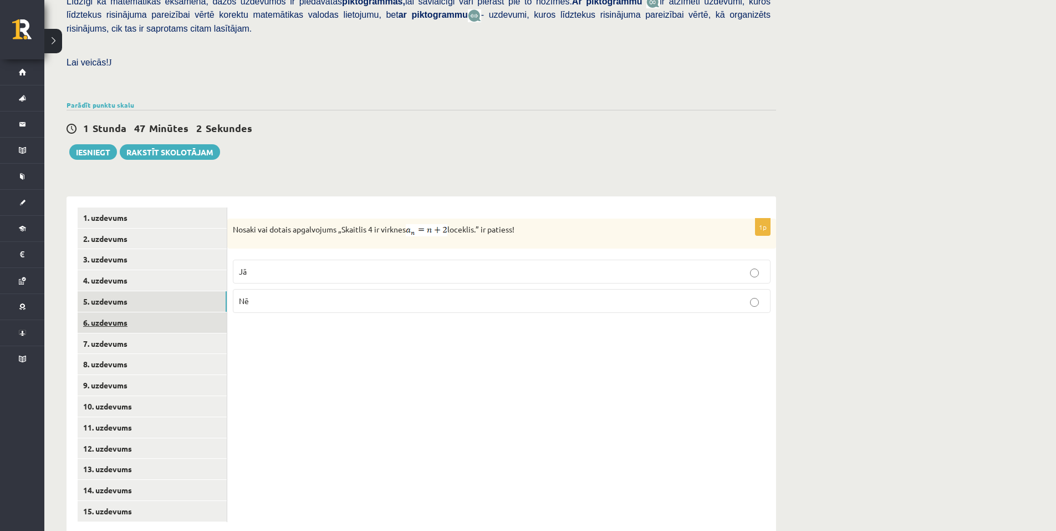
click at [155, 312] on link "6. uzdevums" at bounding box center [152, 322] width 149 height 21
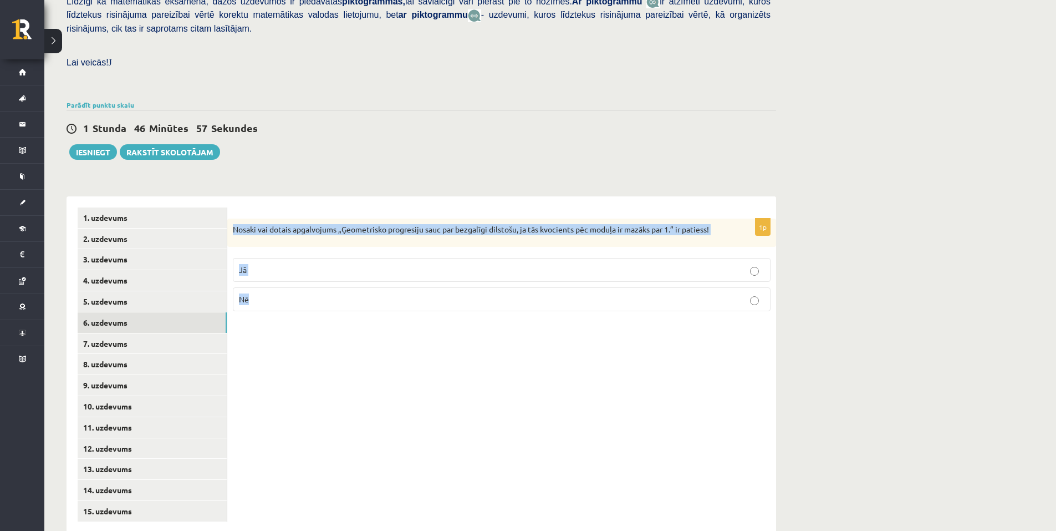
drag, startPoint x: 233, startPoint y: 204, endPoint x: 324, endPoint y: 291, distance: 125.9
click at [324, 291] on div "1p Nosaki vai dotais apgalvojums „Ģeometrisko progresiju sauc par bezgalīgi dil…" at bounding box center [501, 270] width 549 height 102
copy div "Nosaki vai dotais apgalvojums „Ģeometrisko progresiju sauc par bezgalīgi dilsto…"
click at [486, 258] on label "Jā" at bounding box center [502, 270] width 538 height 24
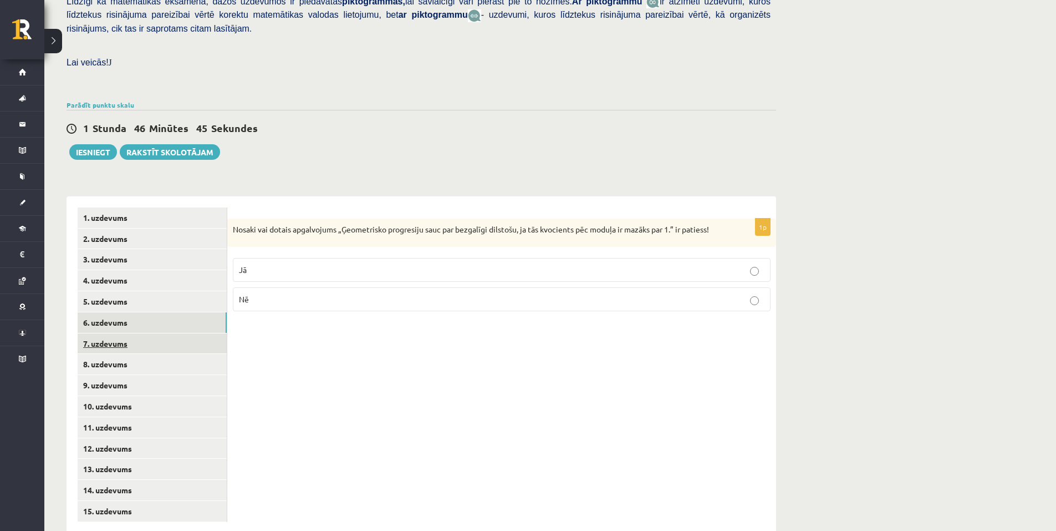
click at [106, 333] on link "7. uzdevums" at bounding box center [152, 343] width 149 height 21
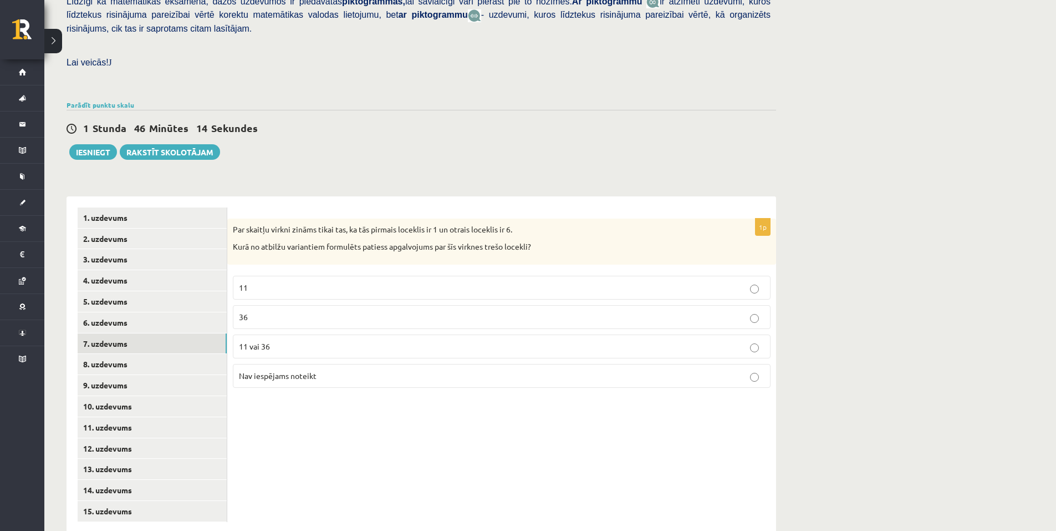
click at [252, 282] on p "11" at bounding box center [502, 288] width 526 height 12
click at [162, 354] on link "8. uzdevums" at bounding box center [152, 364] width 149 height 21
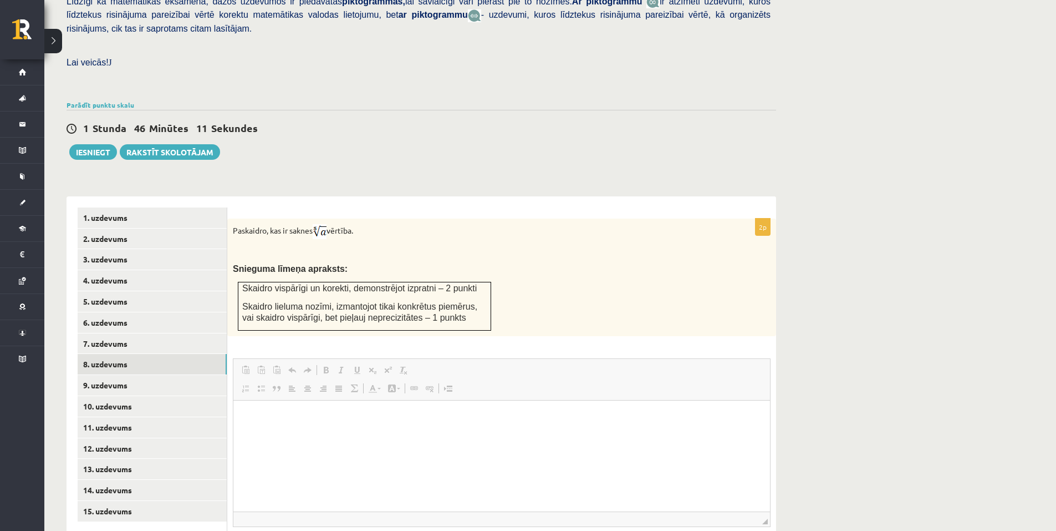
scroll to position [0, 0]
click at [207, 228] on link "2. uzdevums" at bounding box center [152, 238] width 149 height 21
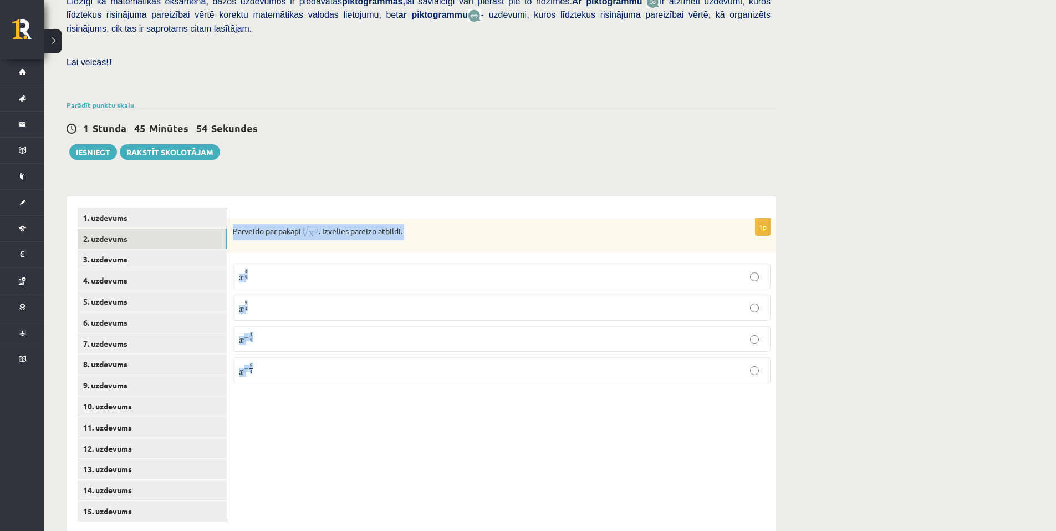
drag, startPoint x: 231, startPoint y: 205, endPoint x: 420, endPoint y: 355, distance: 241.5
click at [420, 355] on div "1p Pārveido par pakāpi . Izvēlies pareizo atbildi. x 4 9 x 4 9 x 9 4 x 9 4 x − …" at bounding box center [501, 306] width 549 height 174
copy div "Pārveido par pakāpi . Izvēlies pareizo atbildi. x 4 9 x 4 9 x 9 4 x 9 4 x − 4 9…"
click at [363, 149] on div "Matemātika JK 12.b2 klase 1. [PERSON_NAME] (12.b2 JK klase) [PERSON_NAME] darbā…" at bounding box center [421, 156] width 754 height 797
click at [408, 301] on p "x 9 4 x 9 4" at bounding box center [502, 307] width 526 height 13
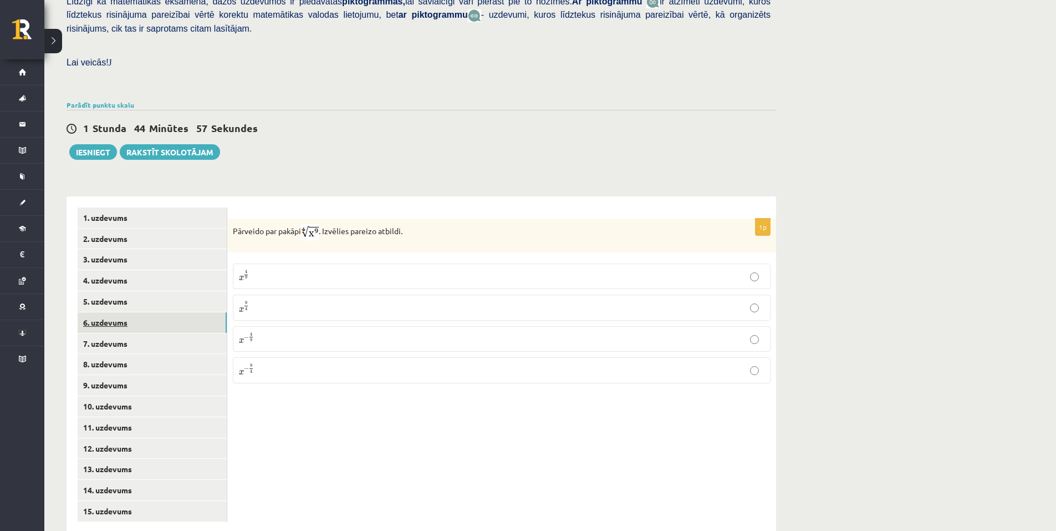
click at [172, 312] on link "6. uzdevums" at bounding box center [152, 322] width 149 height 21
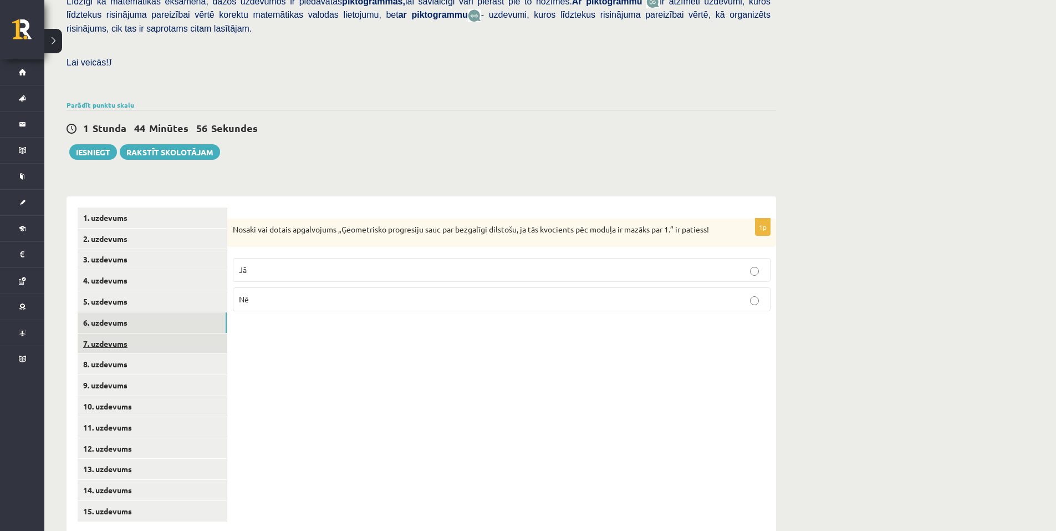
click at [169, 333] on link "7. uzdevums" at bounding box center [152, 343] width 149 height 21
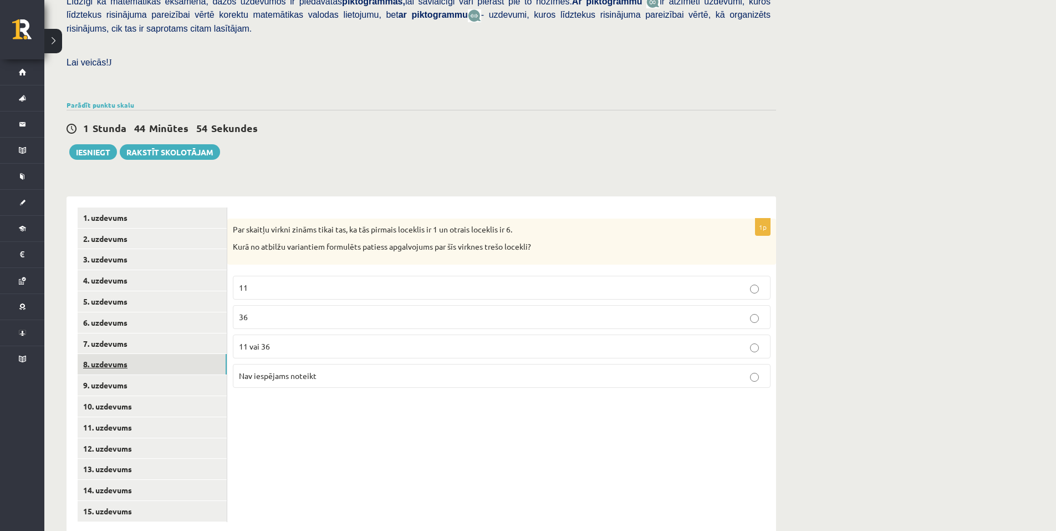
click at [166, 354] on link "8. uzdevums" at bounding box center [152, 364] width 149 height 21
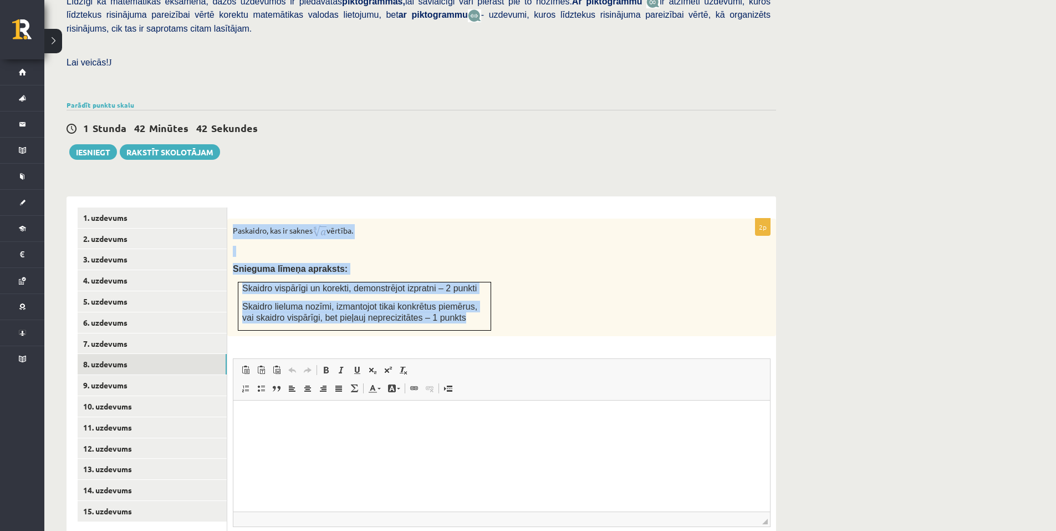
drag, startPoint x: 232, startPoint y: 205, endPoint x: 461, endPoint y: 292, distance: 244.7
click at [461, 292] on div "Paskaidro, kas ir saknes vērtība. Snieguma līmeņa apraksts: Skaidro vispārīgi u…" at bounding box center [501, 278] width 549 height 118
copy div "Paskaidro, kas ir saknes vērtība. Snieguma līmeņa apraksts: Skaidro vispārīgi u…"
click at [384, 224] on p "Paskaidro, kas ir saknes vērtība." at bounding box center [474, 231] width 482 height 15
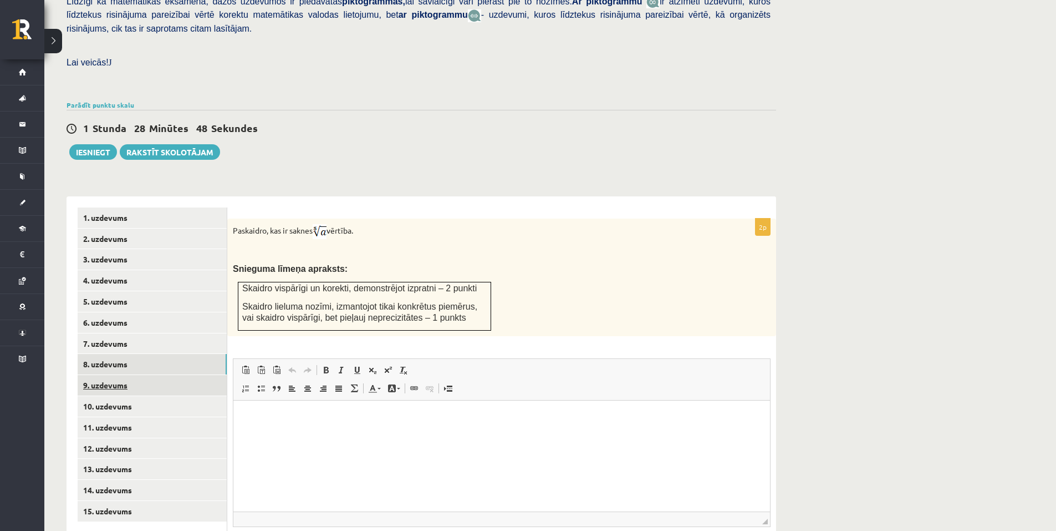
click at [172, 375] on link "9. uzdevums" at bounding box center [152, 385] width 149 height 21
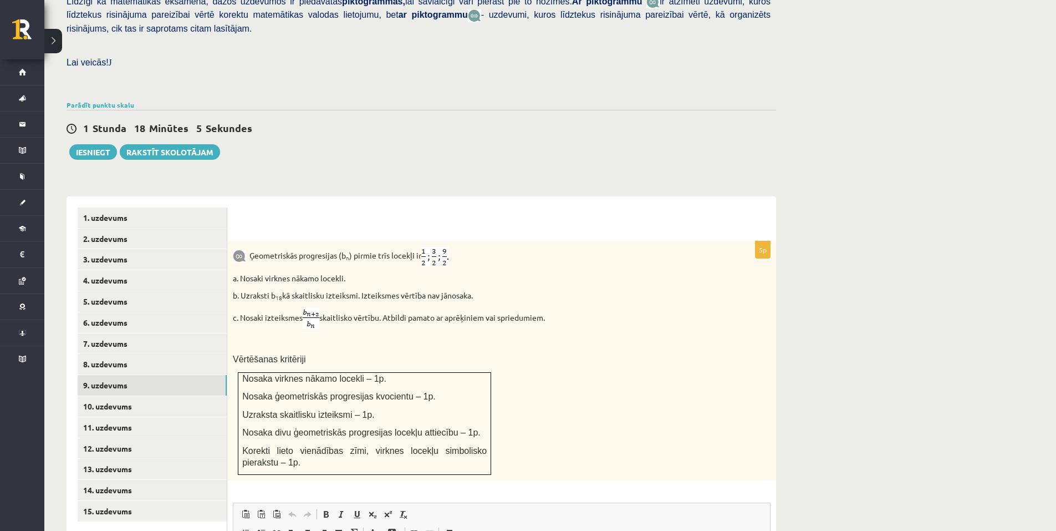
click at [400, 353] on p "Vērtēšanas kritēriji" at bounding box center [474, 359] width 482 height 12
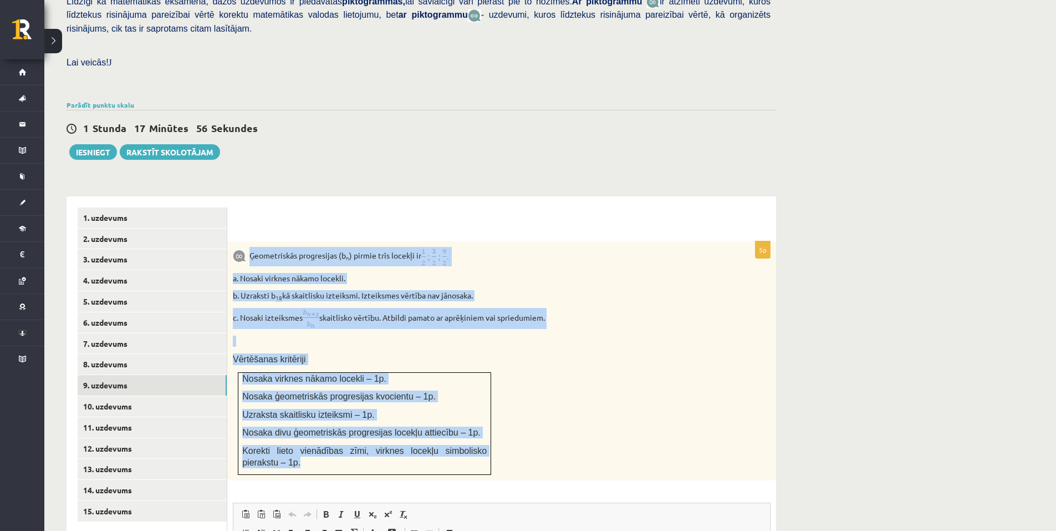
drag, startPoint x: 250, startPoint y: 230, endPoint x: 475, endPoint y: 446, distance: 311.8
click at [475, 446] on div "Ģeometriskās progresijas (b n ) pirmie trīs locekļi ir a. Nosaki virknes nākamo…" at bounding box center [501, 360] width 549 height 239
copy div "Ģeometriskās progresijas (b n ) pirmie trīs locekļi ir a. Nosaki virknes nākamo…"
click at [598, 306] on div "Ģeometriskās progresijas (b n ) pirmie trīs locekļi ir a. Nosaki virknes nākamo…" at bounding box center [501, 360] width 549 height 239
drag, startPoint x: 250, startPoint y: 231, endPoint x: 462, endPoint y: 441, distance: 298.8
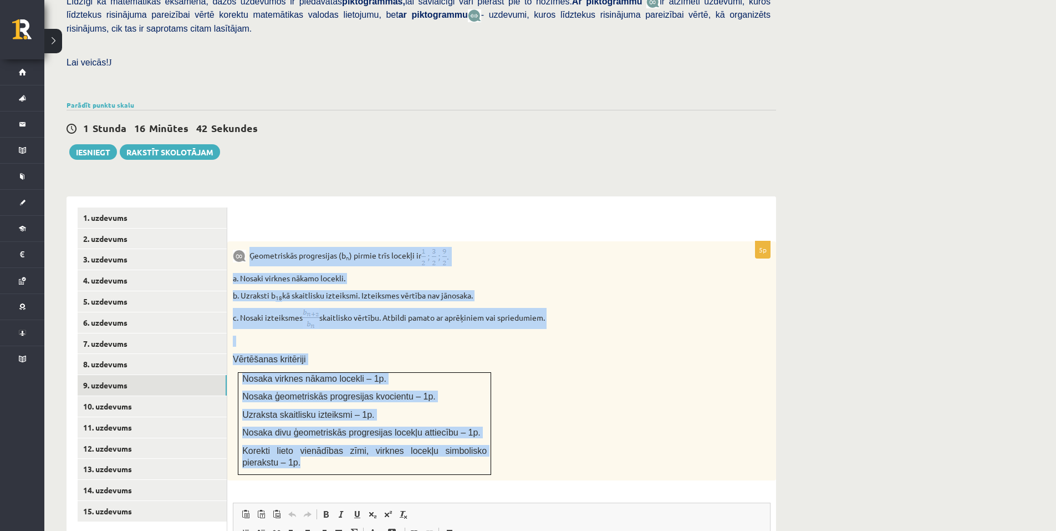
click at [462, 441] on div "Ģeometriskās progresijas (b n ) pirmie trīs locekļi ir a. Nosaki virknes nākamo…" at bounding box center [501, 360] width 549 height 239
copy div "Ģeometriskās progresijas (b n ) pirmie trīs locekļi ir a. Nosaki virknes nākamo…"
click at [674, 336] on p at bounding box center [474, 341] width 482 height 11
drag, startPoint x: 248, startPoint y: 232, endPoint x: 499, endPoint y: 459, distance: 338.1
click at [499, 459] on div "5p Ģeometriskās progresijas (b n ) pirmie trīs locekļi ir a. Nosaki virknes nāk…" at bounding box center [501, 487] width 549 height 492
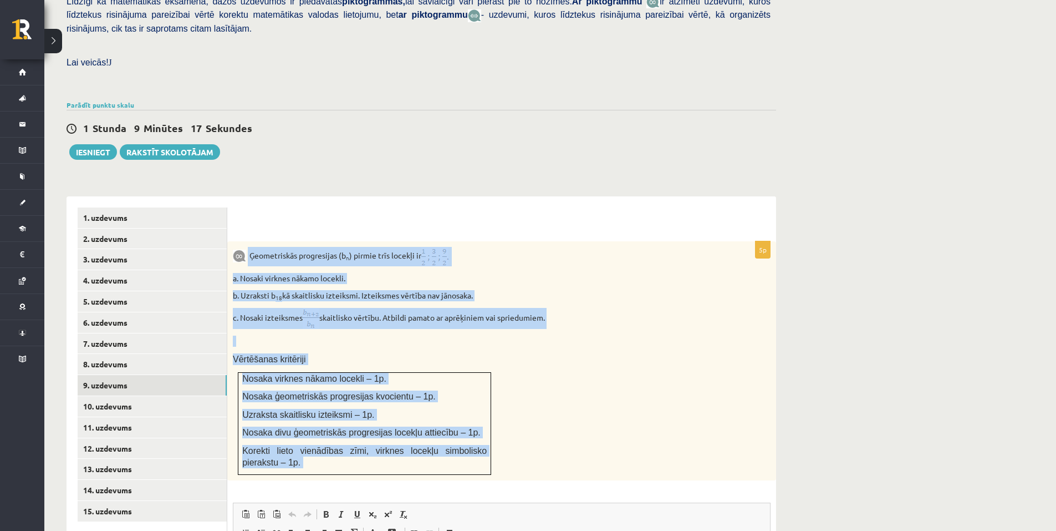
copy div "Loremipsumdo sitametcons (a e ) seddoe temp incidid ut l. Etdolo magnaal enimad…"
click at [574, 336] on p at bounding box center [474, 341] width 482 height 11
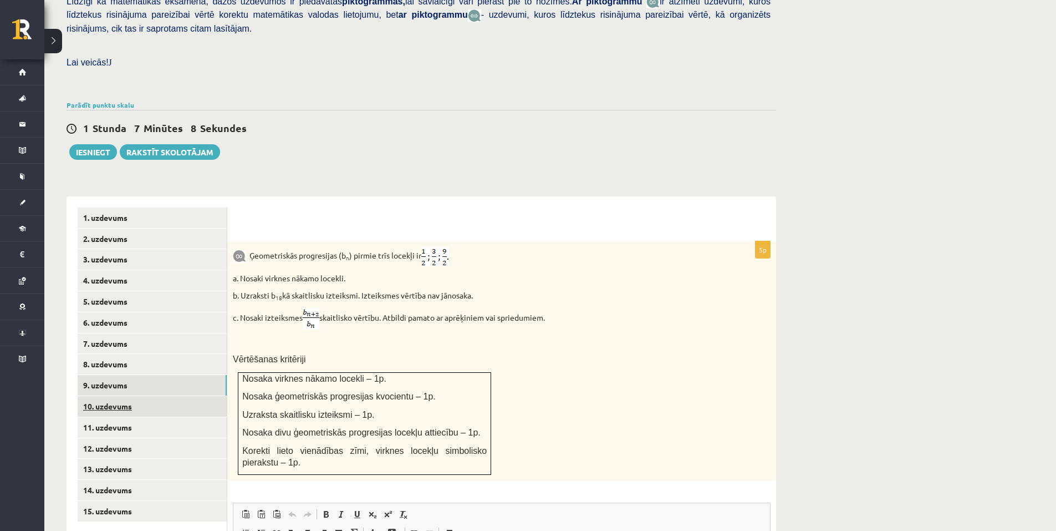
click at [163, 396] on link "10. uzdevums" at bounding box center [152, 406] width 149 height 21
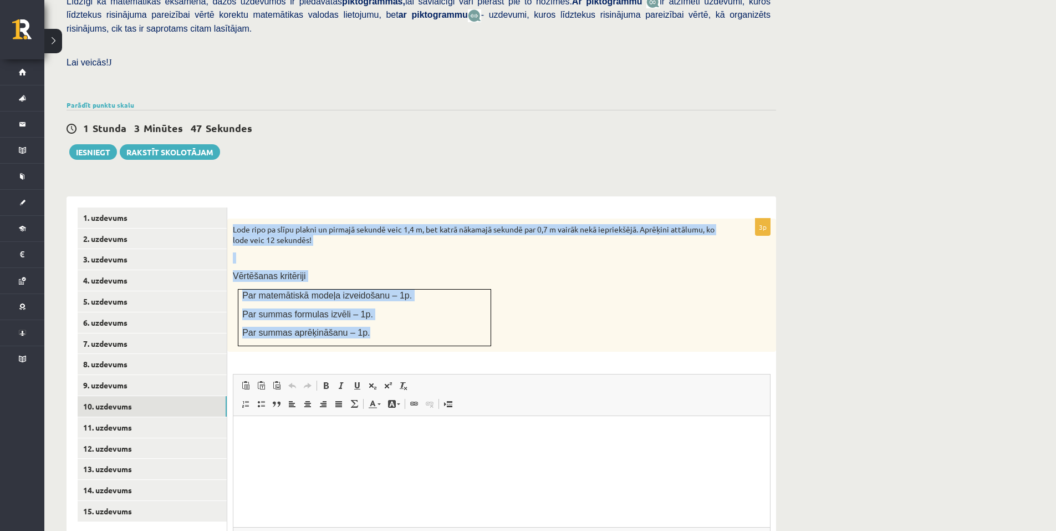
drag, startPoint x: 231, startPoint y: 204, endPoint x: 382, endPoint y: 319, distance: 189.1
click at [382, 319] on div "Lode ripo pa slīpu plakni un pirmajā sekundē veic 1,4 m, bet katrā nākamajā sek…" at bounding box center [501, 285] width 549 height 133
copy div "Lode ripo pa slīpu plakni un pirmajā sekundē veic 1,4 m, bet katrā nākamajā sek…"
click at [179, 417] on link "11. uzdevums" at bounding box center [152, 427] width 149 height 21
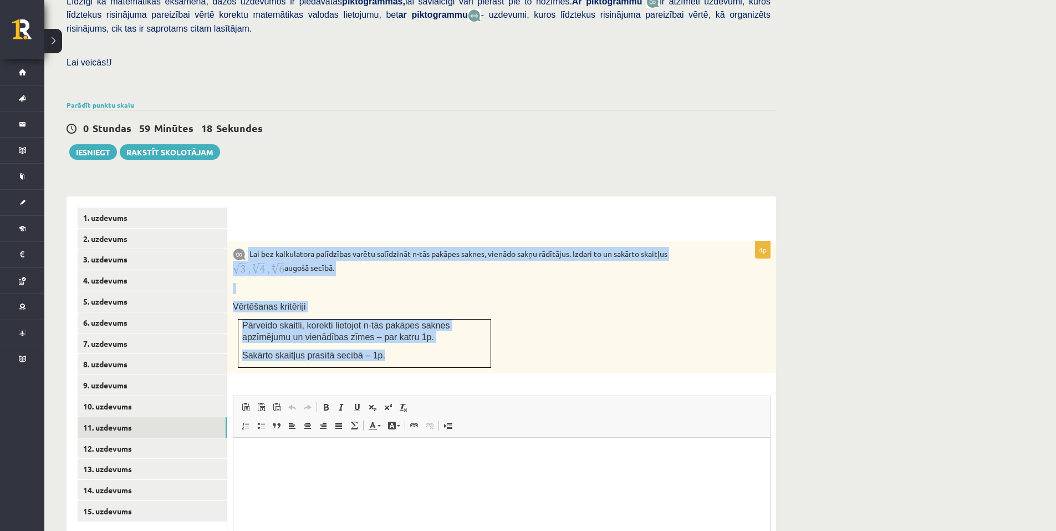
drag, startPoint x: 248, startPoint y: 227, endPoint x: 418, endPoint y: 336, distance: 201.1
click at [418, 336] on div "Lai bez kalkulatora palīdzības varētu salīdzināt n-tās pakāpes saknes, vienādo …" at bounding box center [501, 307] width 549 height 132
copy div "Lai bez kalkulatora palīdzības varētu salīdzināt n-tās pakāpes saknes, vienādo …"
click at [448, 275] on div "Lai bez kalkulatora palīdzības varētu salīdzināt n-tās pakāpes saknes, vienādo …" at bounding box center [501, 307] width 549 height 132
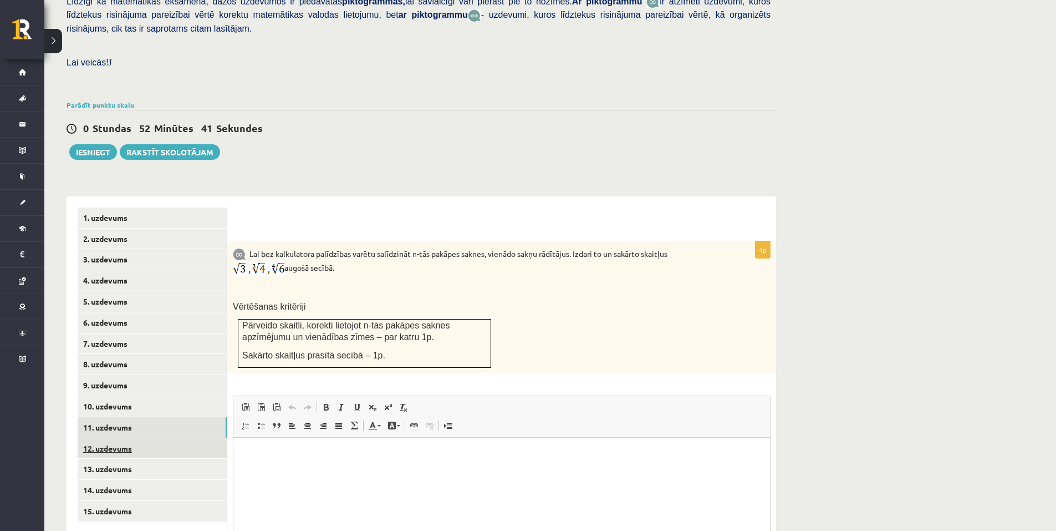
click at [172, 438] on link "12. uzdevums" at bounding box center [152, 448] width 149 height 21
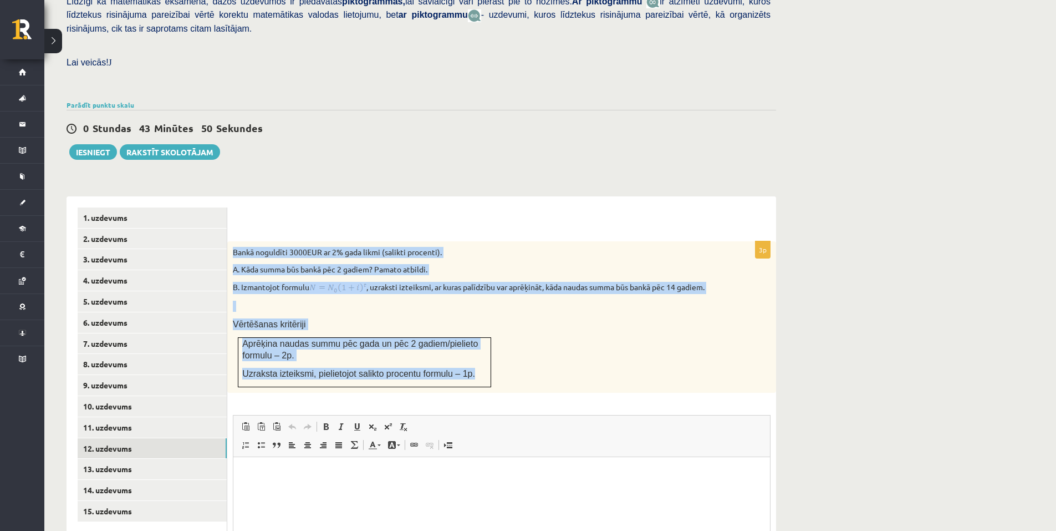
drag, startPoint x: 233, startPoint y: 228, endPoint x: 470, endPoint y: 357, distance: 270.3
click at [470, 357] on div "Bankā noguldīti 3000EUR ar 2% gada likmi (salikti procenti). A. Kāda summa būs …" at bounding box center [501, 317] width 549 height 152
click at [481, 338] on td "Aprēķina naudas summu pēc gada un pēc 2 gadiem/pielieto formulu – 2p. Uzraksta …" at bounding box center [364, 361] width 253 height 49
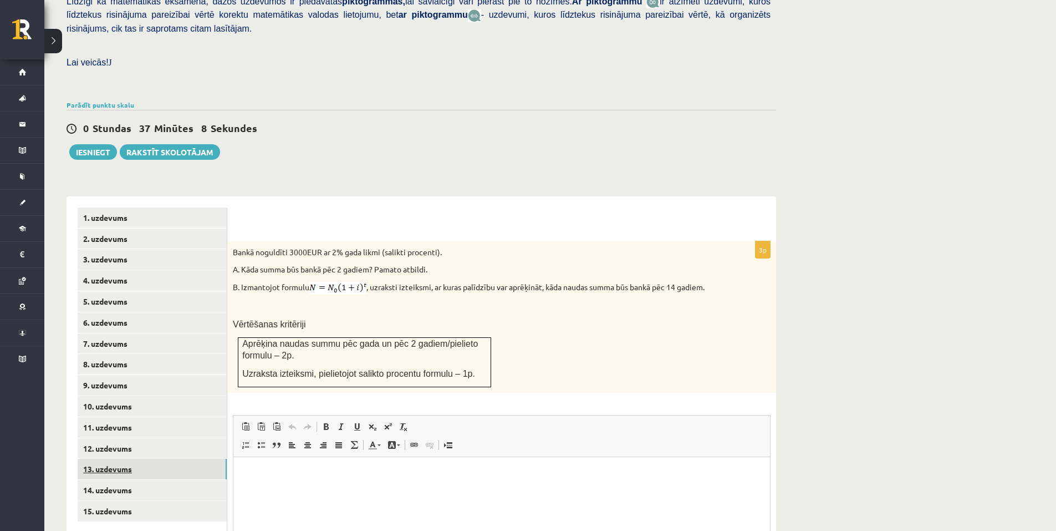
click at [167, 459] on link "13. uzdevums" at bounding box center [152, 469] width 149 height 21
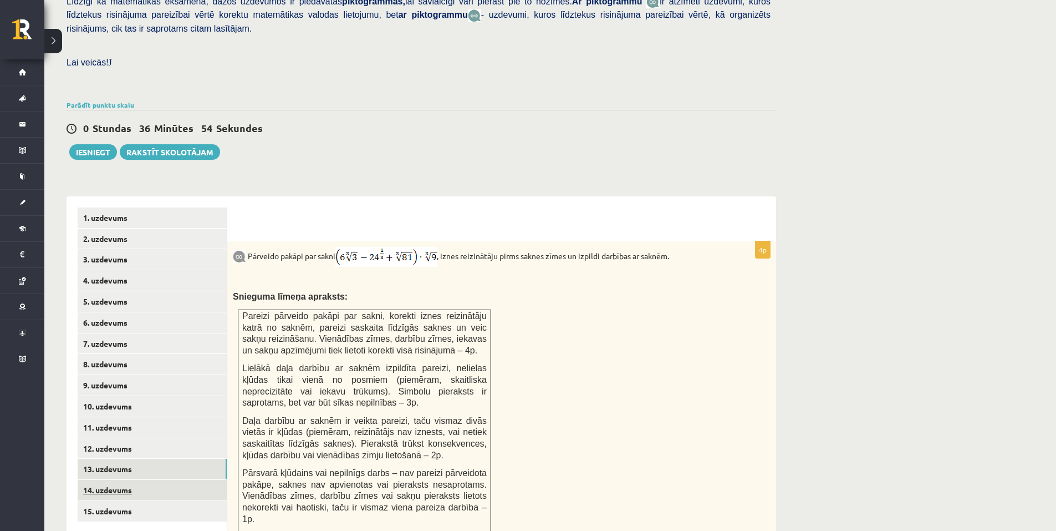
click at [172, 480] on link "14. uzdevums" at bounding box center [152, 490] width 149 height 21
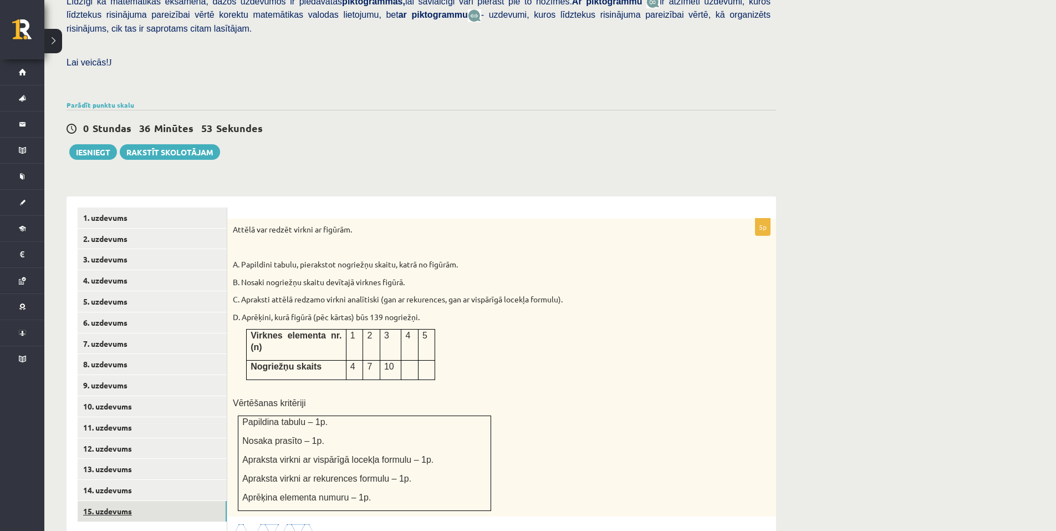
click at [170, 501] on link "15. uzdevums" at bounding box center [152, 511] width 149 height 21
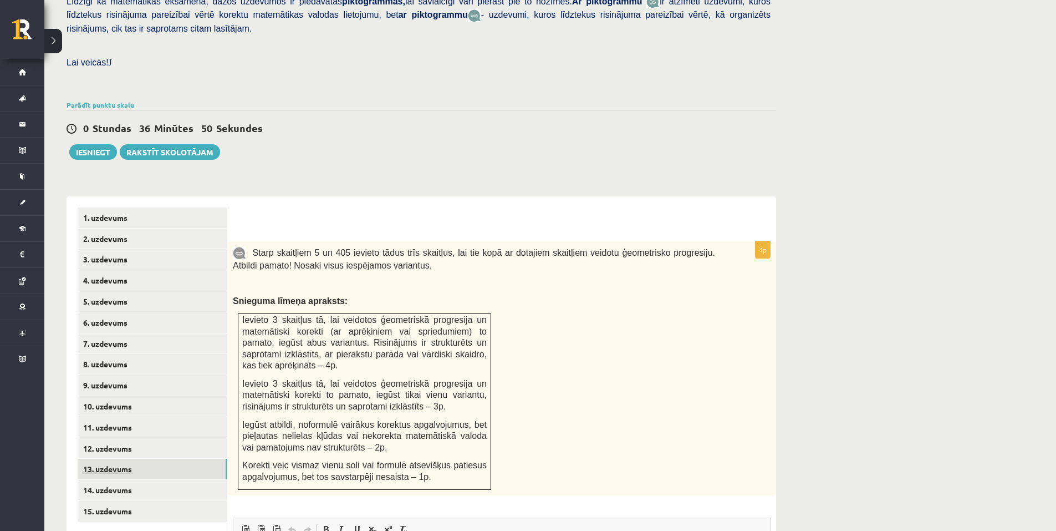
click at [162, 459] on link "13. uzdevums" at bounding box center [152, 469] width 149 height 21
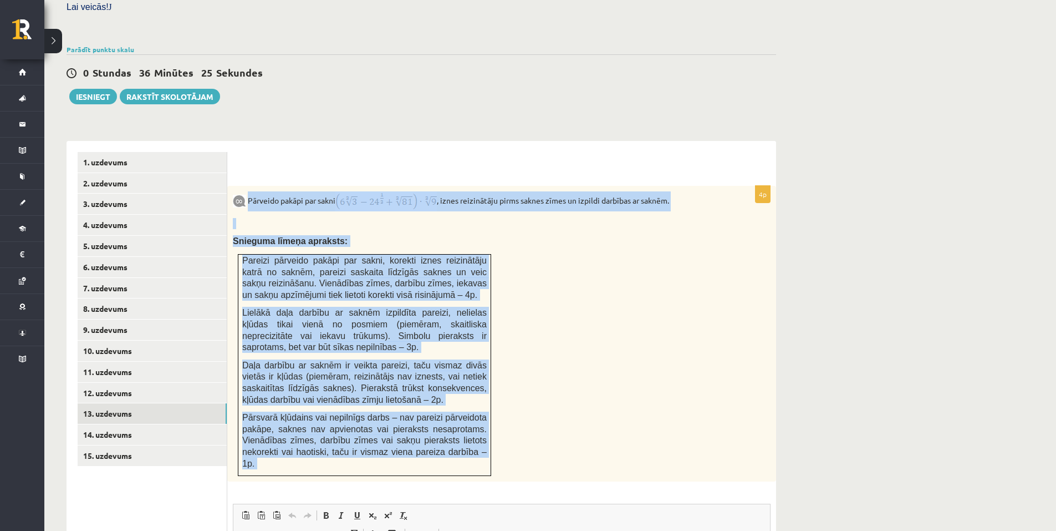
drag, startPoint x: 250, startPoint y: 175, endPoint x: 527, endPoint y: 454, distance: 393.7
click at [527, 454] on div "4p Pārveido pakāpi par sakni , iznes reizinātāju pirms saknes zīmes un izpildi …" at bounding box center [501, 460] width 549 height 548
click at [558, 283] on div "Pārveido pakāpi par sakni , iznes reizinātāju pirms saknes zīmes un izpildi dar…" at bounding box center [501, 334] width 549 height 296
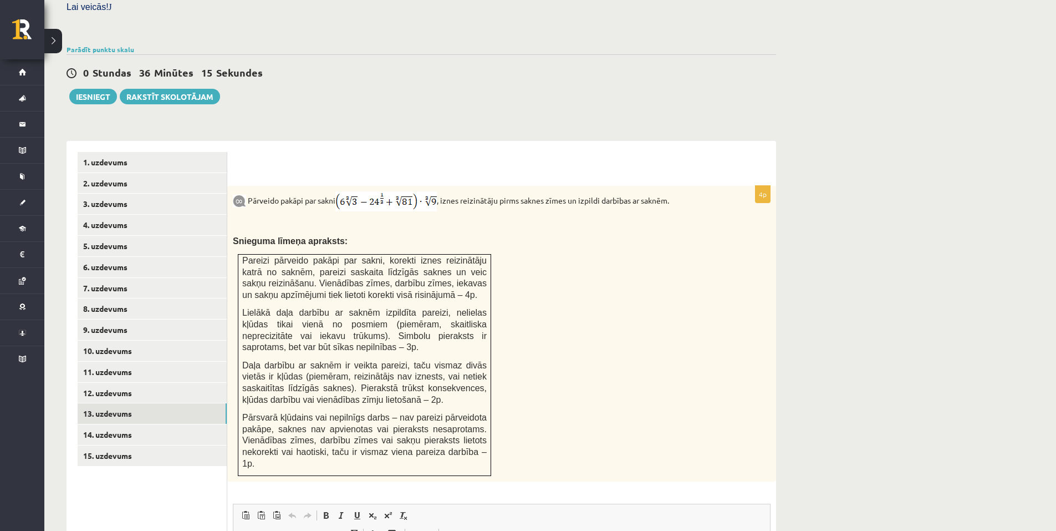
drag, startPoint x: 355, startPoint y: 166, endPoint x: 635, endPoint y: 304, distance: 312.3
click at [635, 304] on div "Pārveido pakāpi par sakni , iznes reizinātāju pirms saknes zīmes un izpildi dar…" at bounding box center [501, 334] width 549 height 296
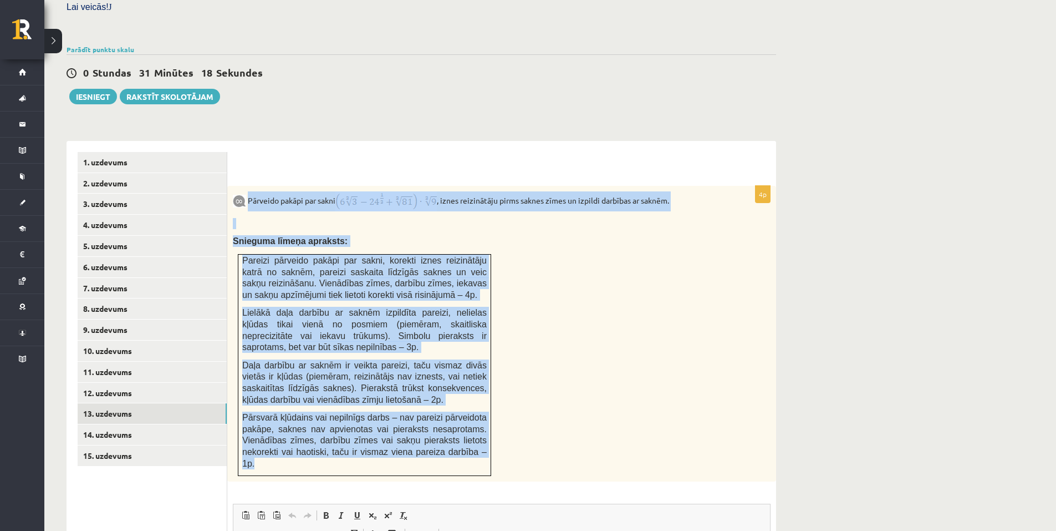
drag, startPoint x: 249, startPoint y: 172, endPoint x: 484, endPoint y: 436, distance: 353.6
click at [484, 436] on div "Pārveido pakāpi par sakni , iznes reizinātāju pirms saknes zīmes un izpildi dar…" at bounding box center [501, 334] width 549 height 296
click at [495, 232] on div "Pārveido pakāpi par sakni , iznes reizinātāju pirms saknes zīmes un izpildi dar…" at bounding box center [501, 334] width 549 height 296
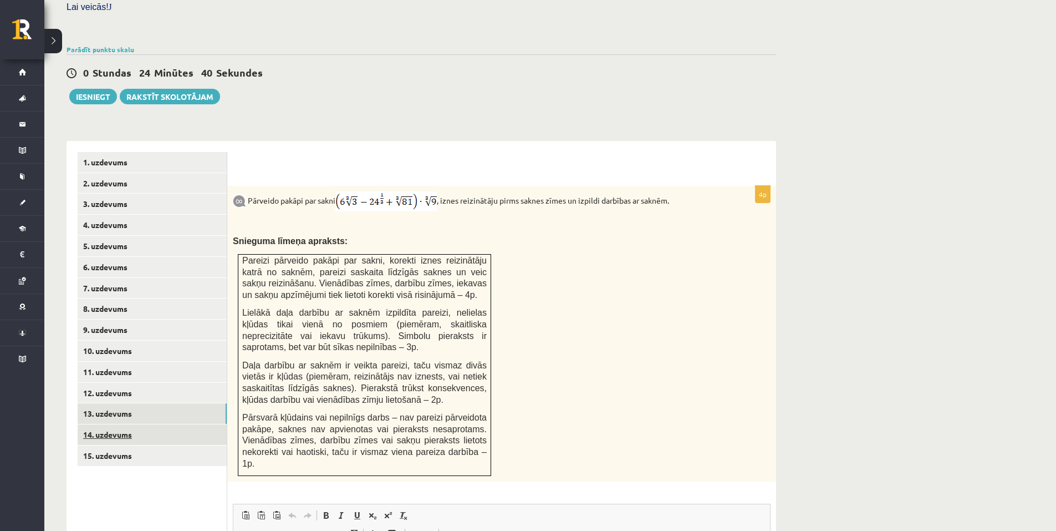
click at [168, 424] on link "14. uzdevums" at bounding box center [152, 434] width 149 height 21
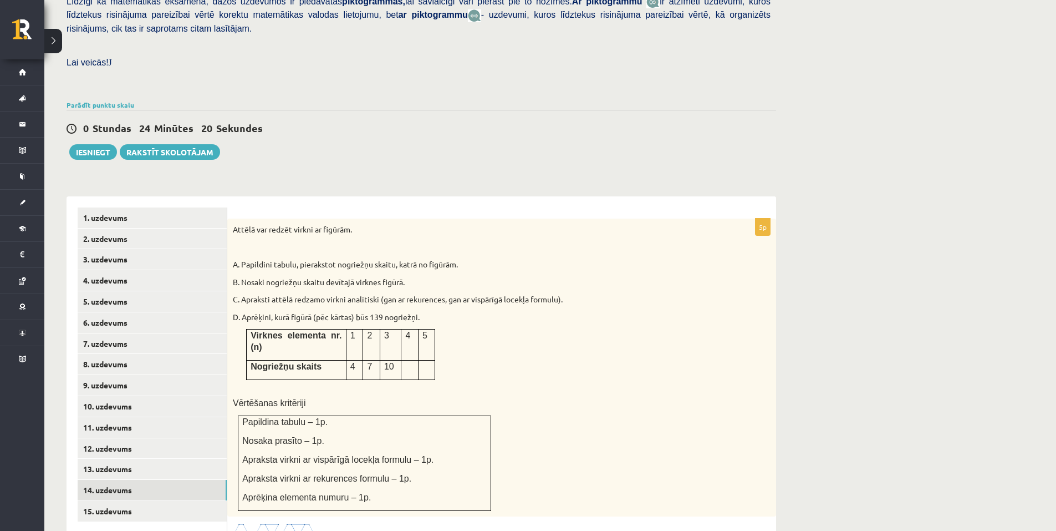
scroll to position [341, 0]
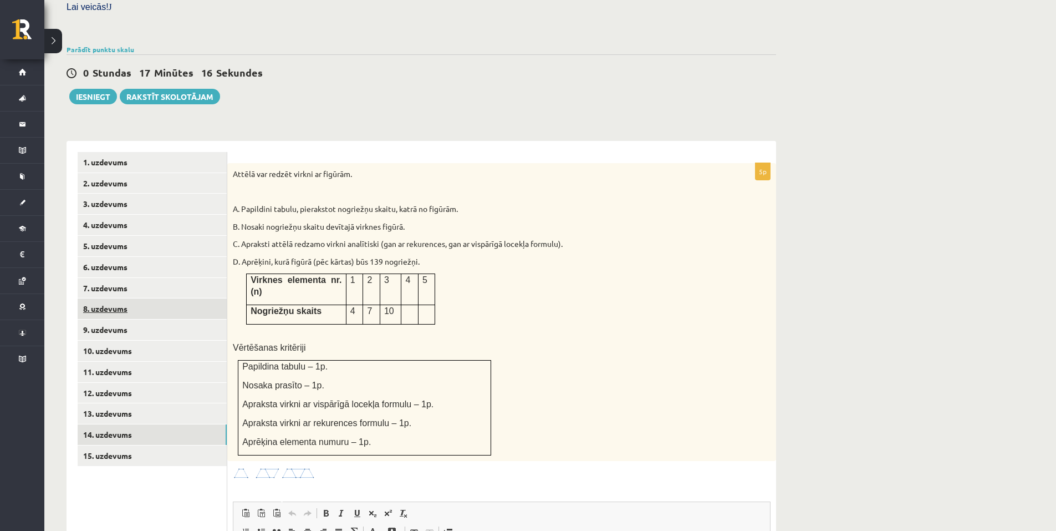
click at [176, 298] on link "8. uzdevums" at bounding box center [152, 308] width 149 height 21
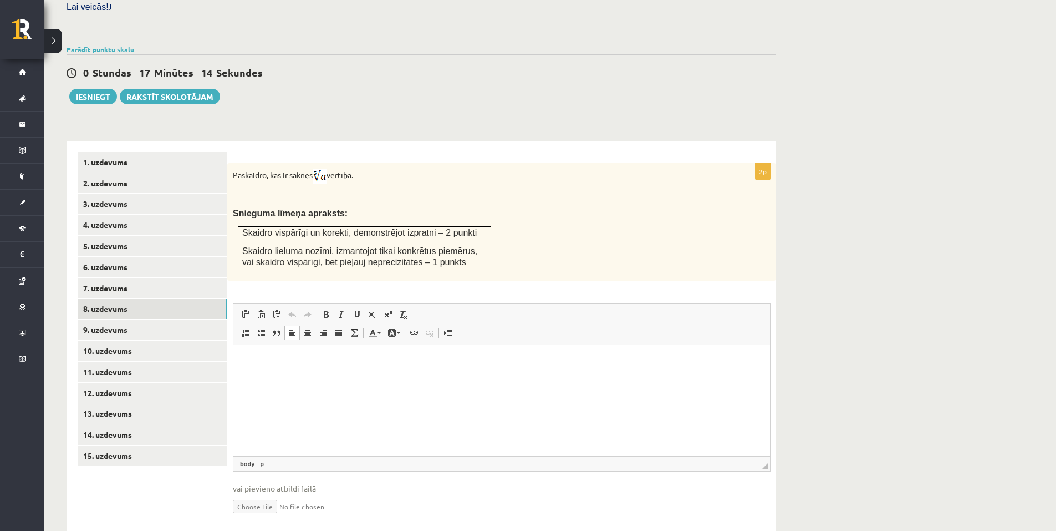
scroll to position [0, 0]
click at [268, 494] on input "file" at bounding box center [502, 505] width 538 height 23
type input "**********"
click at [162, 319] on link "9. uzdevums" at bounding box center [152, 329] width 149 height 21
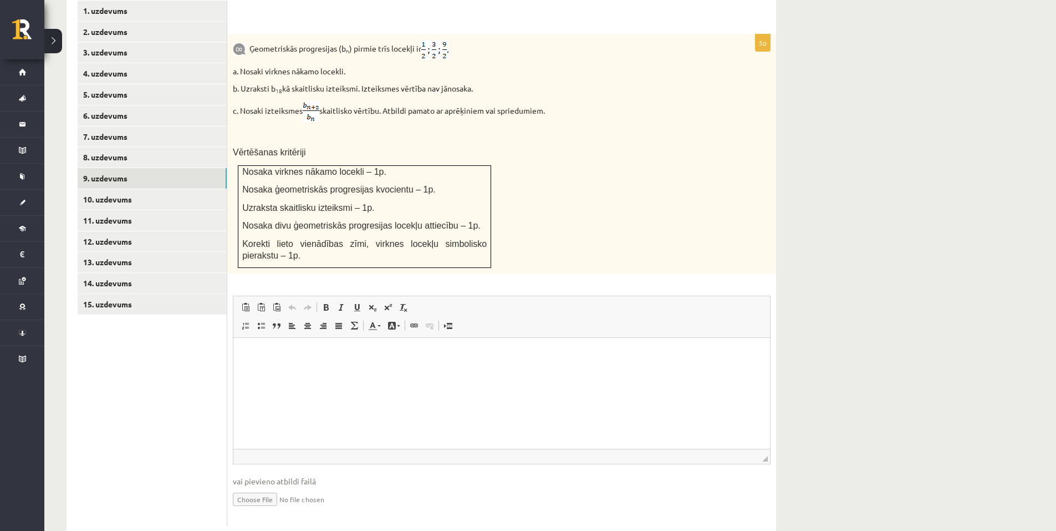
scroll to position [497, 0]
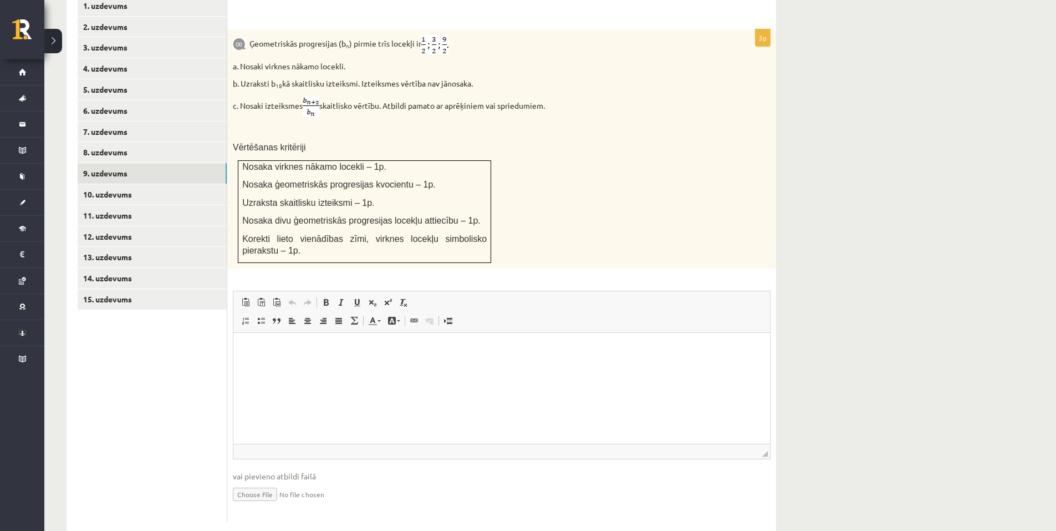
click at [269, 482] on input "file" at bounding box center [502, 493] width 538 height 23
type input "**********"
click at [176, 184] on link "10. uzdevums" at bounding box center [152, 194] width 149 height 21
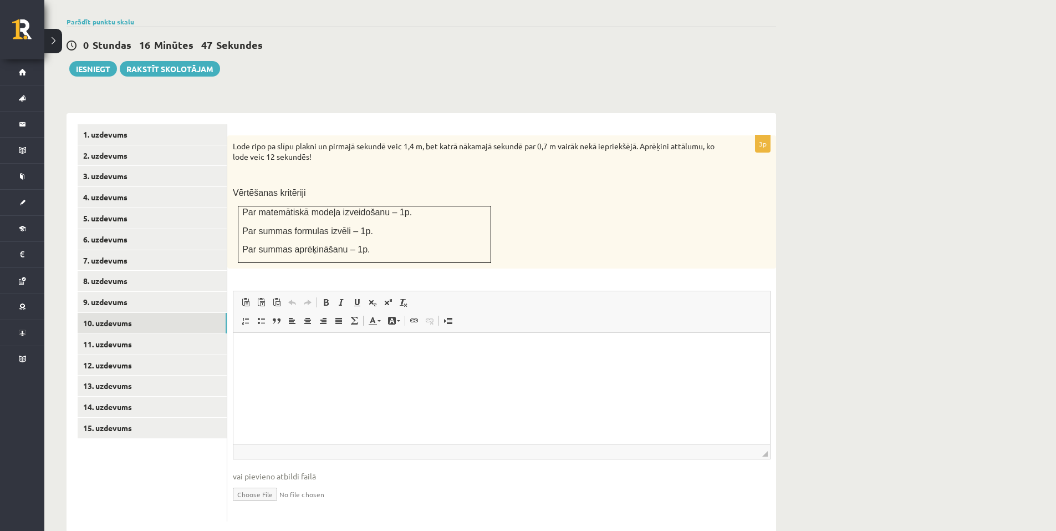
scroll to position [0, 0]
click at [270, 482] on input "file" at bounding box center [502, 493] width 538 height 23
type input "**********"
click at [162, 334] on link "11. uzdevums" at bounding box center [152, 344] width 149 height 21
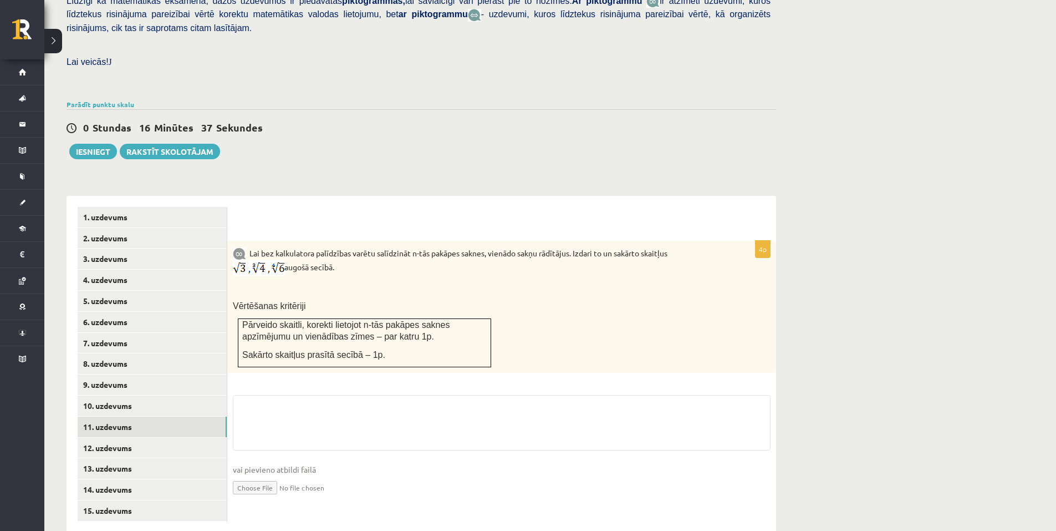
scroll to position [368, 0]
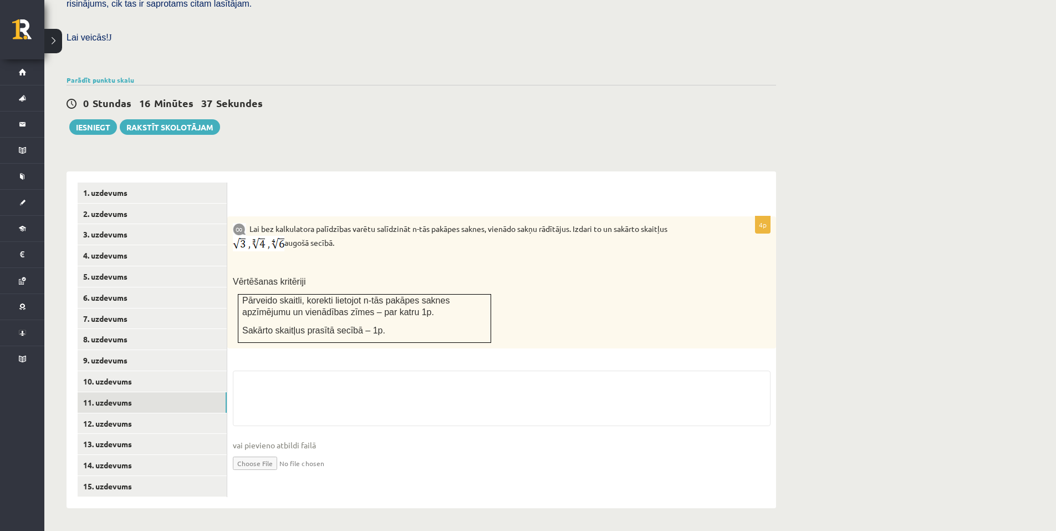
click at [281, 459] on fieldset "vai pievieno atbildi failā Iesniegtā atbilde" at bounding box center [502, 427] width 538 height 114
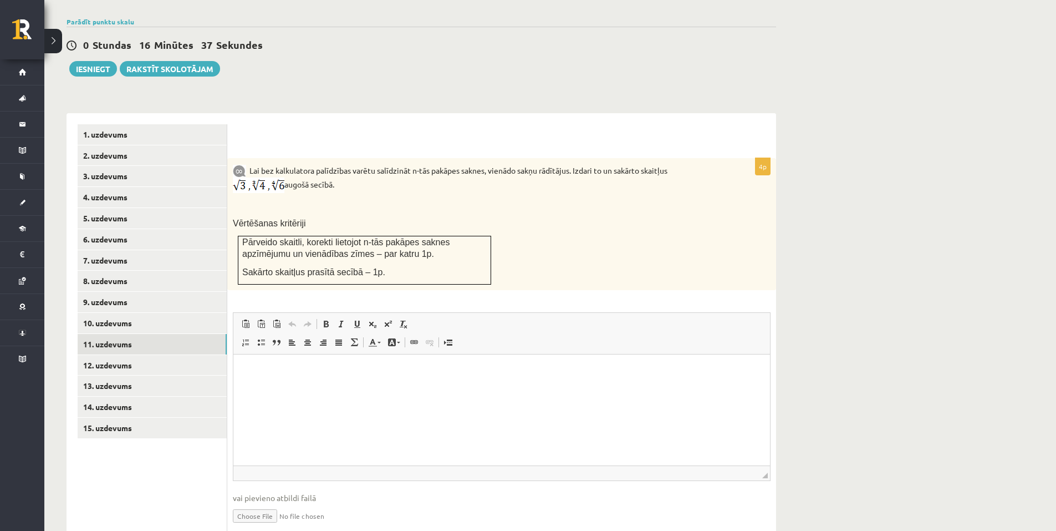
scroll to position [0, 0]
click at [282, 504] on input "file" at bounding box center [502, 515] width 538 height 23
type input "**********"
click at [139, 355] on link "12. uzdevums" at bounding box center [152, 365] width 149 height 21
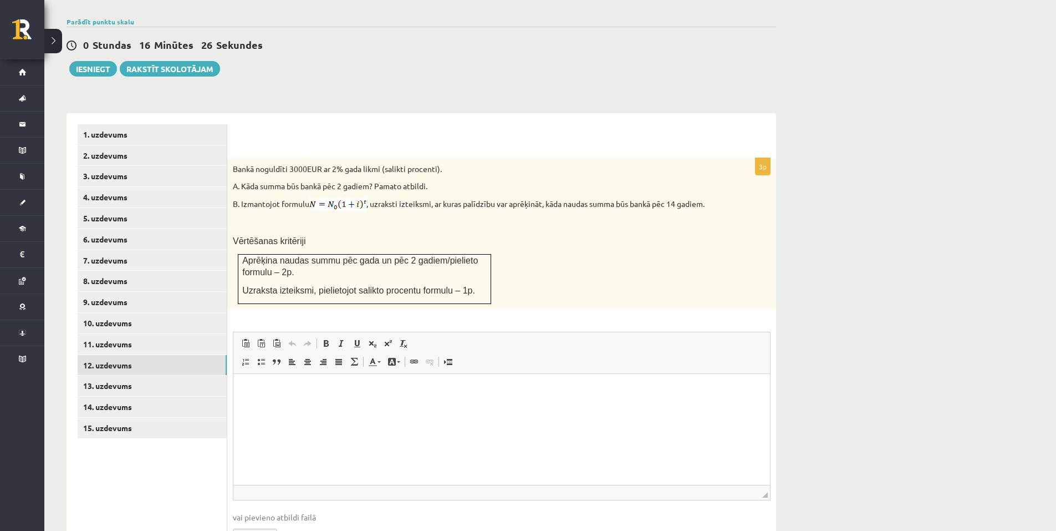
click at [280, 485] on span "◢ Elementa ceļš" at bounding box center [501, 492] width 537 height 15
click at [269, 523] on input "file" at bounding box center [502, 534] width 538 height 23
type input "**********"
click at [190, 375] on link "13. uzdevums" at bounding box center [152, 385] width 149 height 21
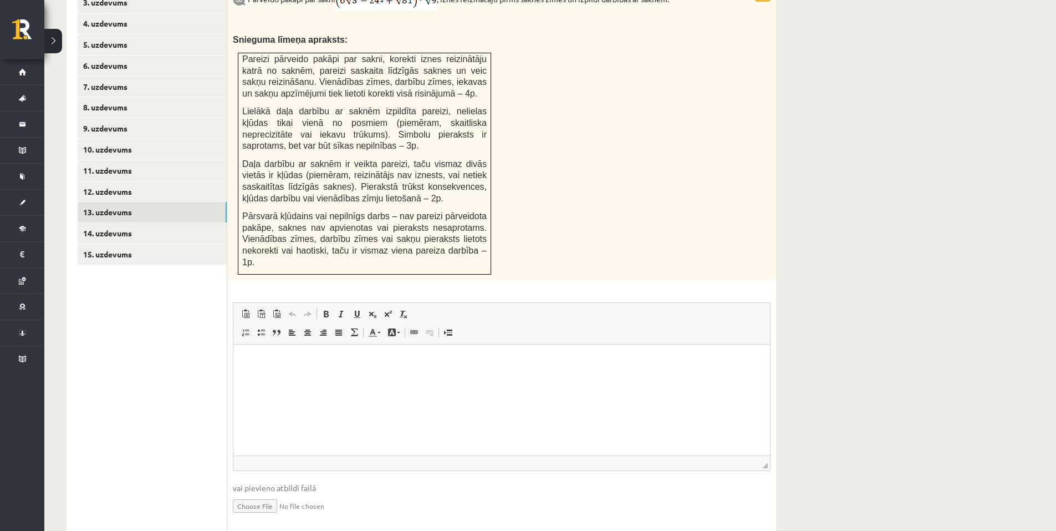
scroll to position [542, 0]
click at [277, 493] on input "file" at bounding box center [502, 504] width 538 height 23
type input "**********"
click at [179, 222] on link "14. uzdevums" at bounding box center [152, 232] width 149 height 21
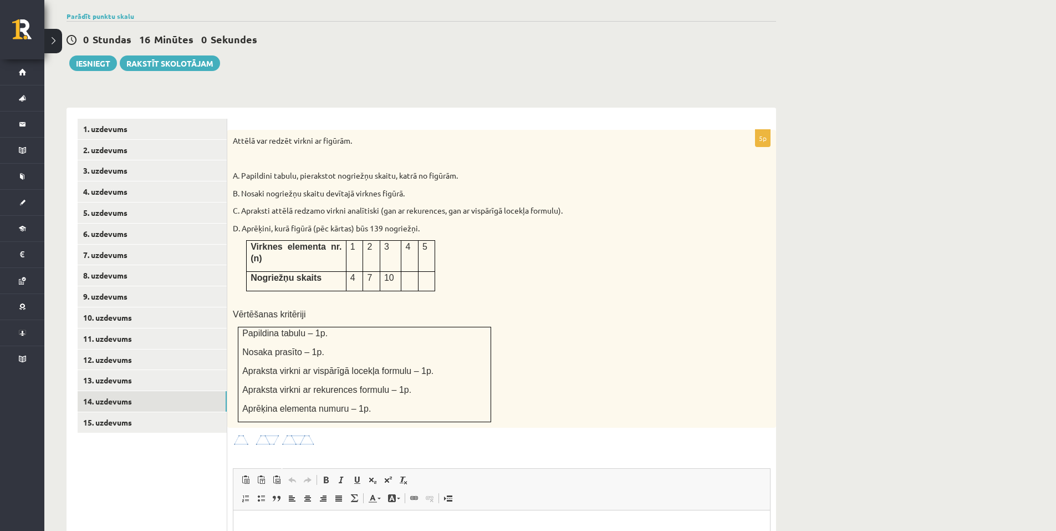
scroll to position [429, 0]
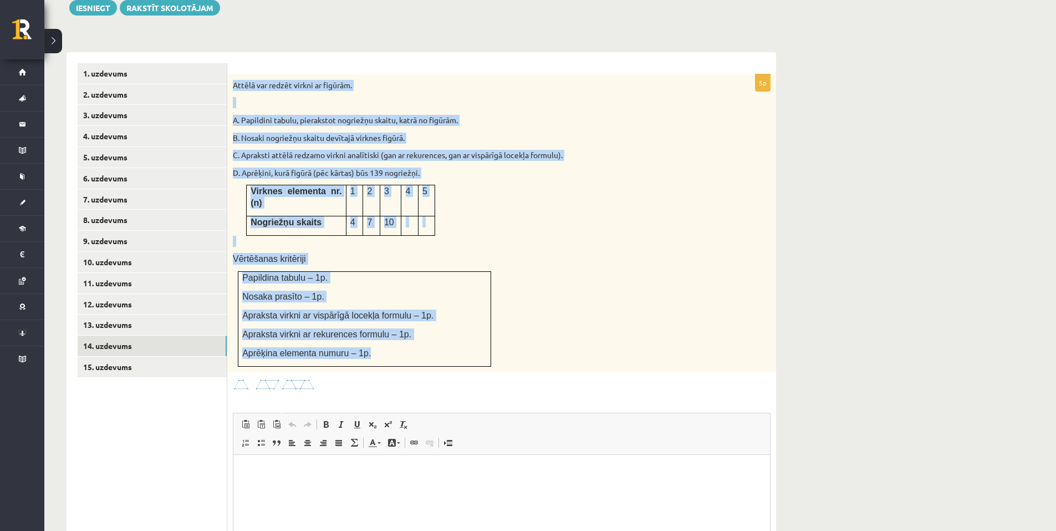
drag, startPoint x: 231, startPoint y: 58, endPoint x: 474, endPoint y: 320, distance: 357.1
click at [474, 320] on div "Attēlā var redzēt virkni ar figūrām. A. Papildini tabulu, pierakstot nogriežņu …" at bounding box center [501, 223] width 549 height 298
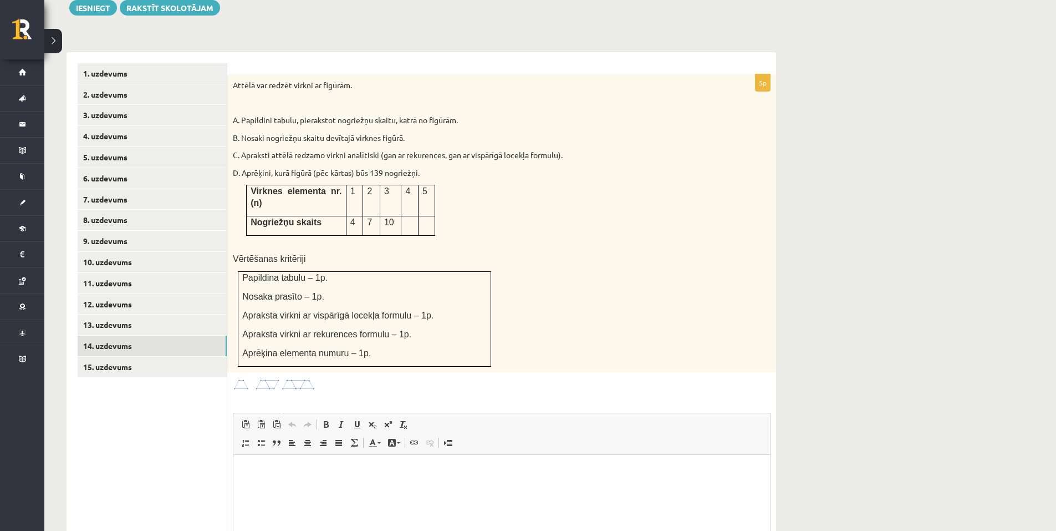
click at [470, 378] on div at bounding box center [502, 384] width 538 height 13
click at [282, 378] on img at bounding box center [274, 384] width 83 height 13
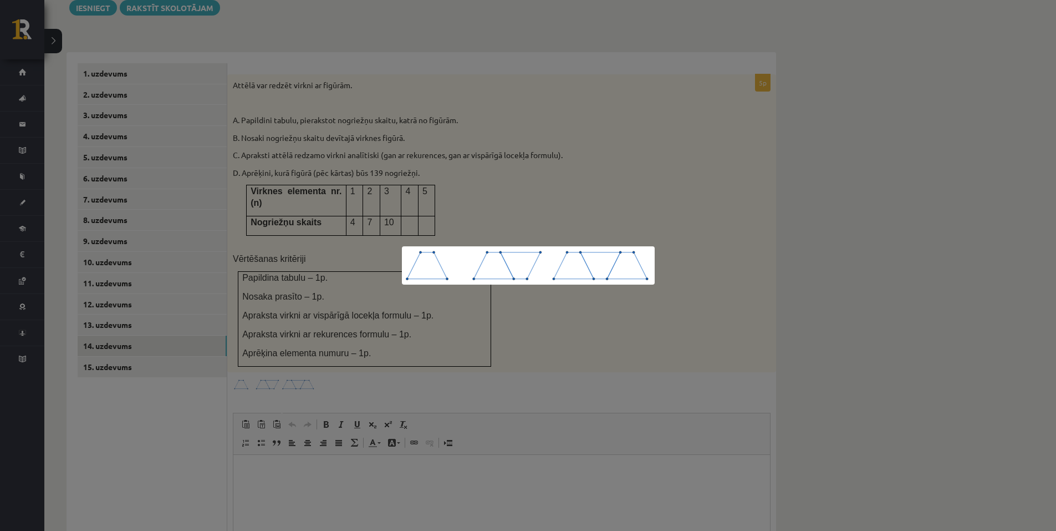
click at [445, 357] on div at bounding box center [528, 265] width 1056 height 531
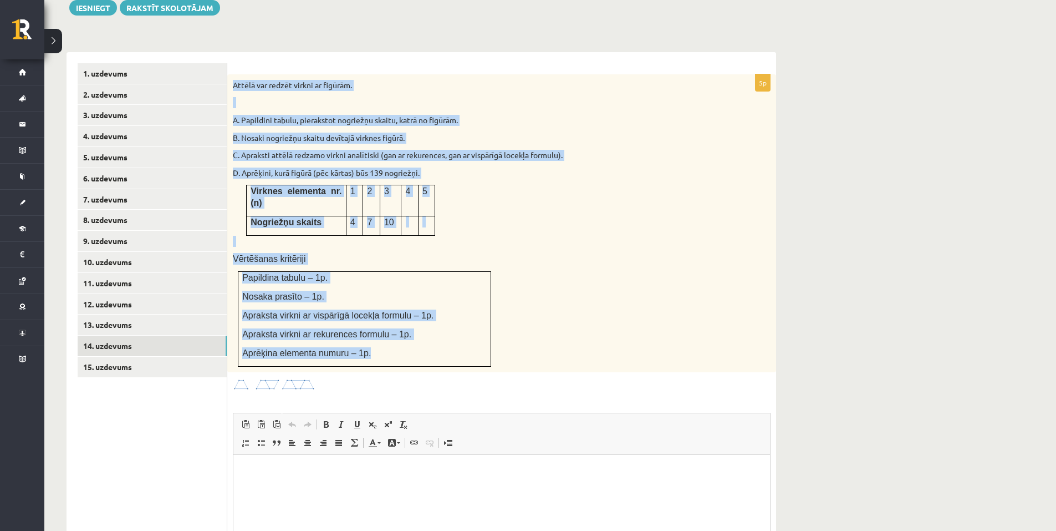
drag, startPoint x: 231, startPoint y: 59, endPoint x: 382, endPoint y: 321, distance: 301.8
click at [382, 321] on div "Attēlā var redzēt virkni ar figūrām. A. Papildini tabulu, pierakstot nogriežņu …" at bounding box center [501, 223] width 549 height 298
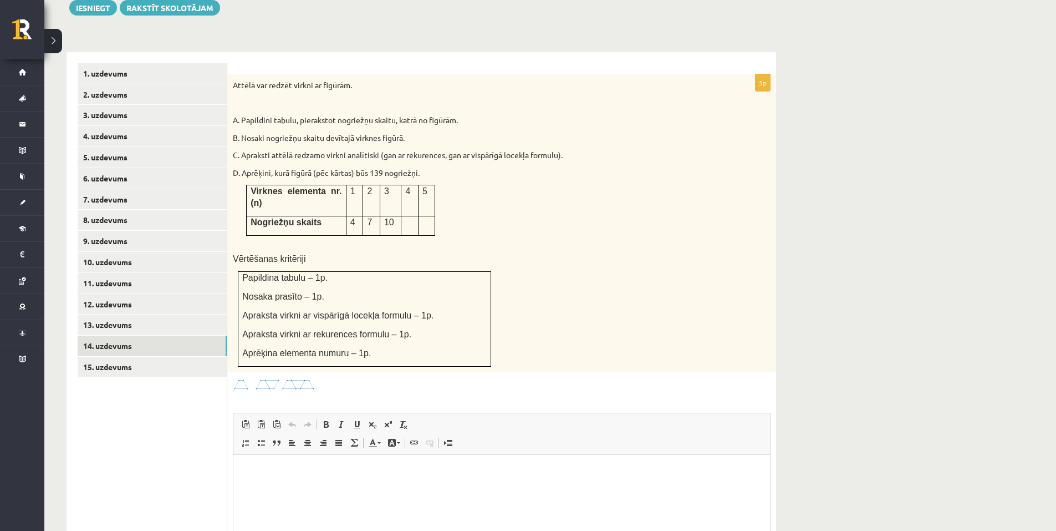
click at [431, 341] on div "5p Attēlā var redzēt virkni ar figūrām. A. Papildini tabulu, pierakstot nogriež…" at bounding box center [501, 359] width 549 height 570
click at [201, 357] on link "15. uzdevums" at bounding box center [152, 367] width 149 height 21
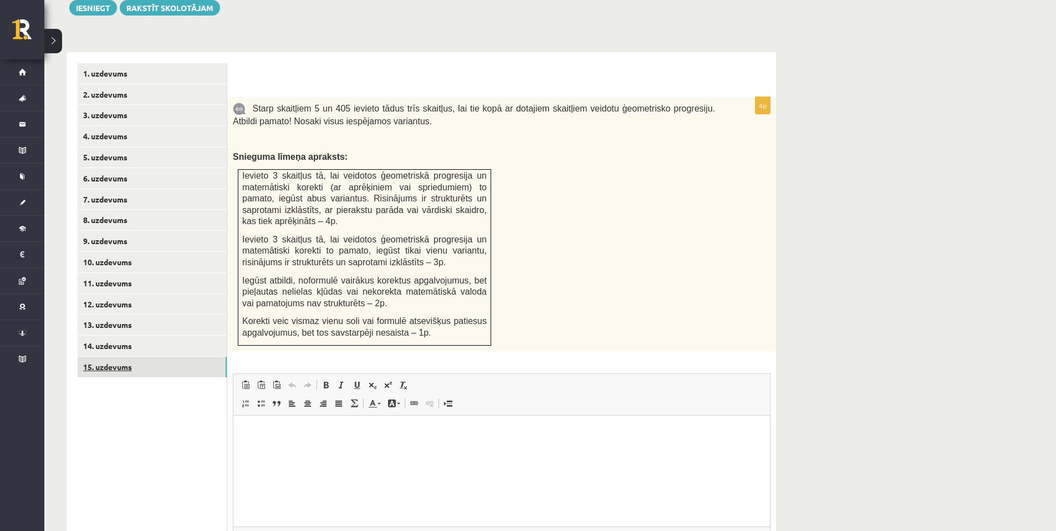
scroll to position [0, 0]
click at [192, 336] on link "14. uzdevums" at bounding box center [152, 346] width 149 height 21
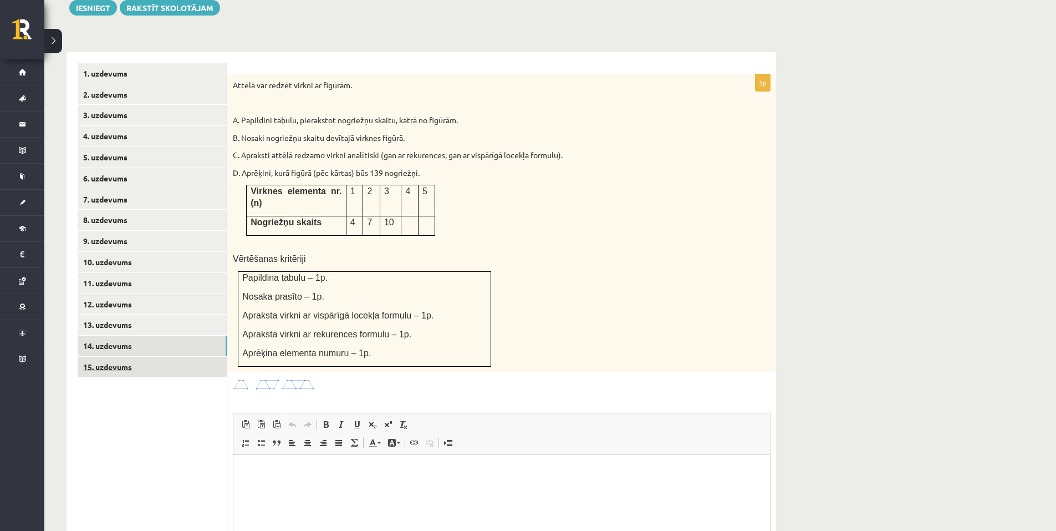
click at [193, 357] on link "15. uzdevums" at bounding box center [152, 367] width 149 height 21
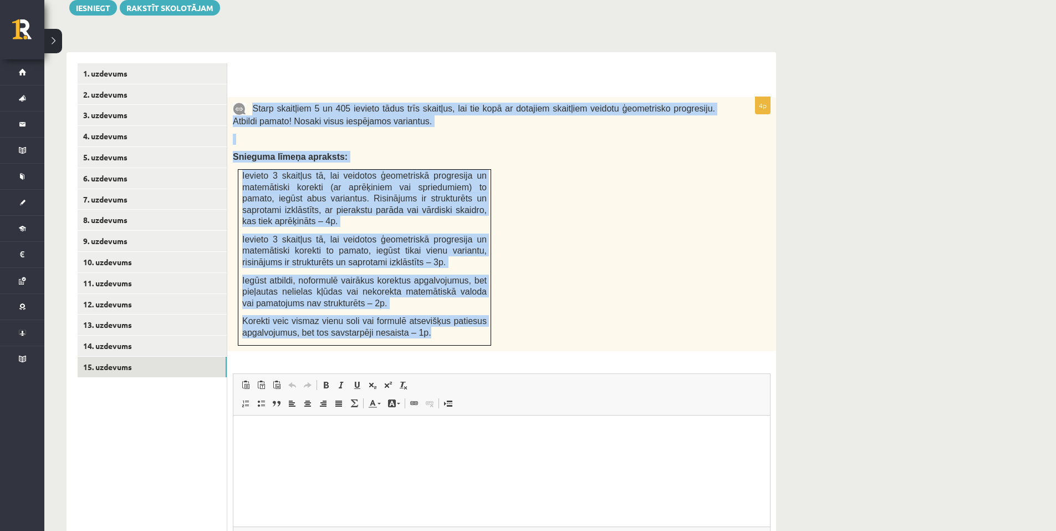
drag, startPoint x: 251, startPoint y: 84, endPoint x: 474, endPoint y: 309, distance: 316.5
click at [474, 309] on div "Starp skaitļiem 5 un 405 ievieto tādus trīs skaitļus, lai tie kopā ar dotajiem …" at bounding box center [501, 224] width 549 height 254
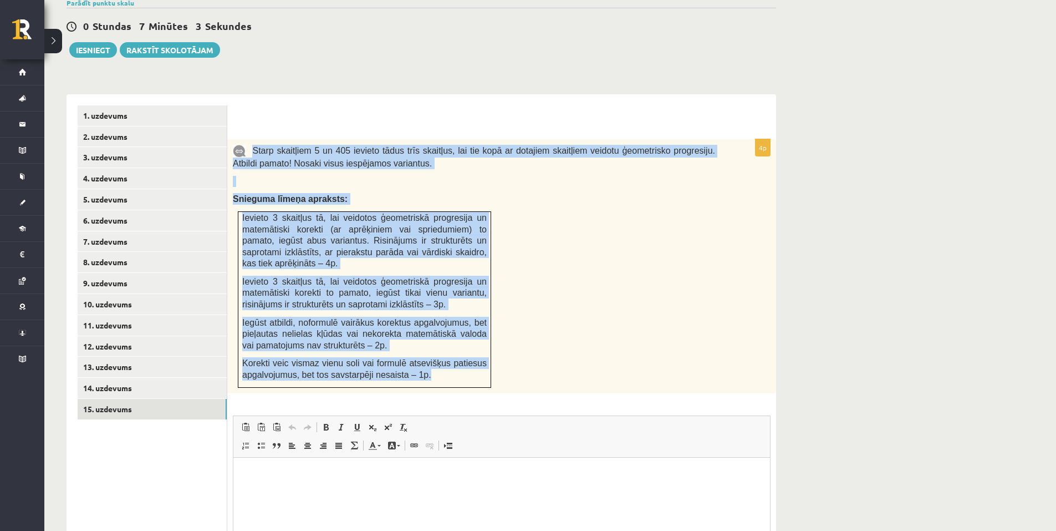
scroll to position [318, 0]
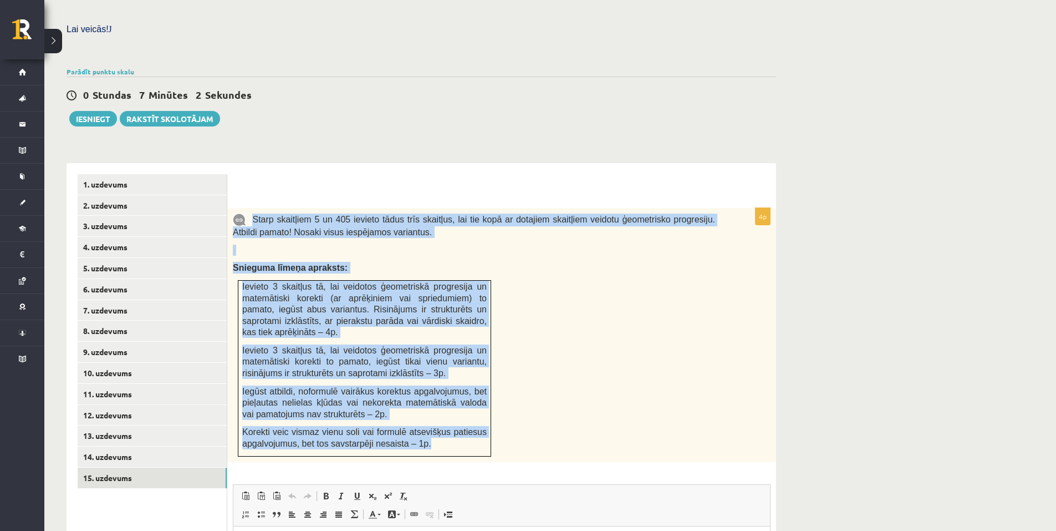
click at [518, 293] on div "Starp skaitļiem 5 un 405 ievieto tādus trīs skaitļus, lai tie kopā ar dotajiem …" at bounding box center [501, 335] width 549 height 254
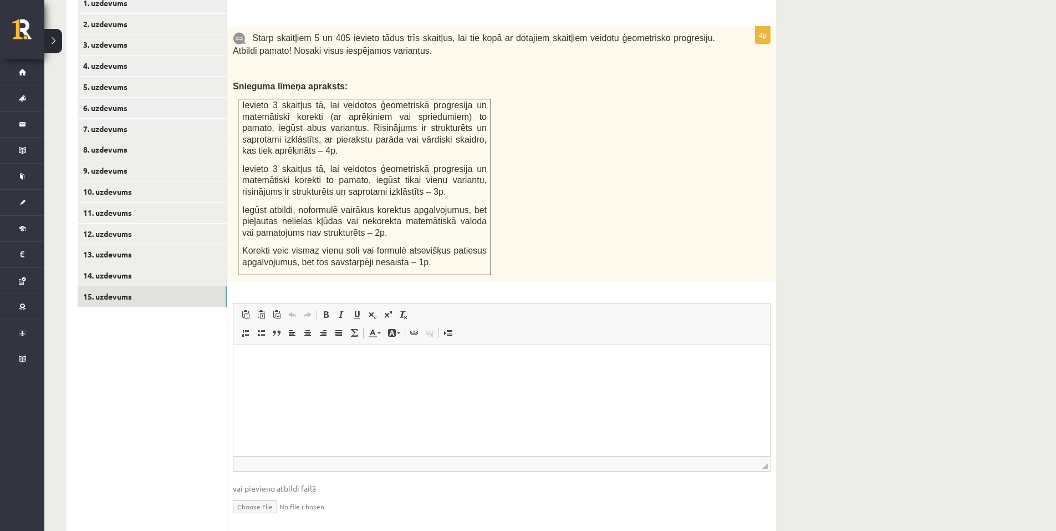
scroll to position [511, 0]
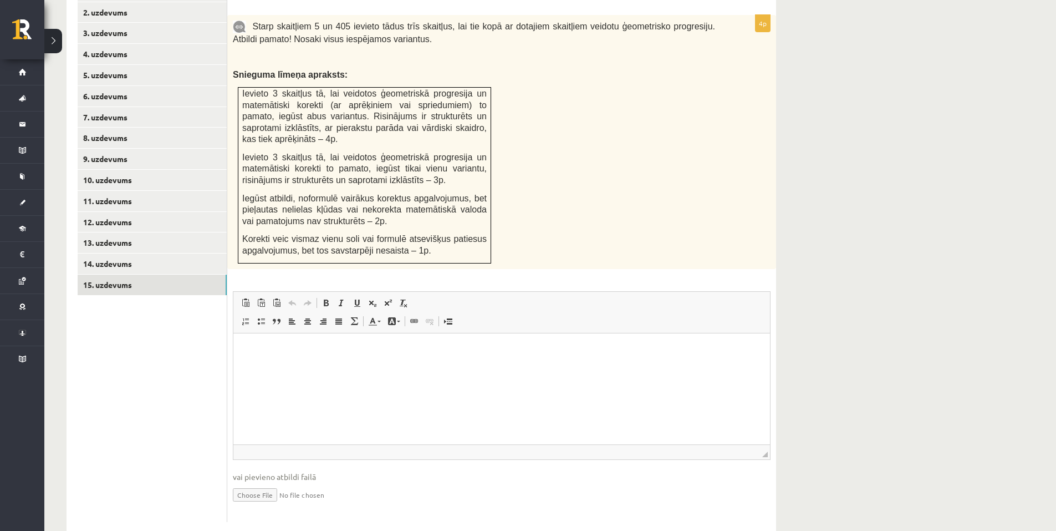
click at [273, 482] on input "file" at bounding box center [502, 493] width 538 height 23
type input "**********"
click at [182, 253] on link "14. uzdevums" at bounding box center [152, 263] width 149 height 21
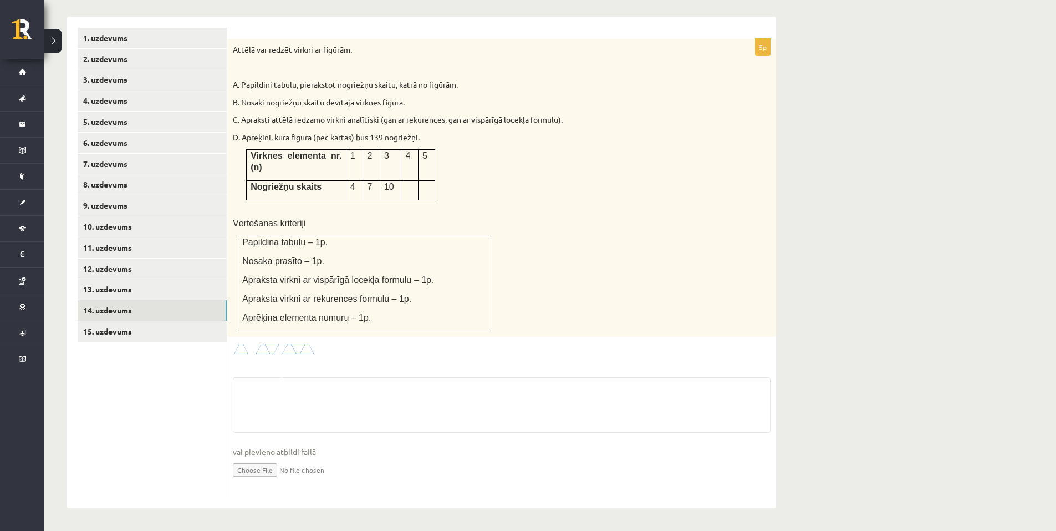
click at [274, 468] on fieldset "vai pievieno atbildi failā Iesniegtā atbilde" at bounding box center [502, 434] width 538 height 114
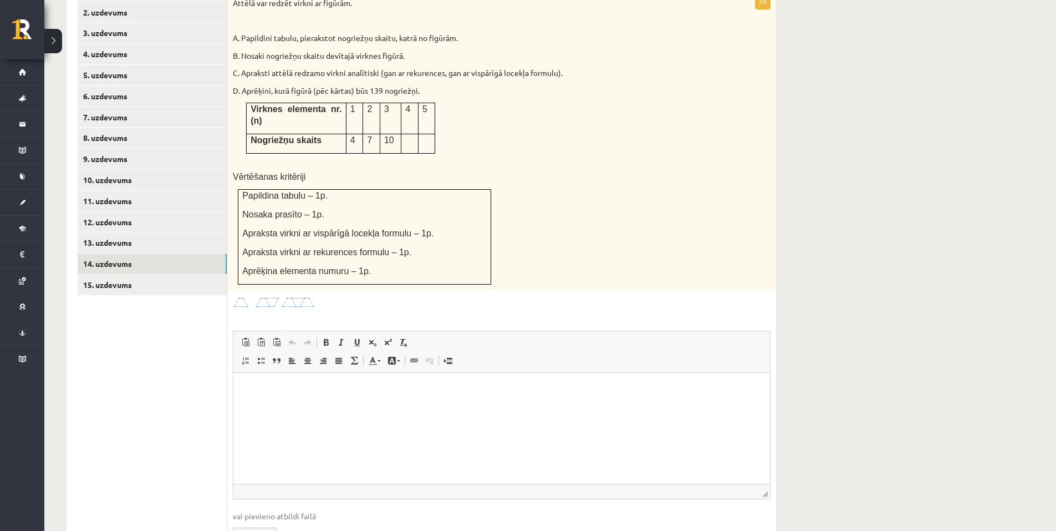
scroll to position [0, 0]
click at [269, 522] on input "file" at bounding box center [502, 533] width 538 height 23
type input "**********"
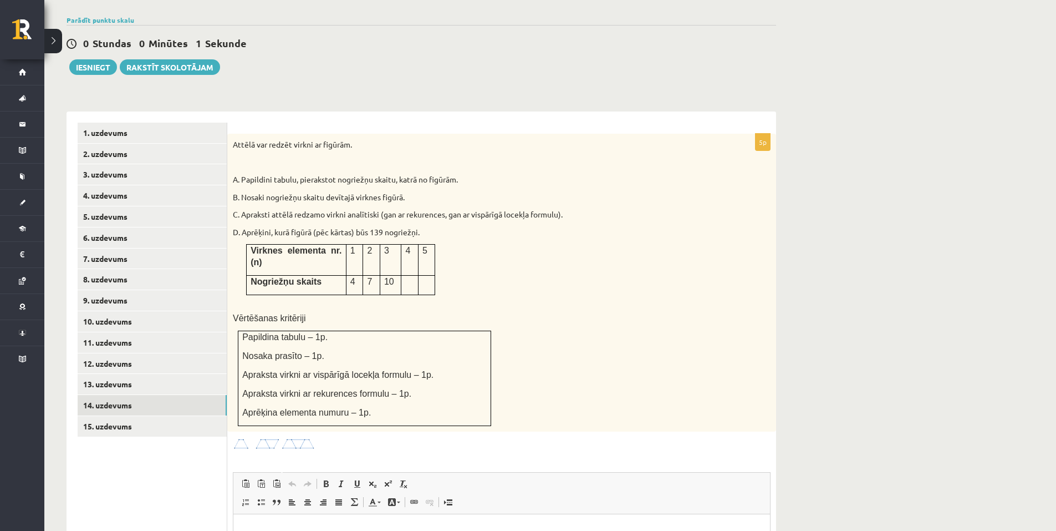
scroll to position [345, 0]
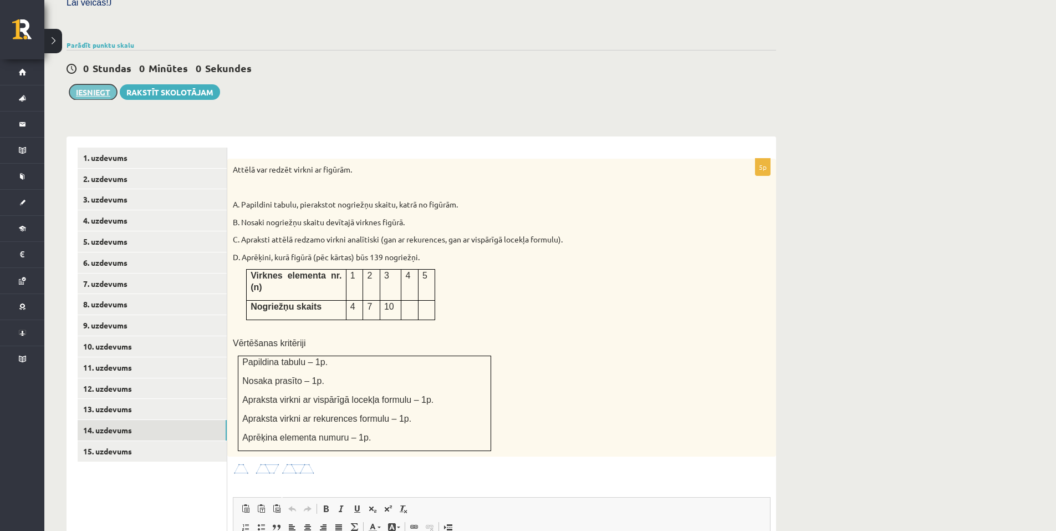
click at [88, 84] on button "Iesniegt" at bounding box center [93, 92] width 48 height 16
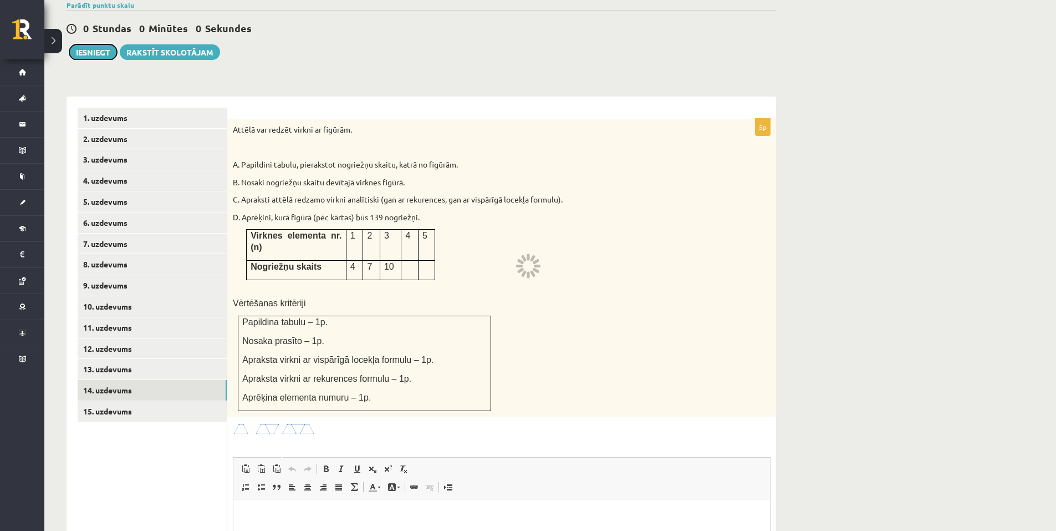
scroll to position [329, 0]
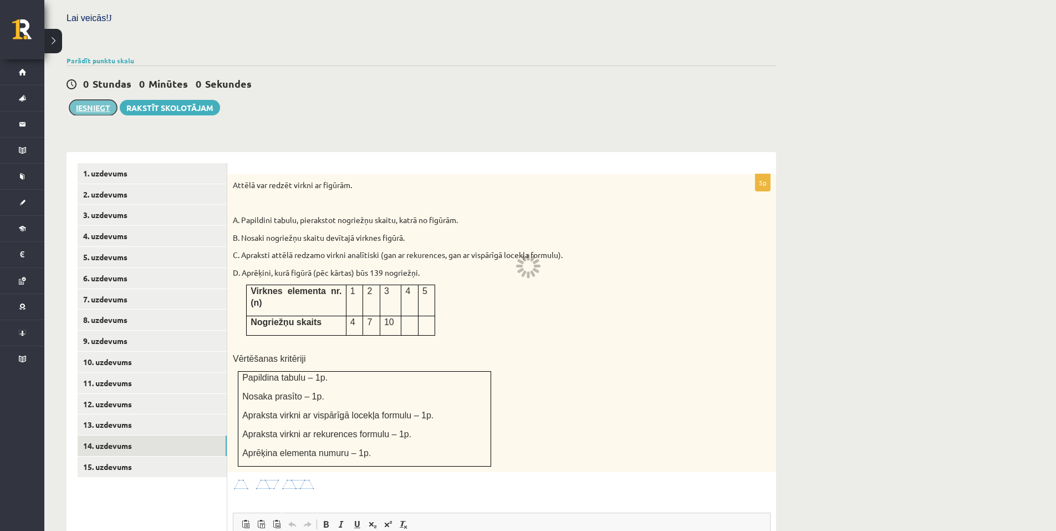
click at [91, 100] on button "Iesniegt" at bounding box center [93, 108] width 48 height 16
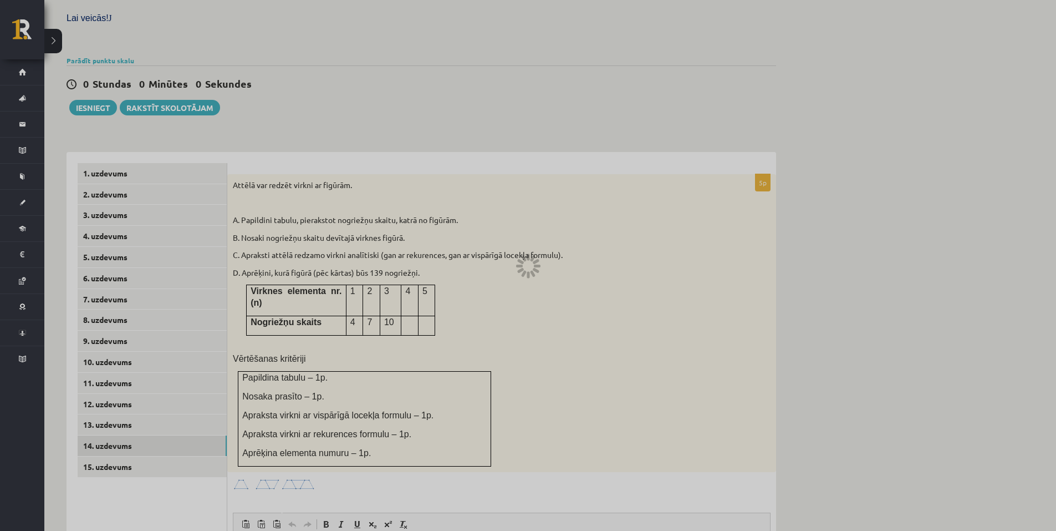
click at [29, 75] on div at bounding box center [528, 265] width 1056 height 531
click at [104, 87] on div at bounding box center [528, 265] width 1056 height 531
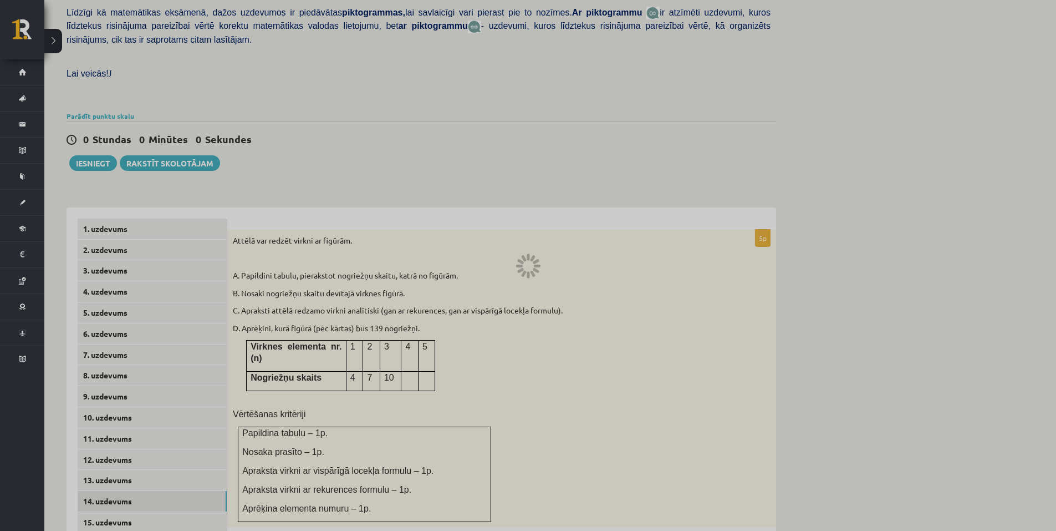
scroll to position [219, 0]
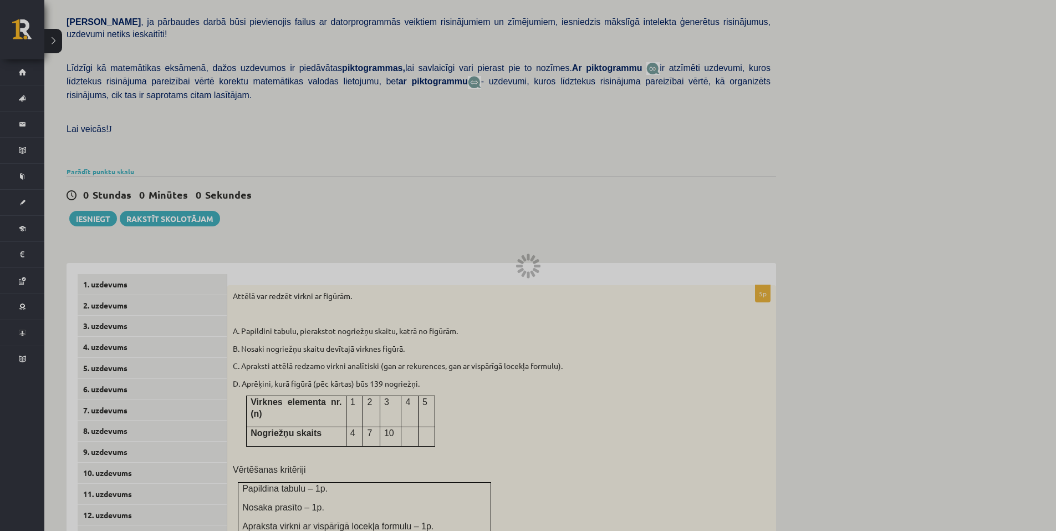
click at [20, 77] on div at bounding box center [528, 265] width 1056 height 531
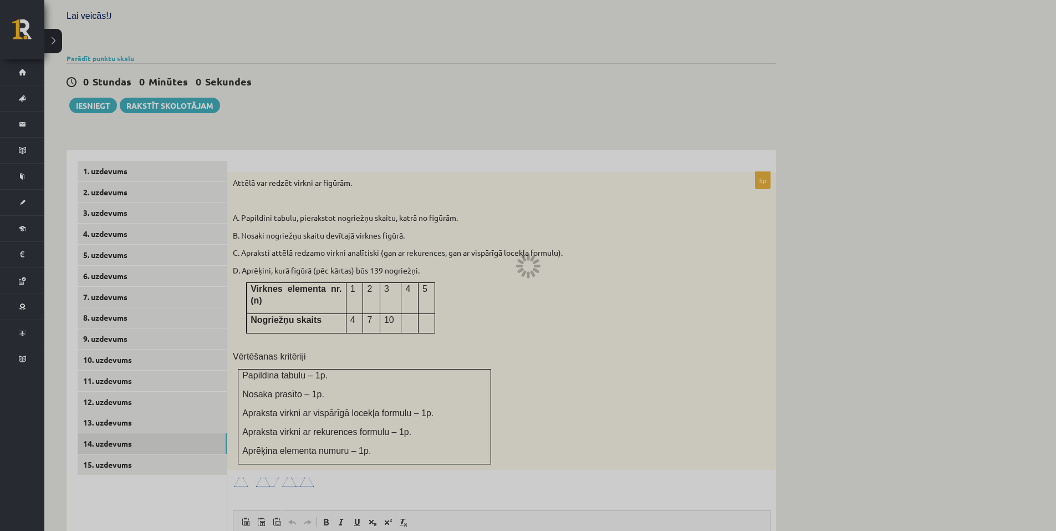
scroll to position [333, 0]
click at [21, 63] on div at bounding box center [528, 265] width 1056 height 531
click at [105, 18] on div at bounding box center [528, 265] width 1056 height 531
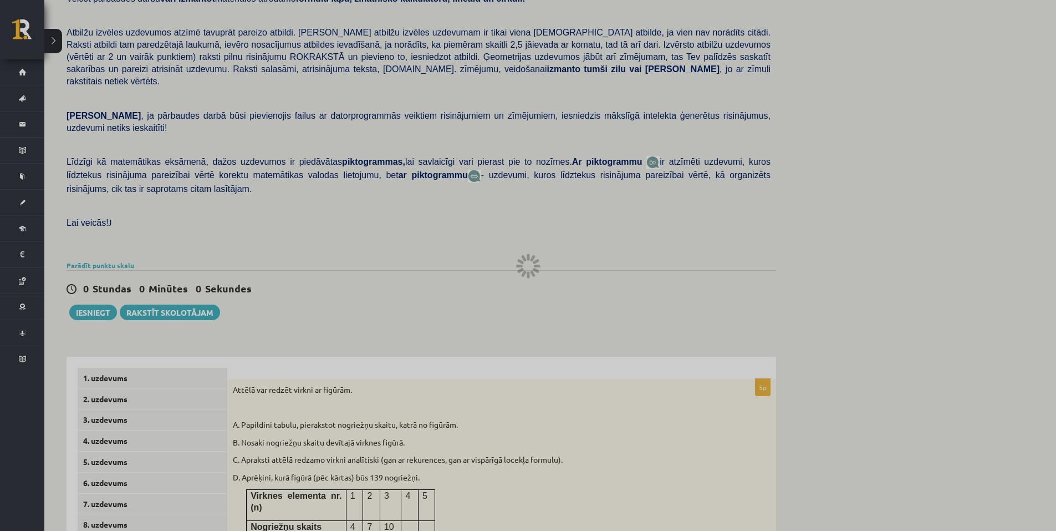
scroll to position [0, 0]
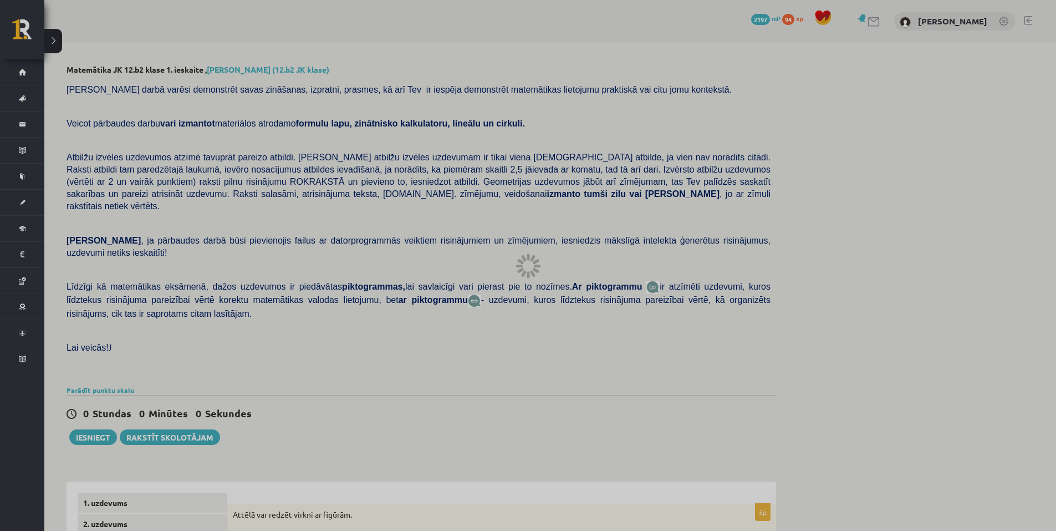
click at [109, 411] on div at bounding box center [528, 265] width 1056 height 531
click at [36, 67] on div at bounding box center [528, 265] width 1056 height 531
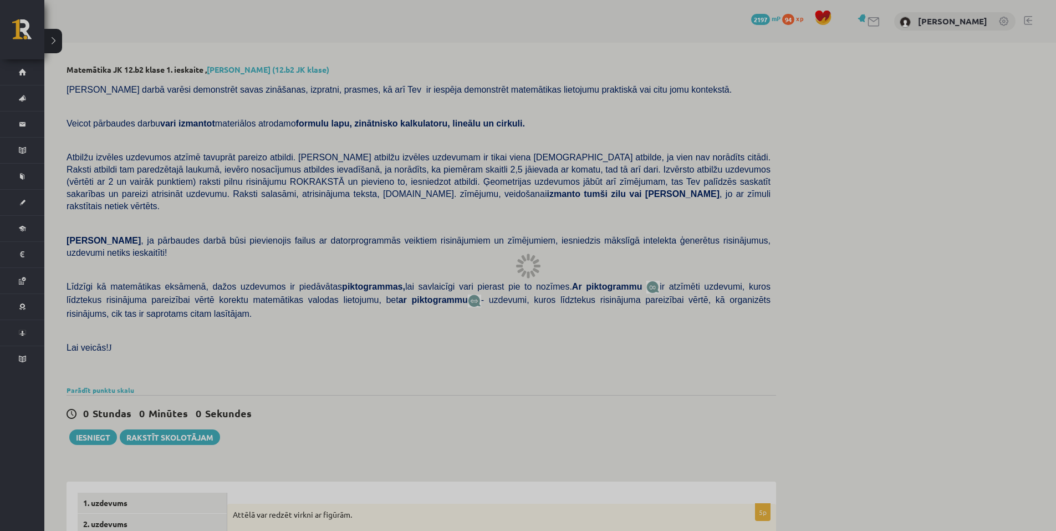
click at [15, 255] on div at bounding box center [528, 265] width 1056 height 531
click at [16, 255] on div at bounding box center [528, 265] width 1056 height 531
click at [334, 359] on div at bounding box center [528, 265] width 1056 height 531
click at [206, 409] on div at bounding box center [528, 265] width 1056 height 531
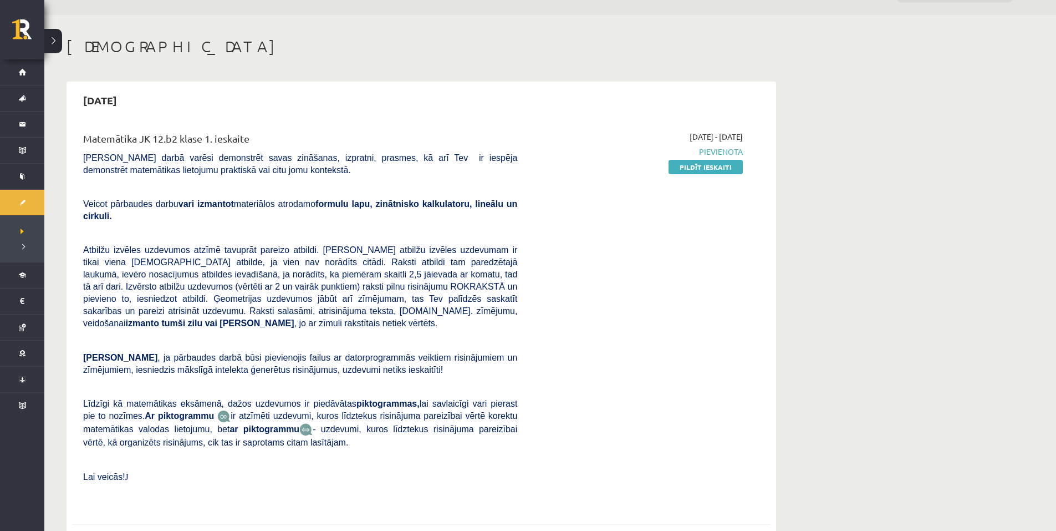
scroll to position [55, 0]
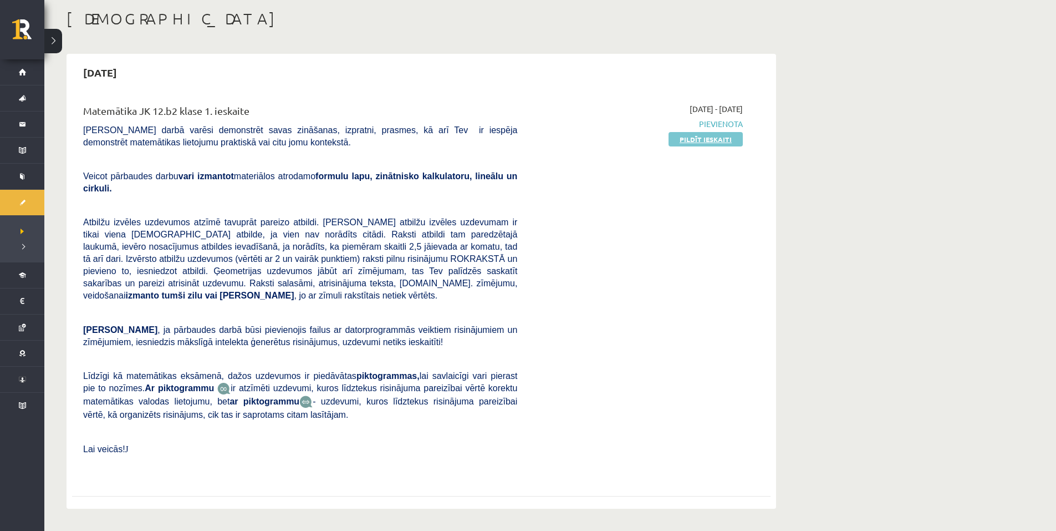
click at [687, 142] on link "Pildīt ieskaiti" at bounding box center [706, 139] width 74 height 14
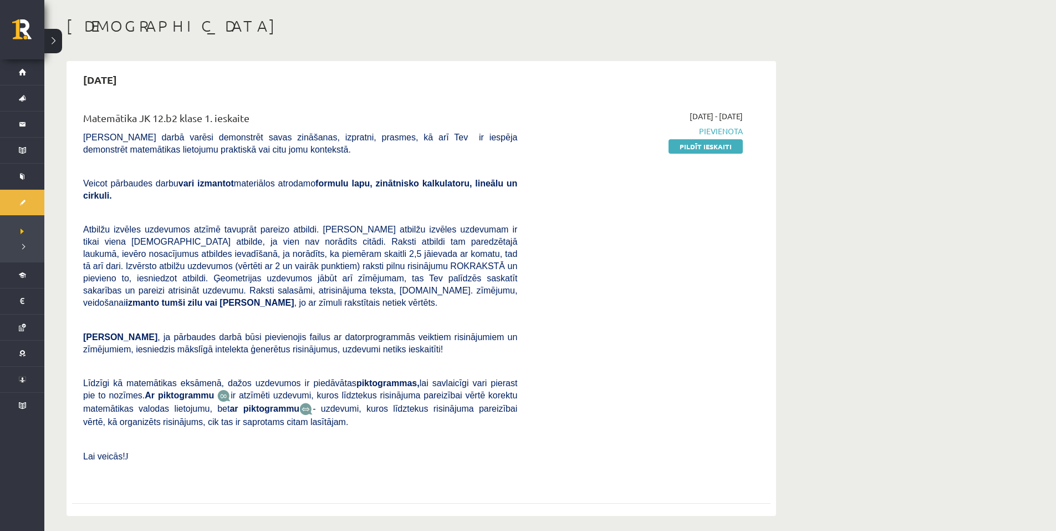
scroll to position [0, 0]
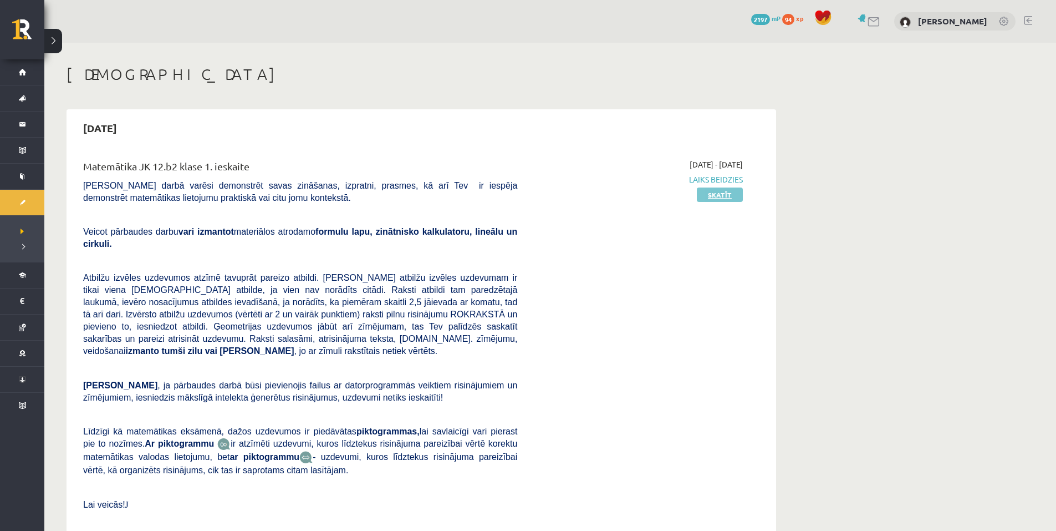
click at [709, 194] on link "Skatīt" at bounding box center [720, 194] width 46 height 14
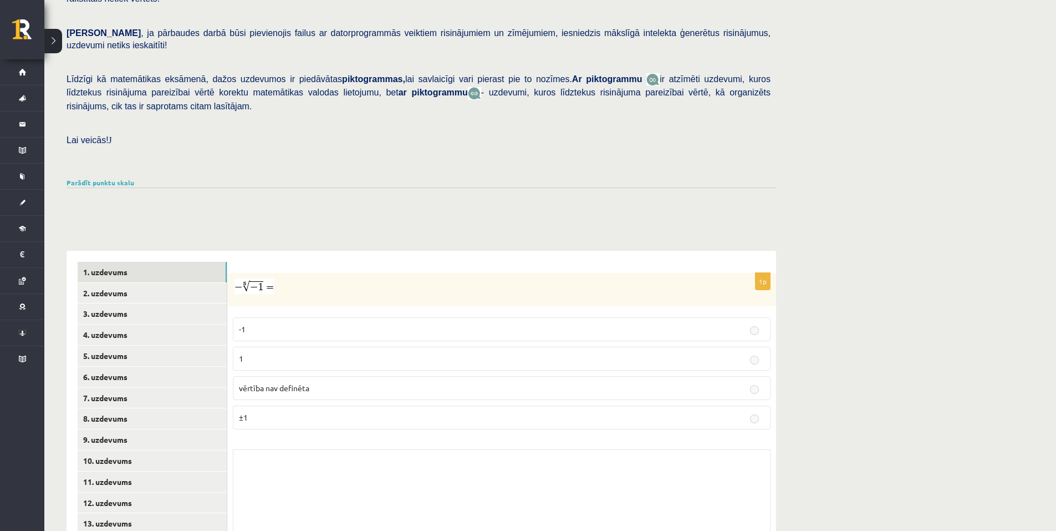
scroll to position [261, 0]
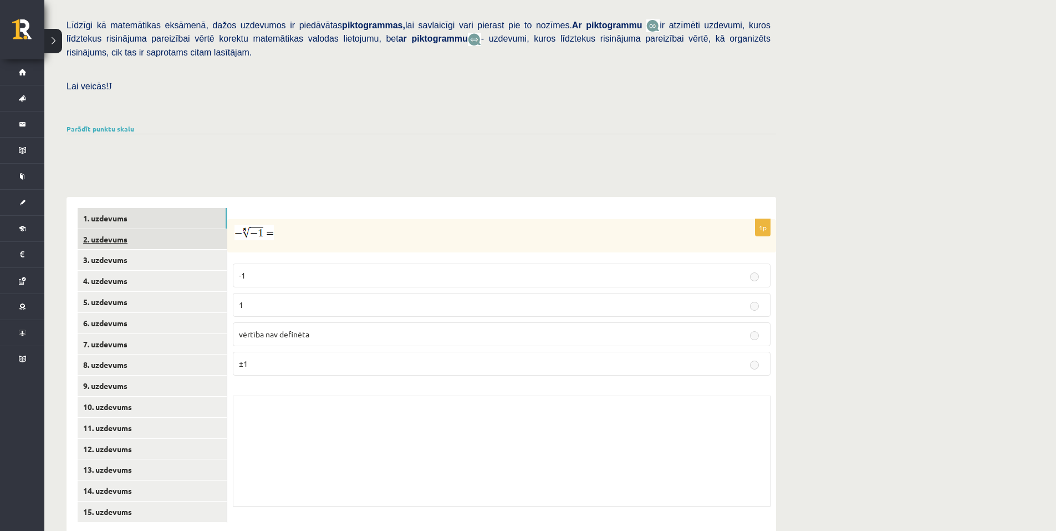
click at [194, 229] on link "2. uzdevums" at bounding box center [152, 239] width 149 height 21
click at [170, 250] on link "3. uzdevums" at bounding box center [152, 260] width 149 height 21
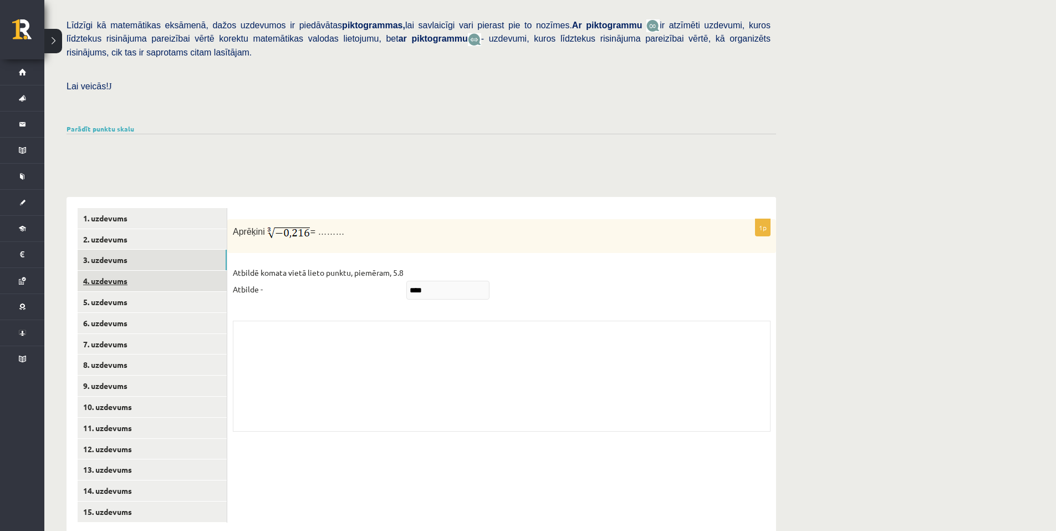
click at [187, 271] on link "4. uzdevums" at bounding box center [152, 281] width 149 height 21
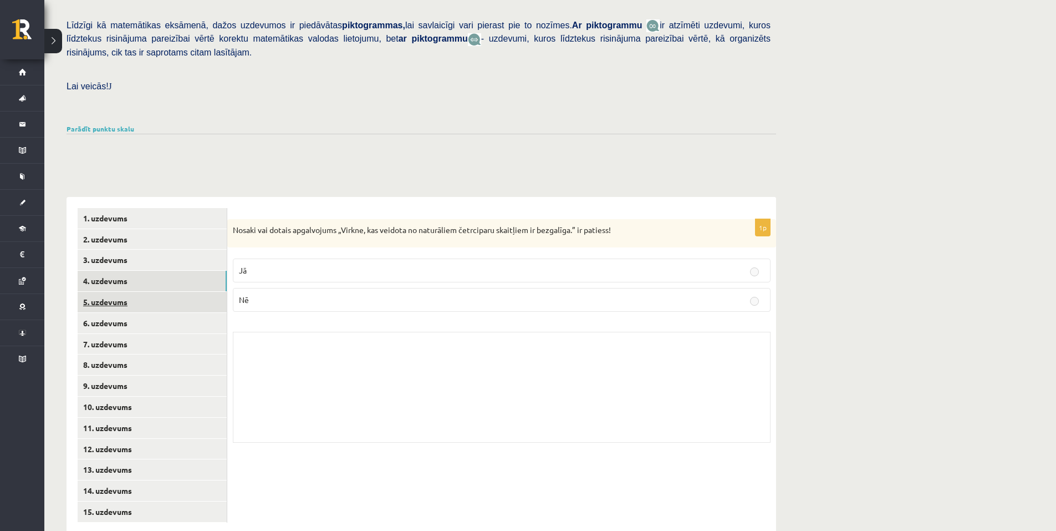
click at [185, 292] on link "5. uzdevums" at bounding box center [152, 302] width 149 height 21
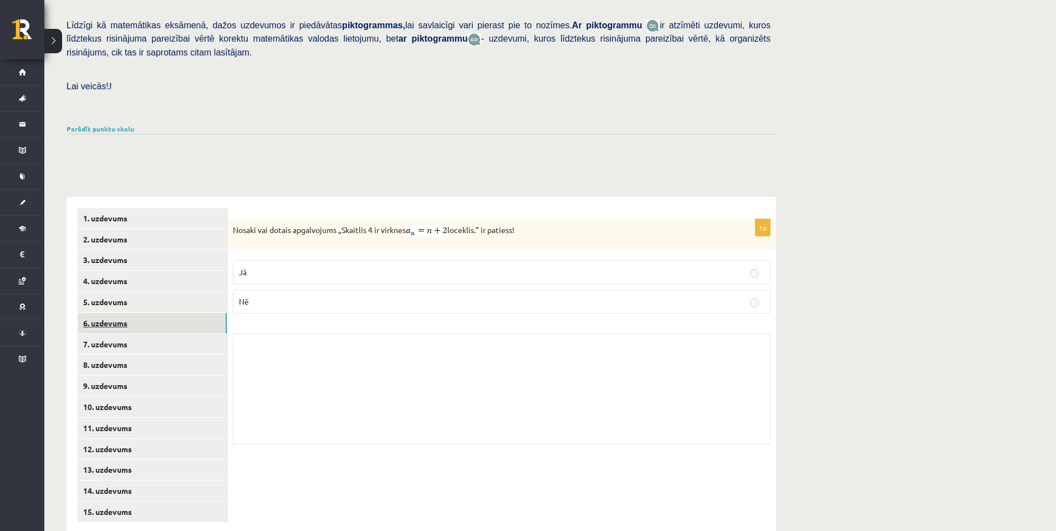
click at [184, 313] on link "6. uzdevums" at bounding box center [152, 323] width 149 height 21
click at [184, 334] on link "7. uzdevums" at bounding box center [152, 344] width 149 height 21
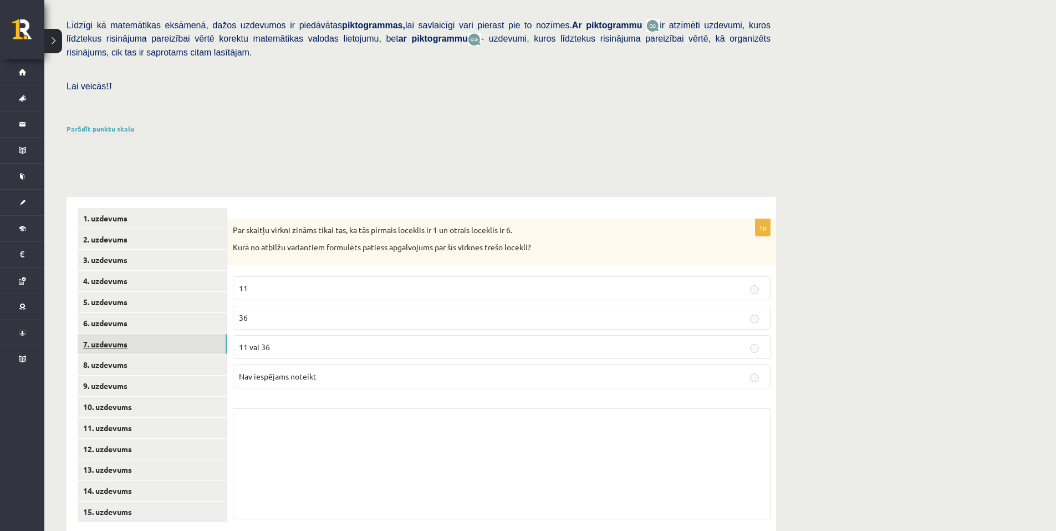
scroll to position [263, 0]
click at [180, 352] on link "8. uzdevums" at bounding box center [152, 362] width 149 height 21
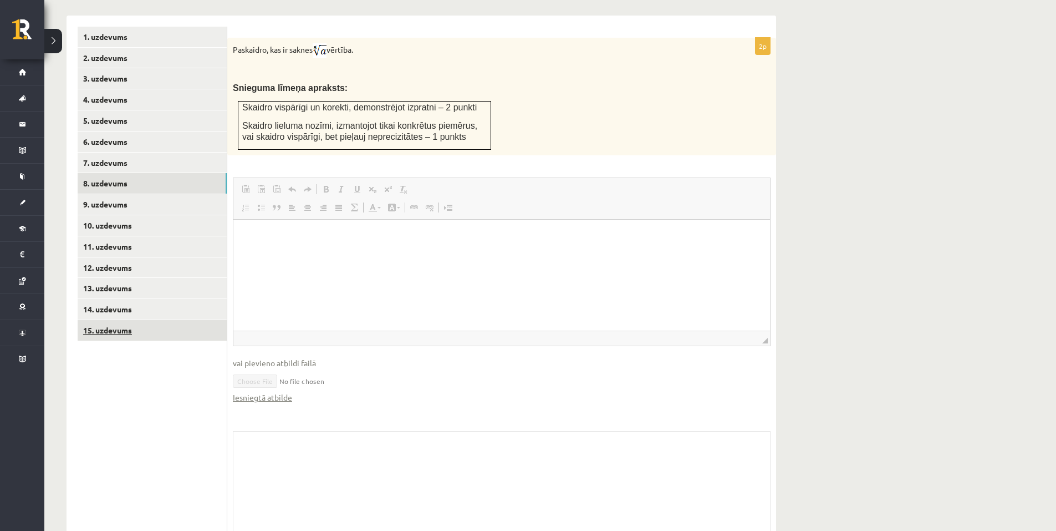
scroll to position [468, 0]
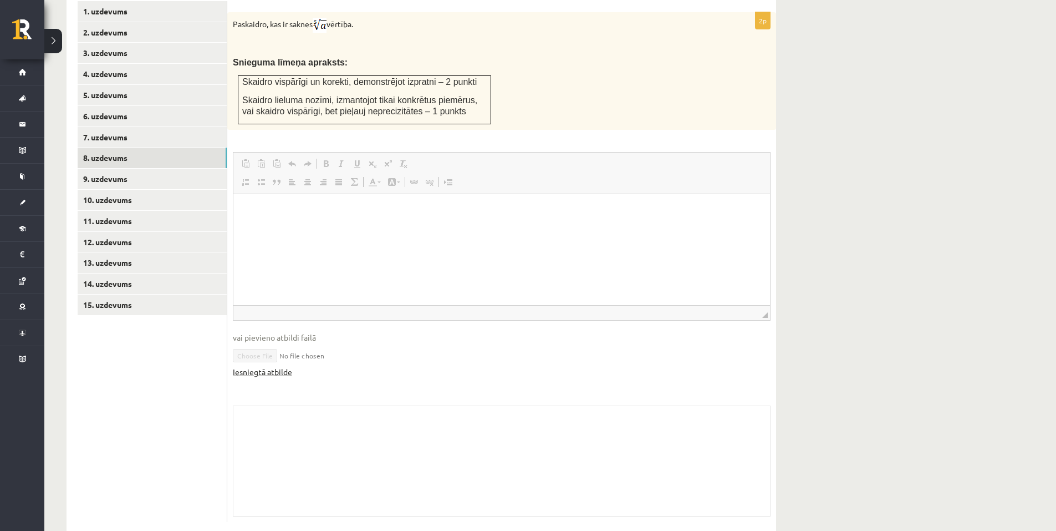
click at [260, 366] on link "Iesniegtā atbilde" at bounding box center [262, 372] width 59 height 12
click at [208, 169] on link "9. uzdevums" at bounding box center [152, 179] width 149 height 21
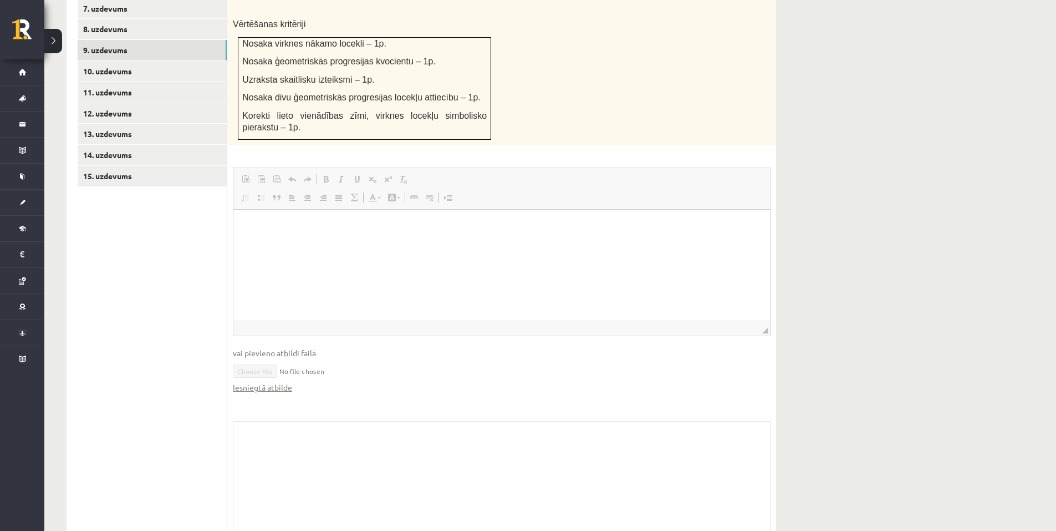
scroll to position [612, 0]
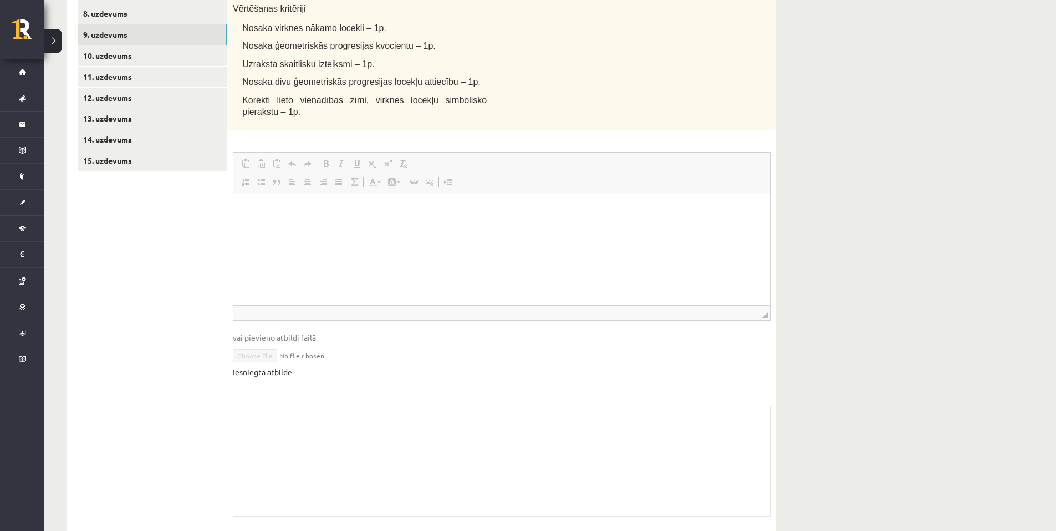
click at [280, 366] on link "Iesniegtā atbilde" at bounding box center [262, 372] width 59 height 12
click at [169, 45] on link "10. uzdevums" at bounding box center [152, 55] width 149 height 21
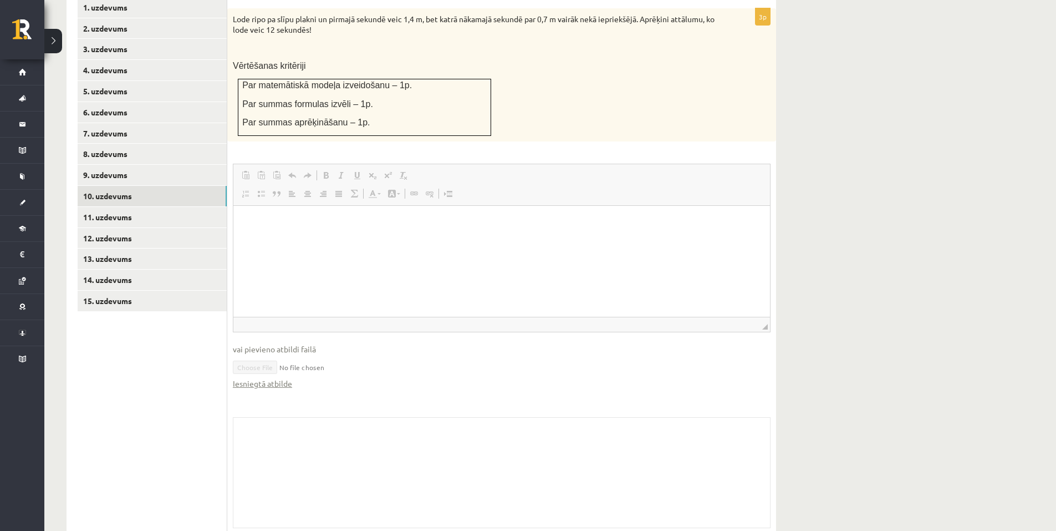
scroll to position [484, 0]
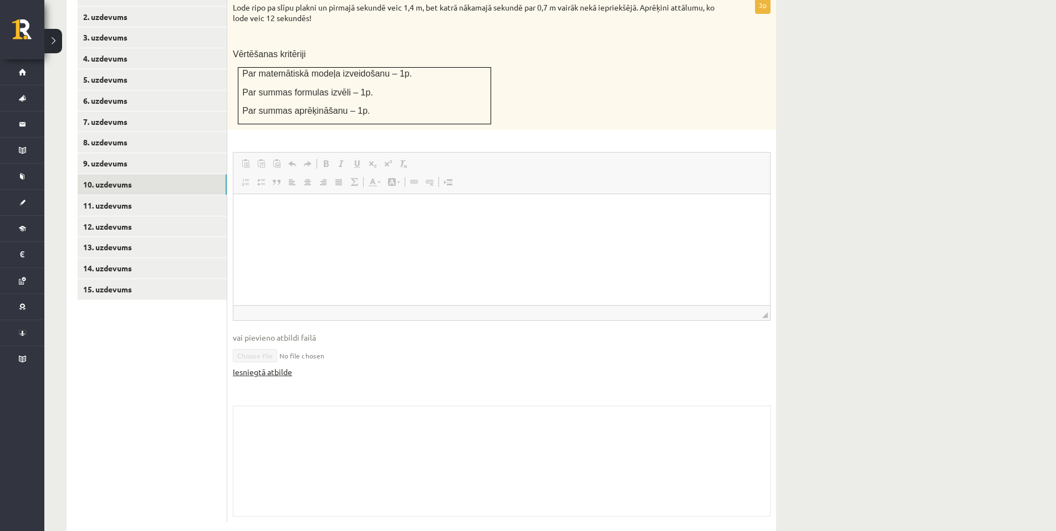
click at [280, 366] on link "Iesniegtā atbilde" at bounding box center [262, 372] width 59 height 12
click at [191, 195] on link "11. uzdevums" at bounding box center [152, 205] width 149 height 21
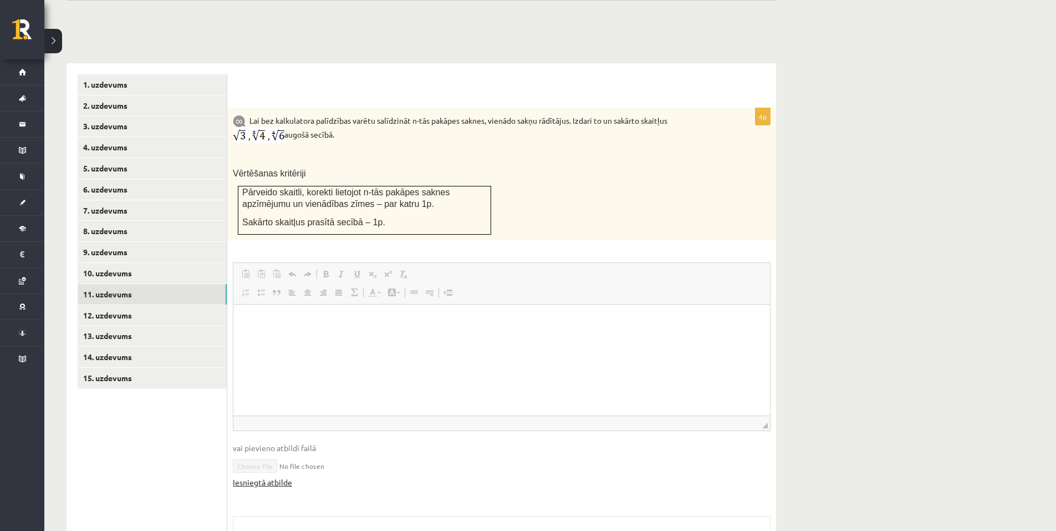
scroll to position [0, 0]
click at [280, 476] on link "Iesniegtā atbilde" at bounding box center [262, 482] width 59 height 12
click at [184, 305] on link "12. uzdevums" at bounding box center [152, 315] width 149 height 21
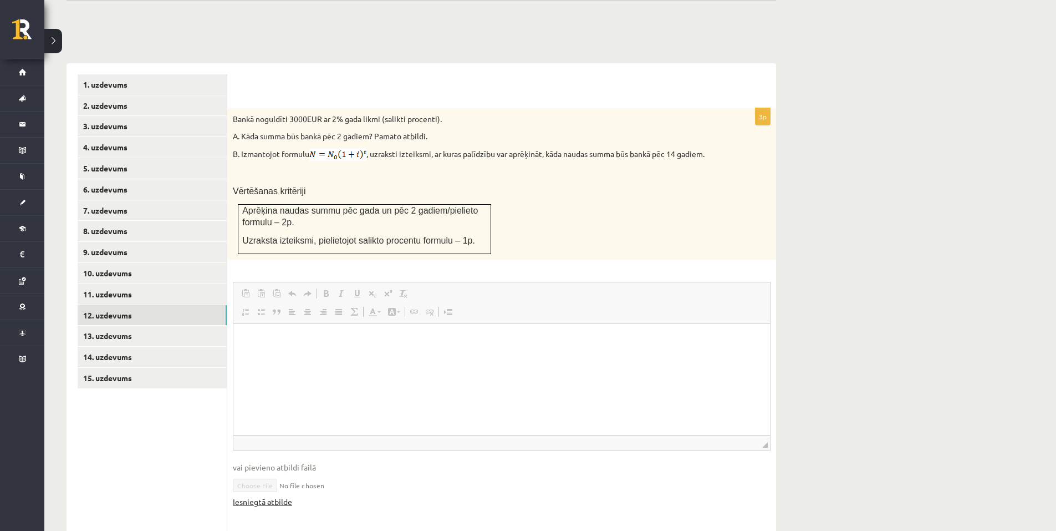
click at [278, 496] on link "Iesniegtā atbilde" at bounding box center [262, 502] width 59 height 12
click at [196, 326] on link "13. uzdevums" at bounding box center [152, 336] width 149 height 21
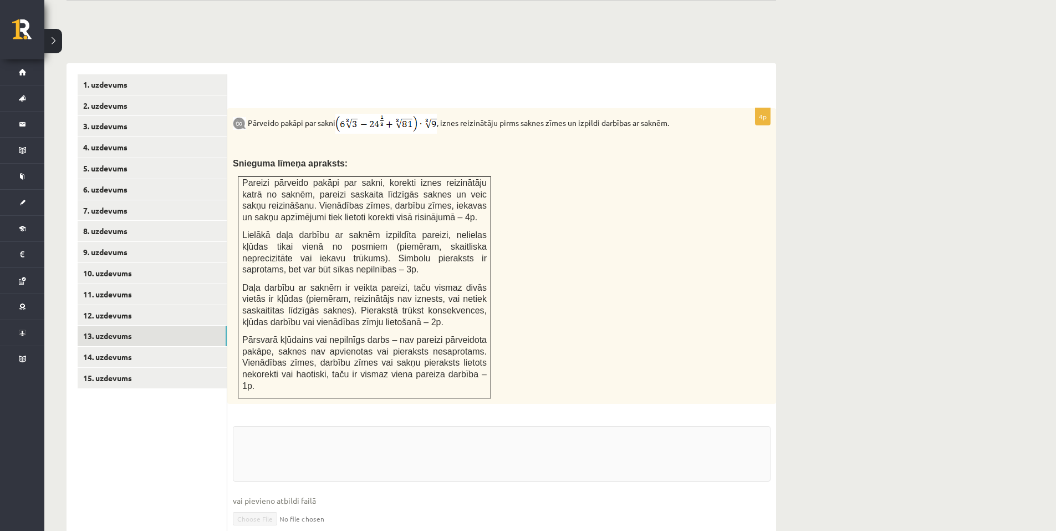
click at [282, 529] on link "Iesniegtā atbilde" at bounding box center [262, 535] width 59 height 12
click at [153, 347] on link "14. uzdevums" at bounding box center [152, 357] width 149 height 21
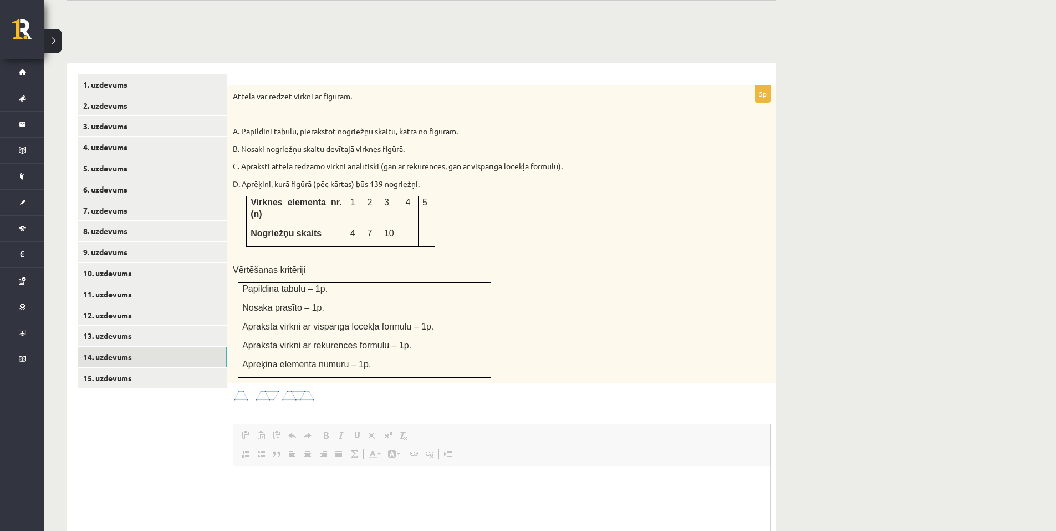
click at [261, 500] on html at bounding box center [501, 483] width 537 height 34
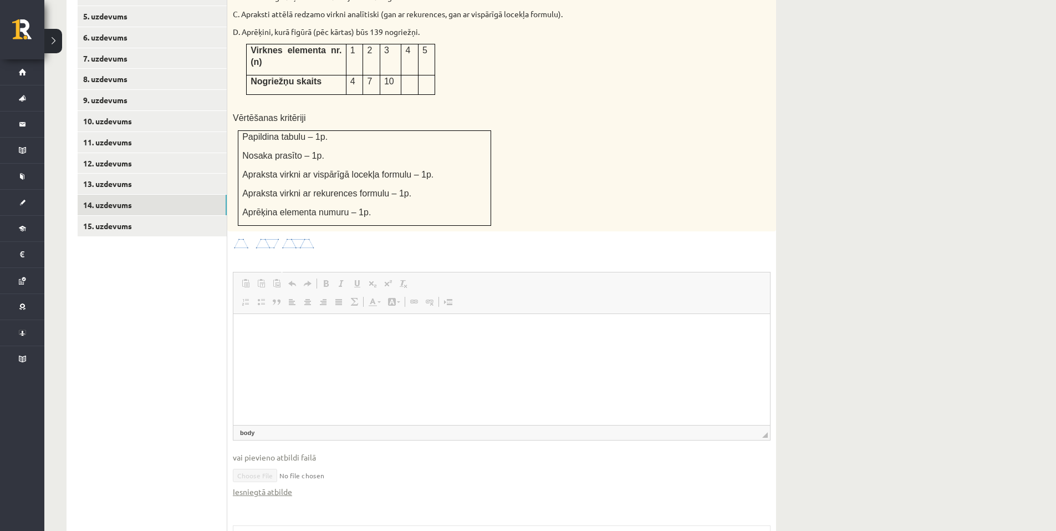
scroll to position [561, 0]
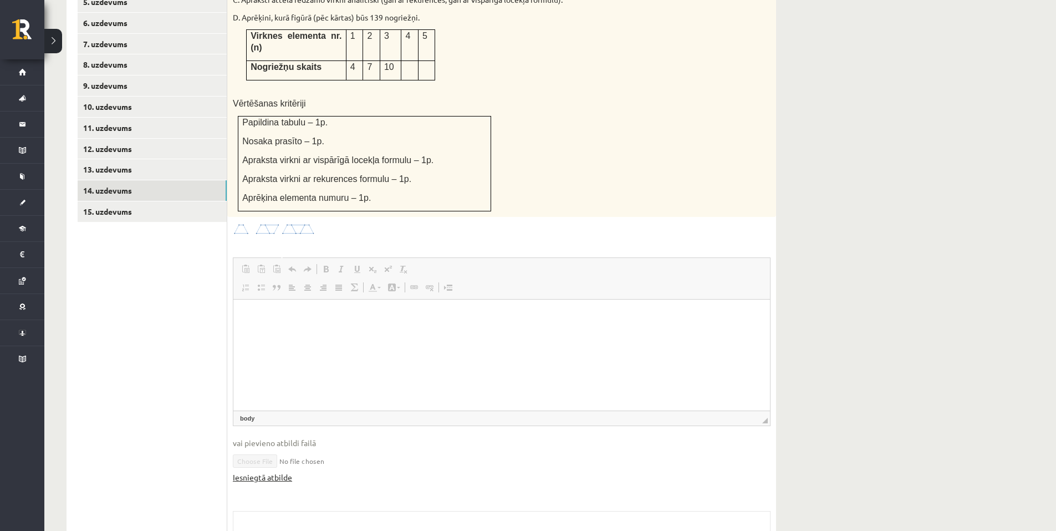
click at [265, 471] on link "Iesniegtā atbilde" at bounding box center [262, 477] width 59 height 12
click at [170, 201] on link "15. uzdevums" at bounding box center [152, 211] width 149 height 21
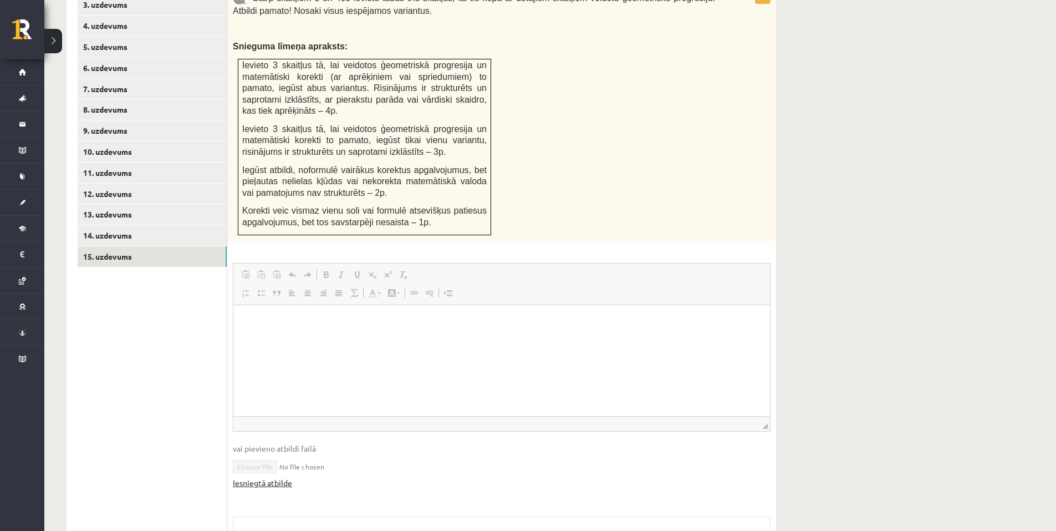
scroll to position [0, 0]
click at [263, 338] on html at bounding box center [501, 321] width 537 height 34
click at [274, 477] on link "Iesniegtā atbilde" at bounding box center [262, 483] width 59 height 12
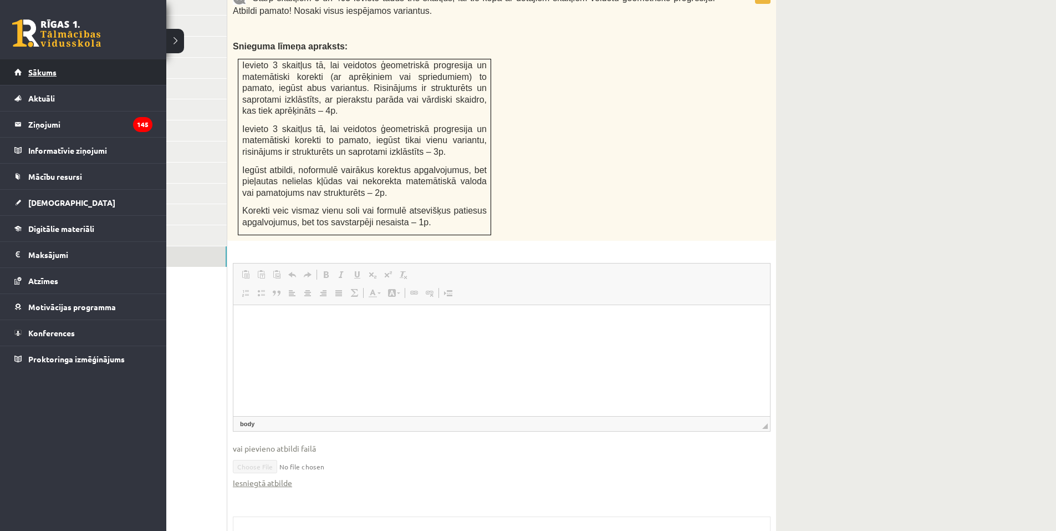
click at [54, 74] on span "Sākums" at bounding box center [42, 72] width 28 height 10
